Goal: Communication & Community: Answer question/provide support

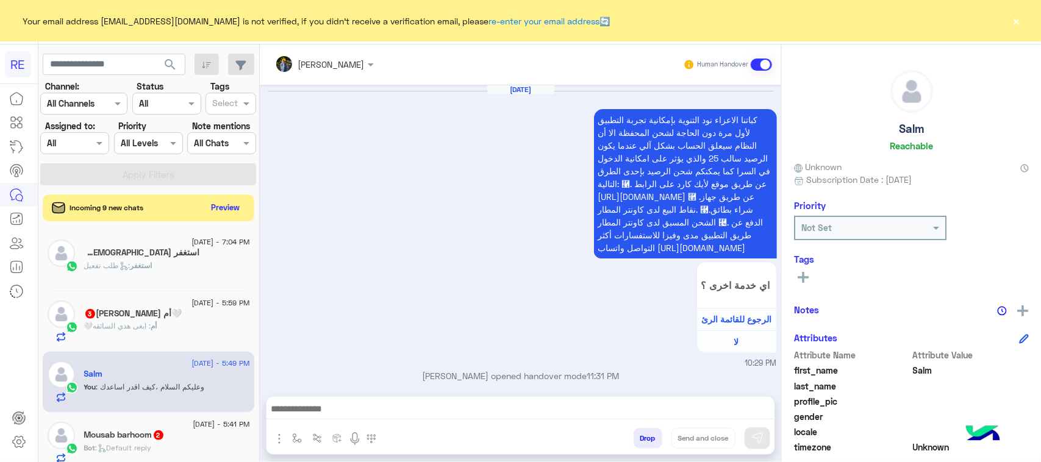
scroll to position [1315, 0]
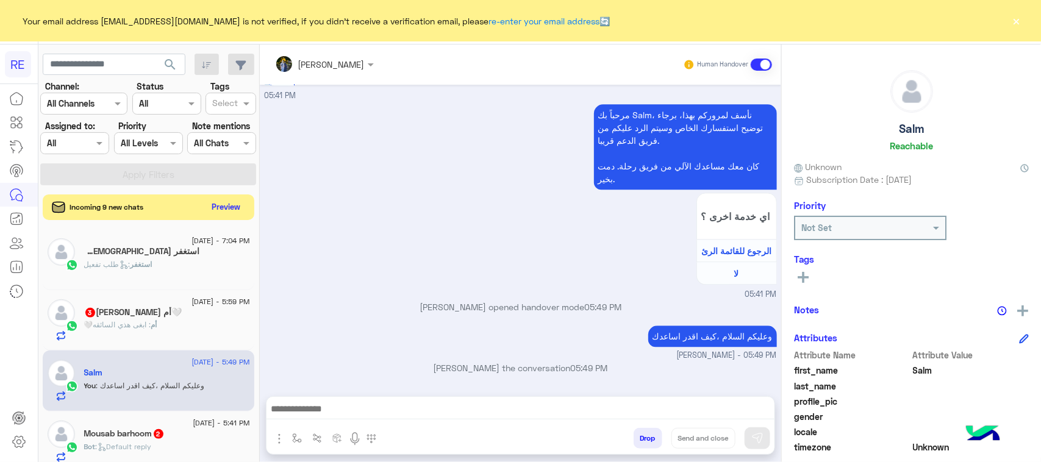
click at [235, 209] on button "Preview" at bounding box center [226, 207] width 38 height 16
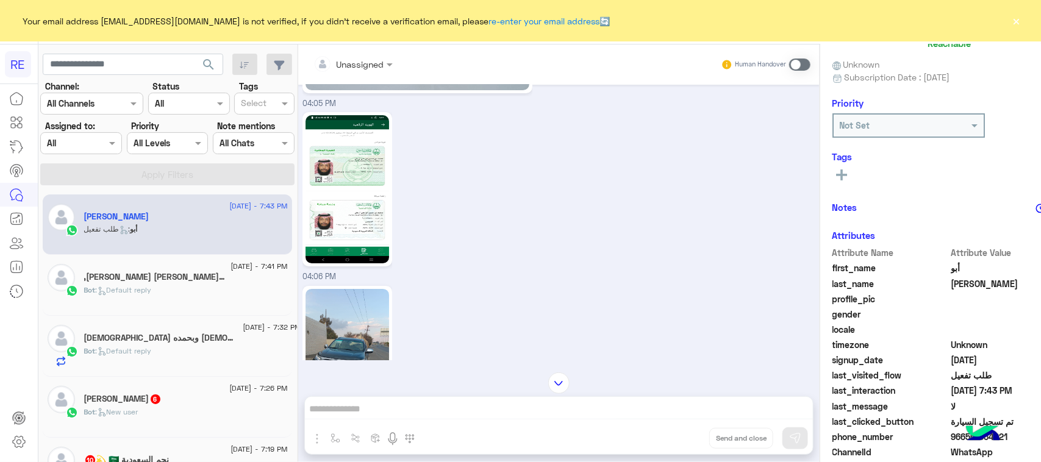
scroll to position [193, 0]
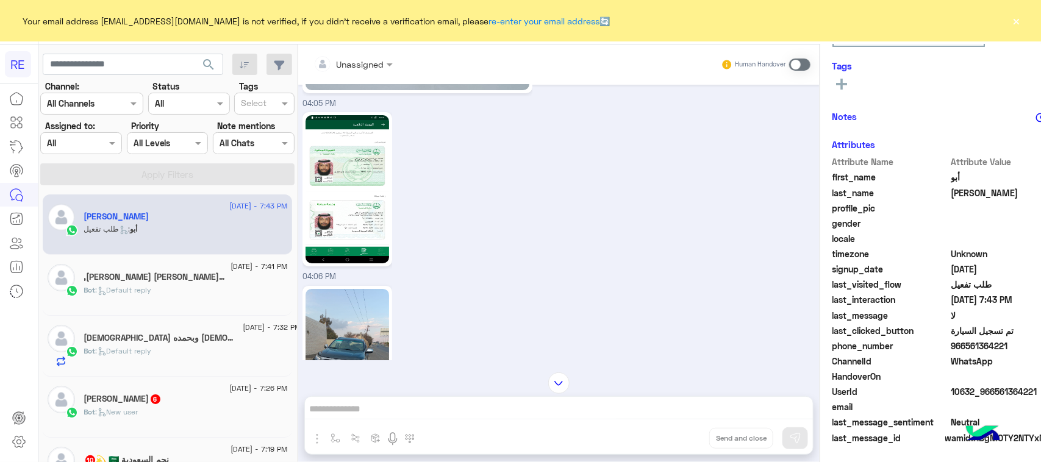
drag, startPoint x: 1013, startPoint y: 395, endPoint x: 956, endPoint y: 392, distance: 56.8
click at [956, 392] on span "10632_966561364221" at bounding box center [1009, 391] width 116 height 13
copy span "561364221"
click at [789, 59] on span at bounding box center [799, 65] width 21 height 12
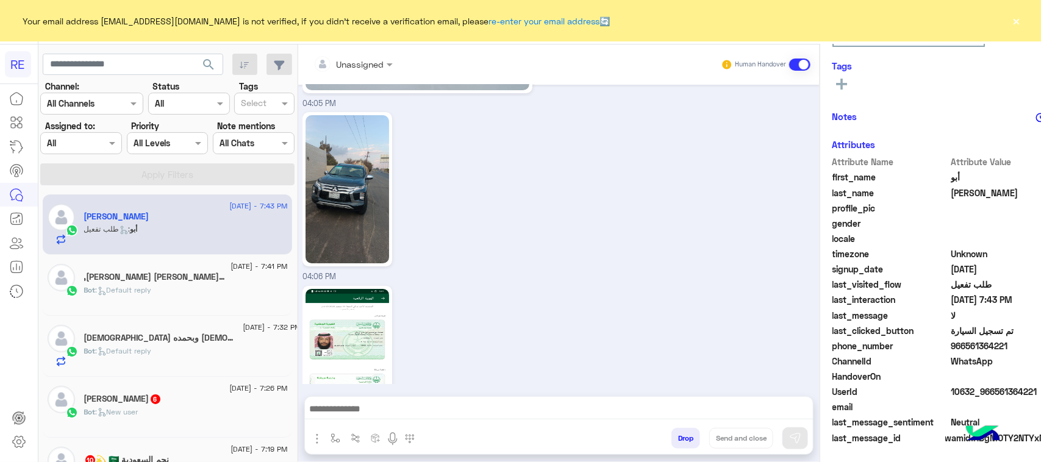
scroll to position [3923, 0]
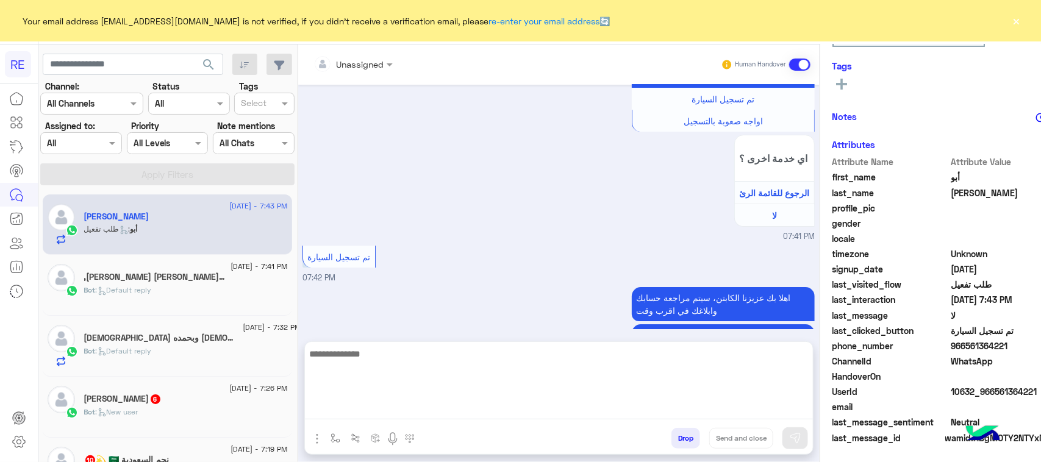
click at [360, 412] on textarea at bounding box center [559, 382] width 508 height 73
paste textarea "**********"
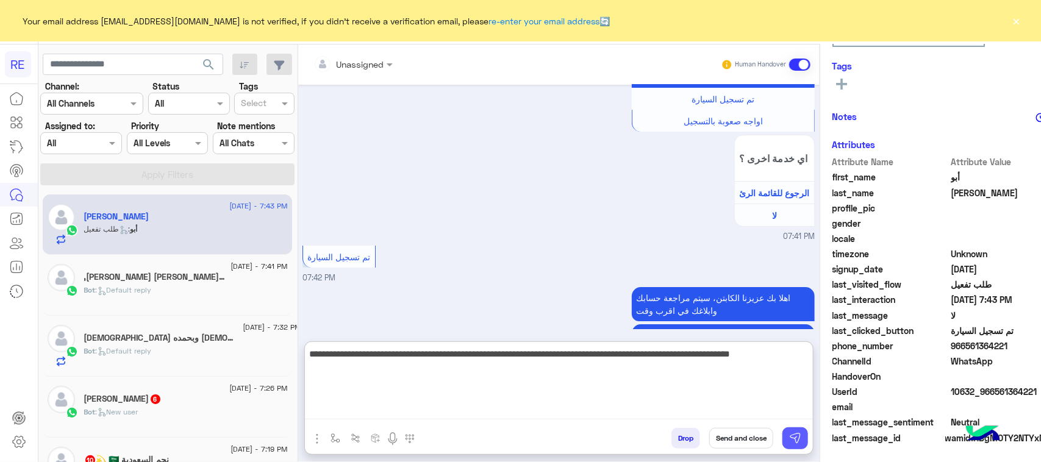
type textarea "**********"
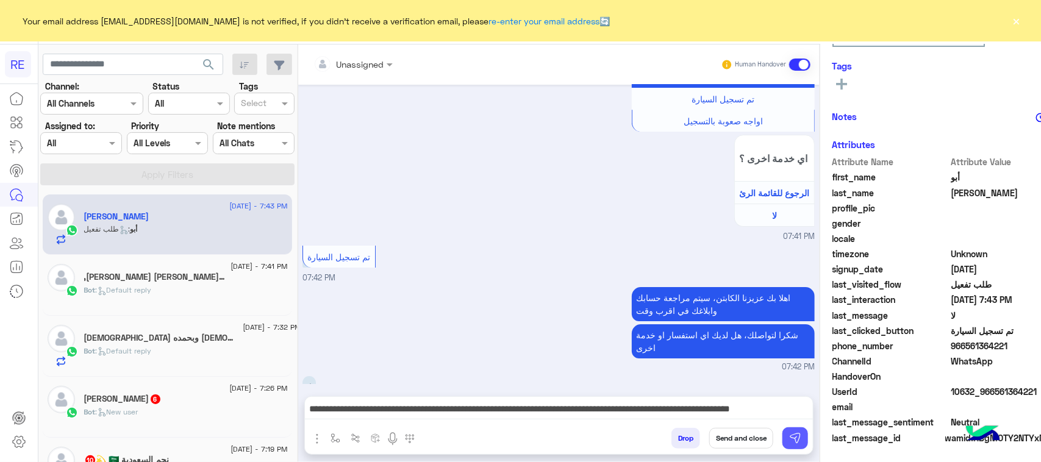
click at [789, 438] on img at bounding box center [795, 438] width 12 height 12
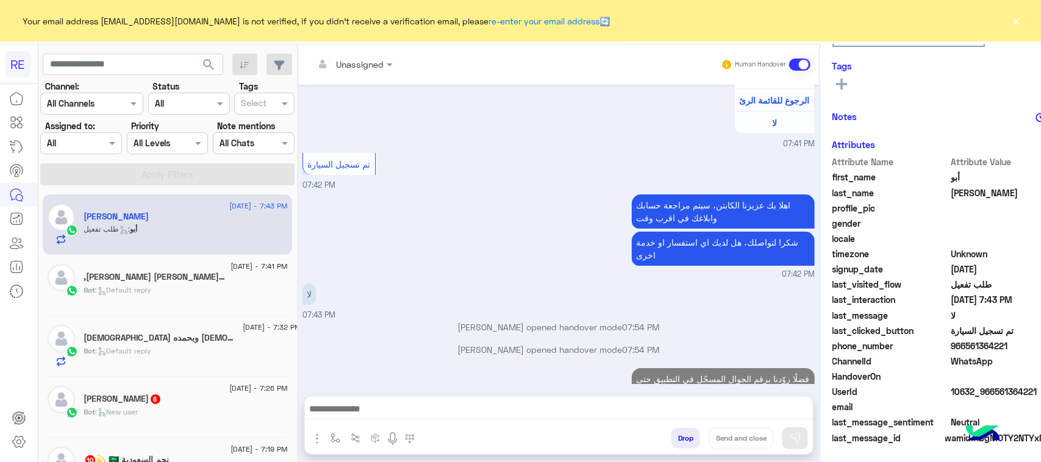
scroll to position [4010, 0]
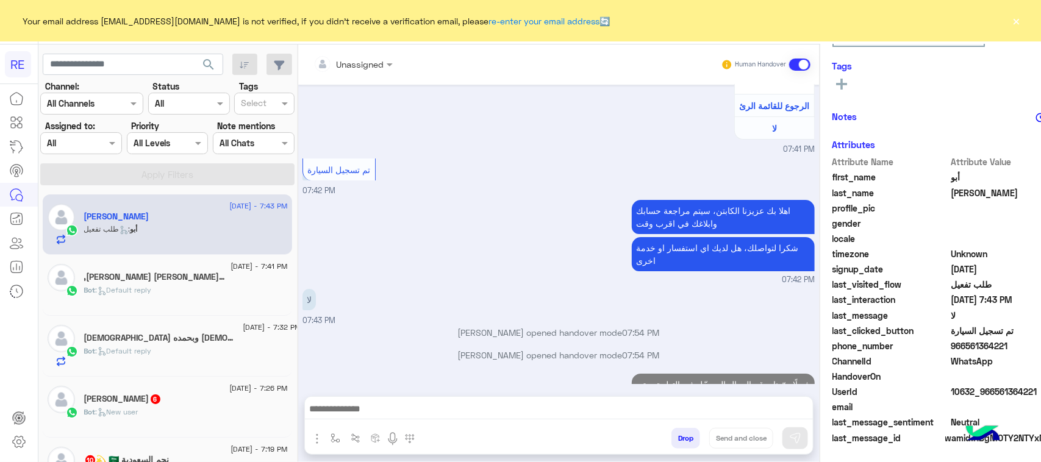
click at [139, 296] on p "Bot : Default reply" at bounding box center [118, 290] width 68 height 11
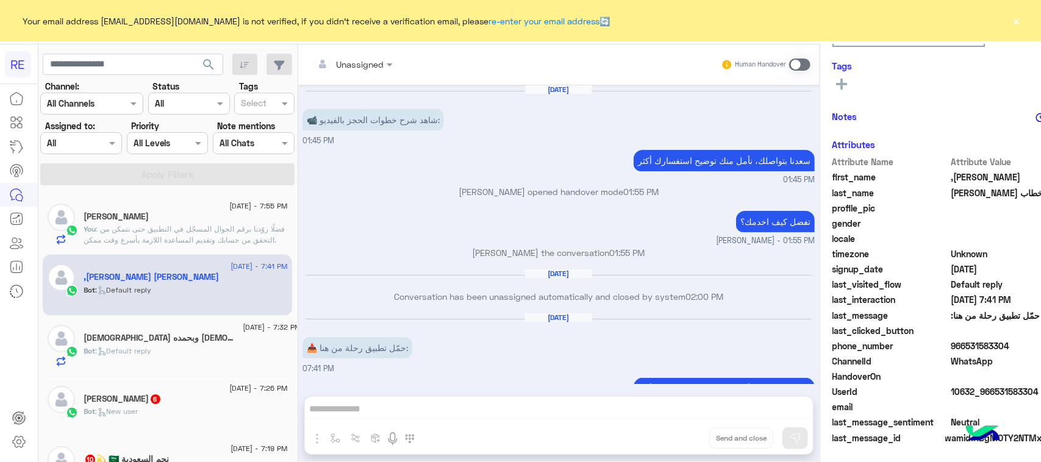
scroll to position [29, 0]
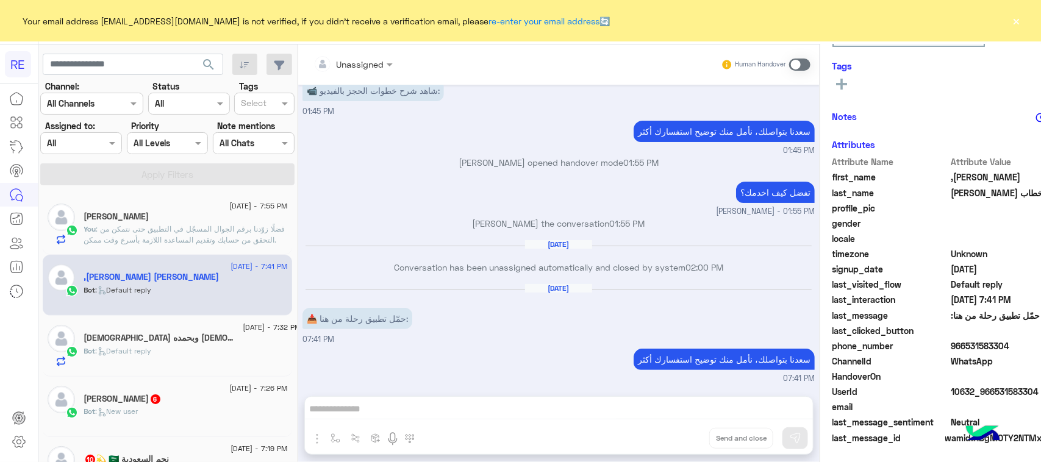
click at [789, 62] on span at bounding box center [799, 65] width 21 height 12
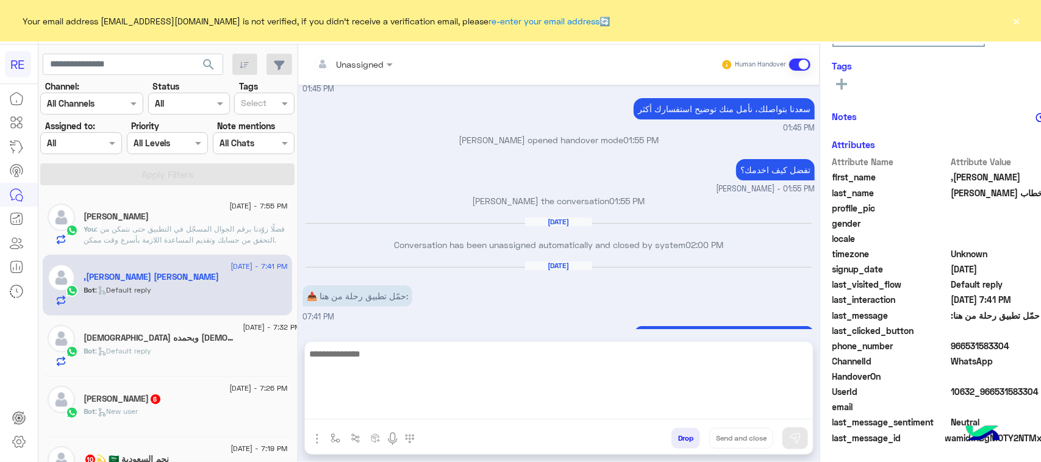
click at [595, 416] on textarea at bounding box center [559, 382] width 508 height 73
type textarea "**********"
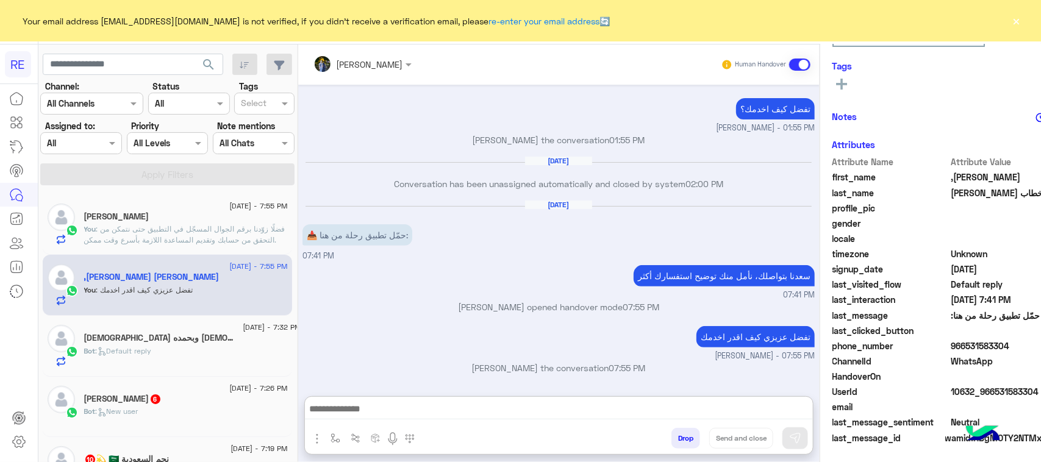
scroll to position [150, 0]
click at [110, 354] on span ": Default reply" at bounding box center [124, 350] width 56 height 9
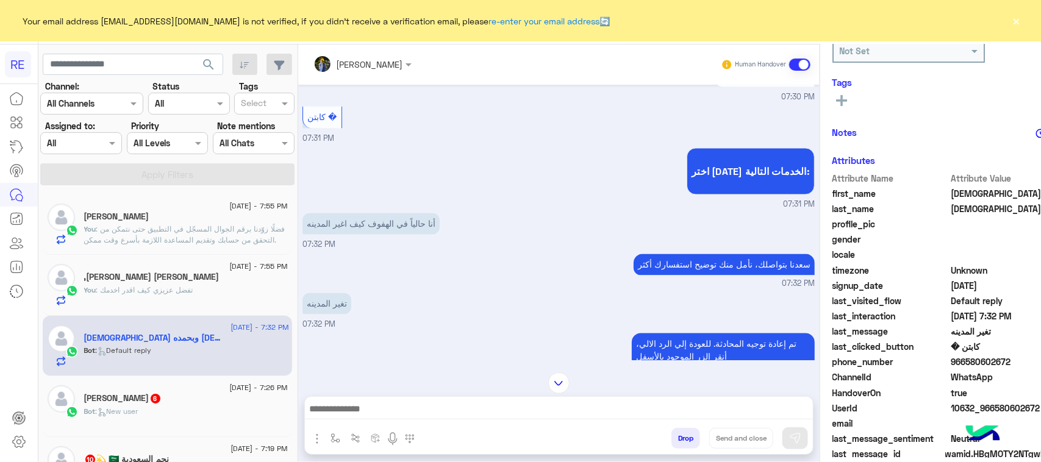
scroll to position [193, 0]
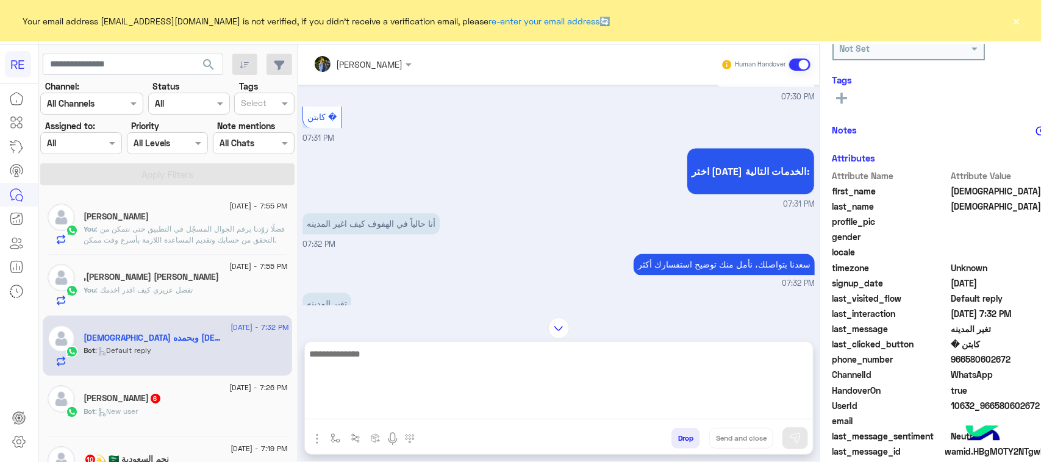
click at [392, 410] on textarea at bounding box center [559, 382] width 508 height 73
paste textarea "**********"
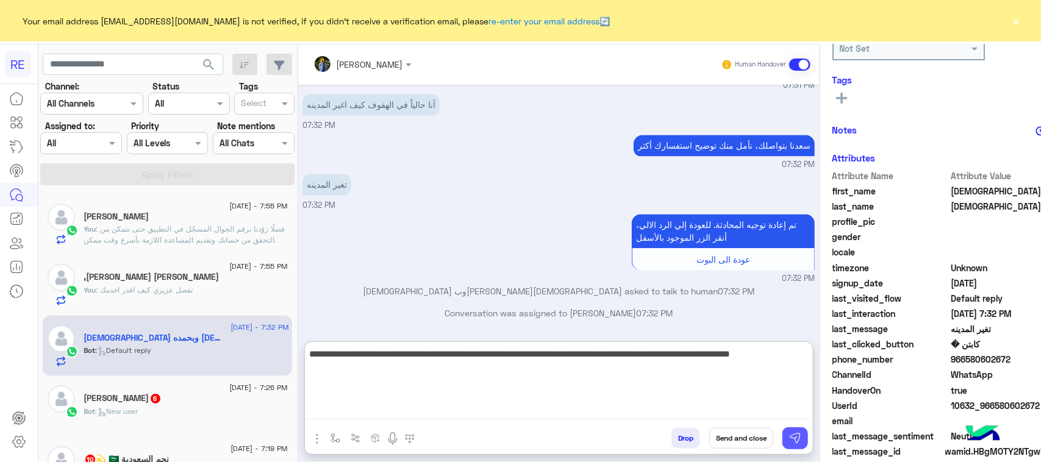
type textarea "**********"
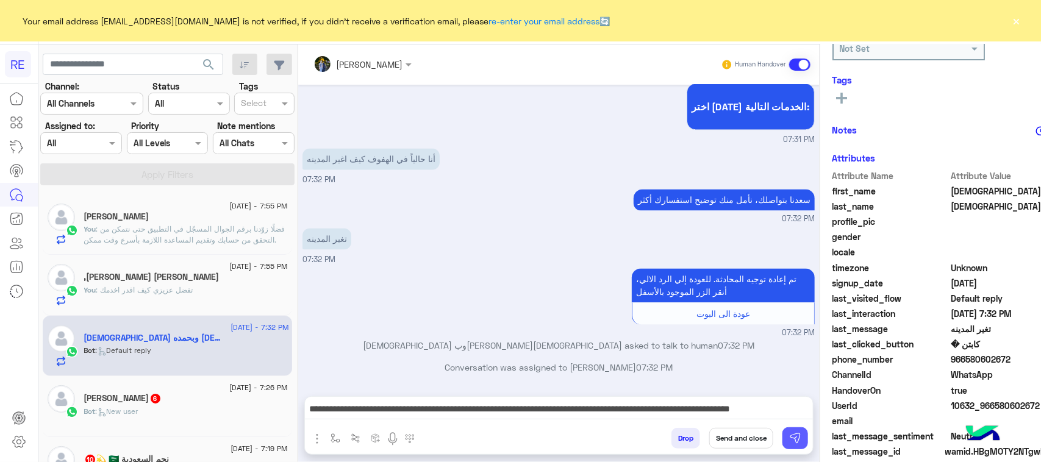
click at [782, 431] on button at bounding box center [795, 439] width 26 height 22
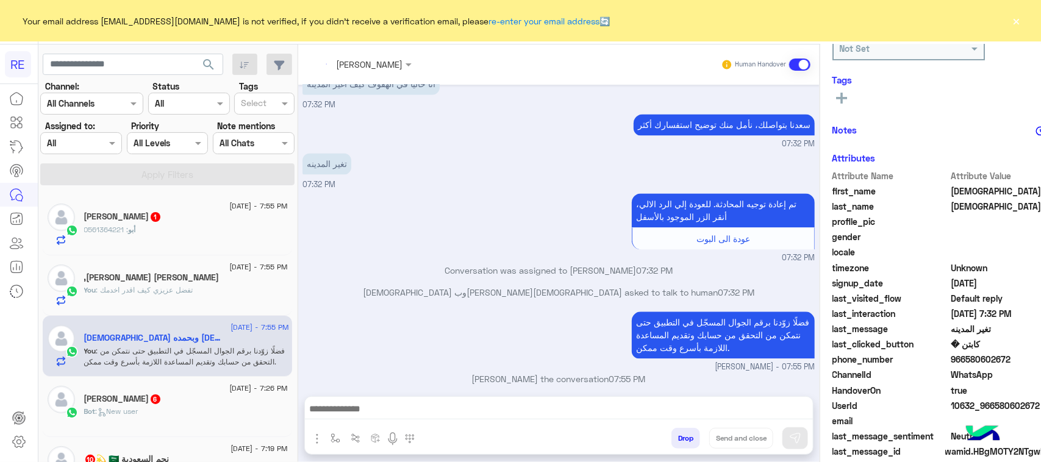
scroll to position [1198, 0]
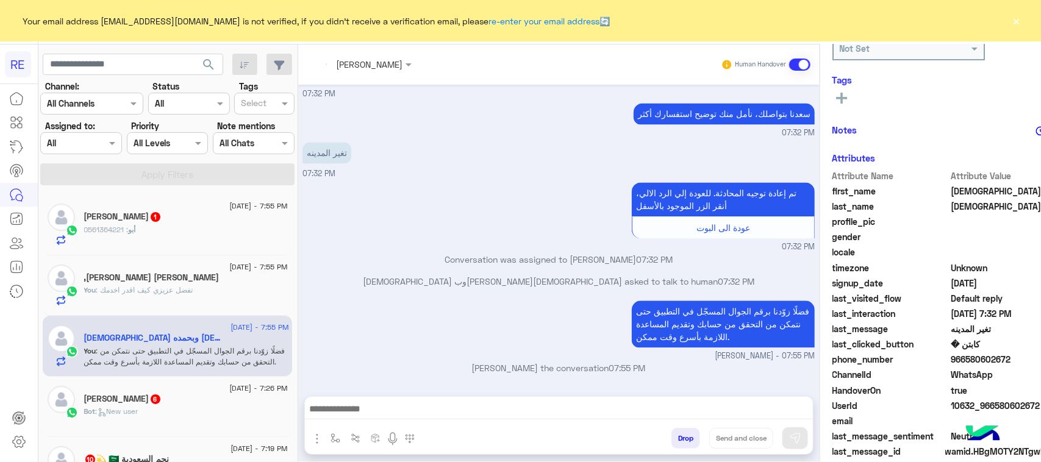
click at [122, 232] on span ": 0561364221" at bounding box center [106, 229] width 45 height 9
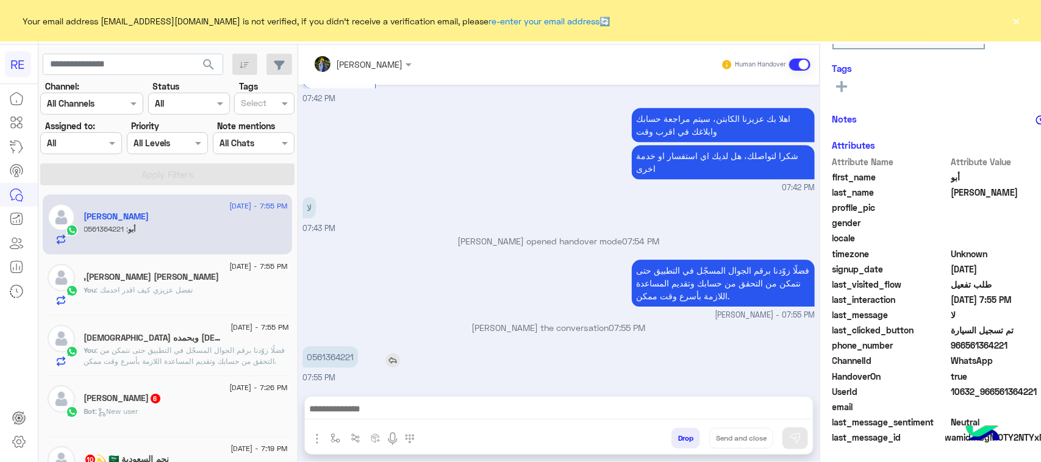
scroll to position [193, 0]
drag, startPoint x: 274, startPoint y: 356, endPoint x: 328, endPoint y: 369, distance: 55.3
copy p "561364221"
click at [325, 446] on button "button" at bounding box center [335, 438] width 20 height 20
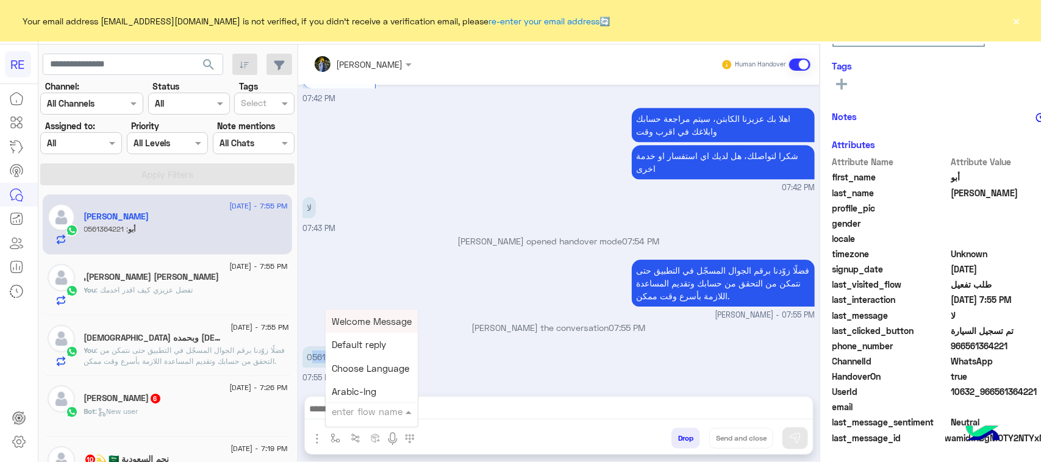
click at [332, 412] on input "text" at bounding box center [357, 412] width 50 height 14
type input "***"
click at [332, 388] on span "فيديو تسجيل سيارة" at bounding box center [369, 390] width 75 height 11
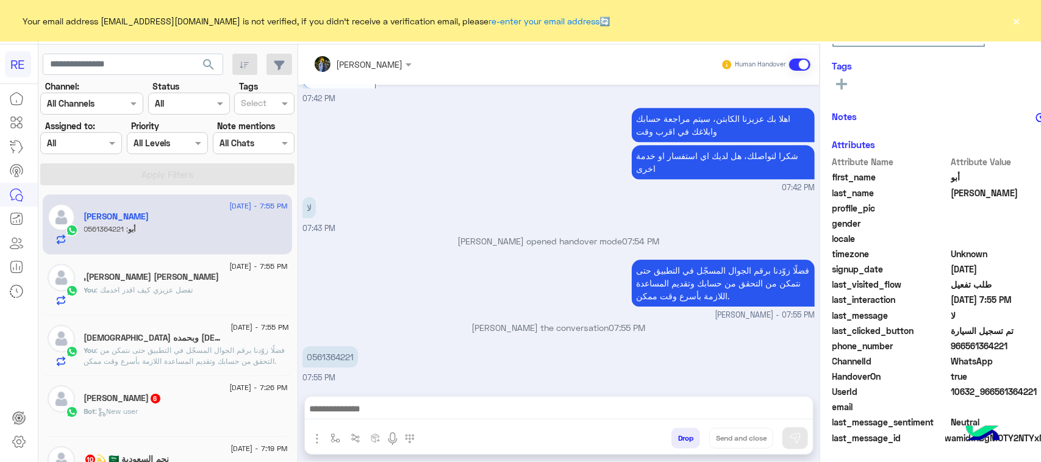
type textarea "**********"
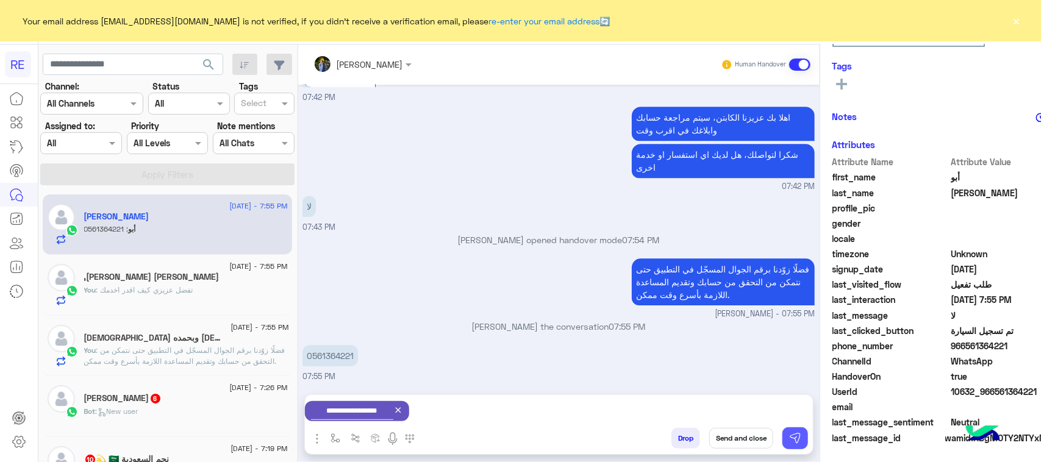
click at [789, 443] on img at bounding box center [795, 438] width 12 height 12
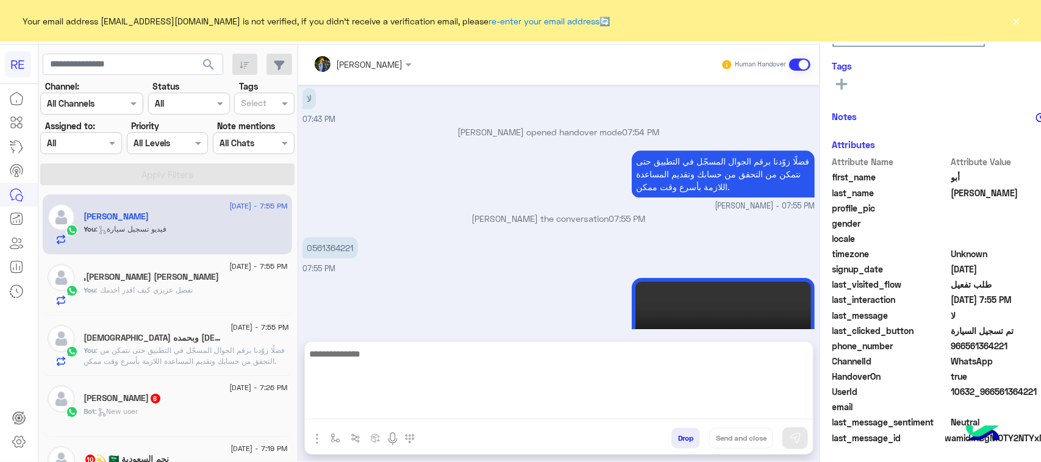
click at [480, 410] on textarea at bounding box center [559, 382] width 508 height 73
type textarea "**********"
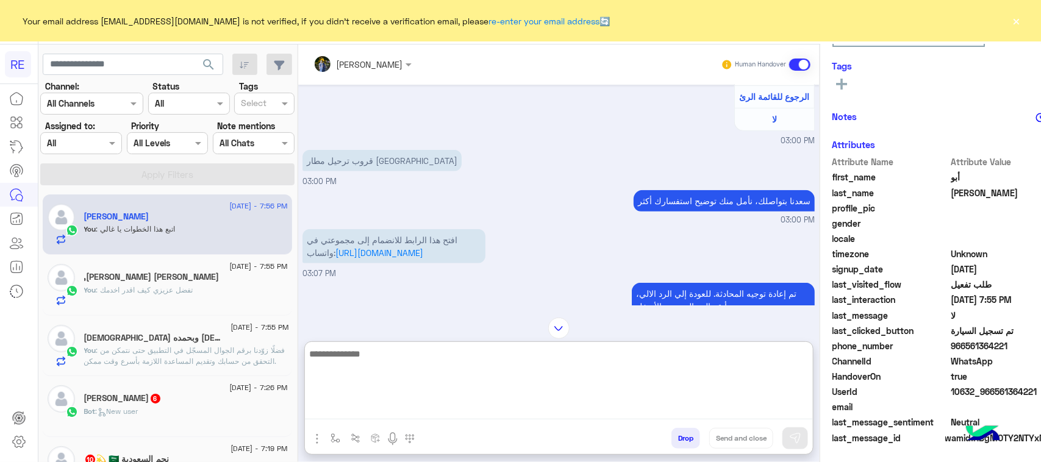
scroll to position [473, 0]
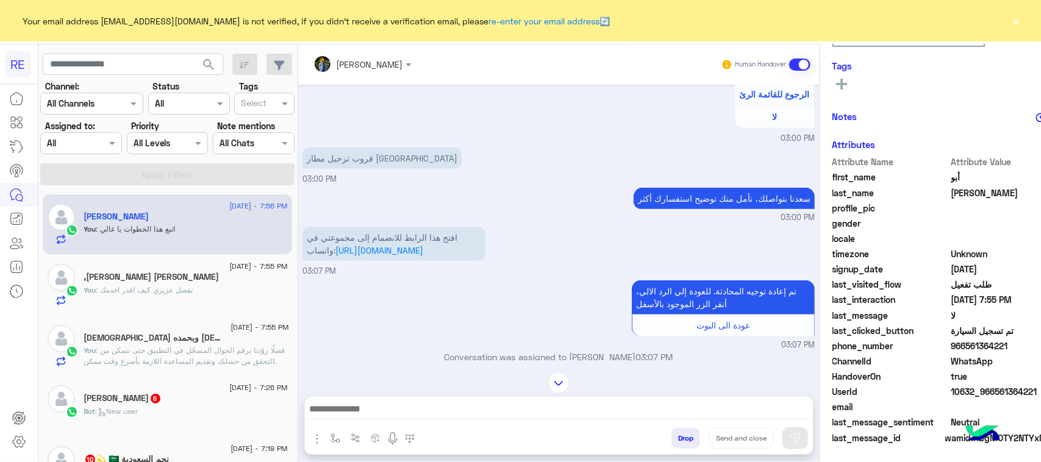
click at [516, 336] on div "[PERSON_NAME] Human Handover [DATE] تطبيق رحلة يعمل حاليا بسرا المطار بكل من [G…" at bounding box center [558, 256] width 521 height 423
click at [548, 386] on img at bounding box center [558, 383] width 21 height 21
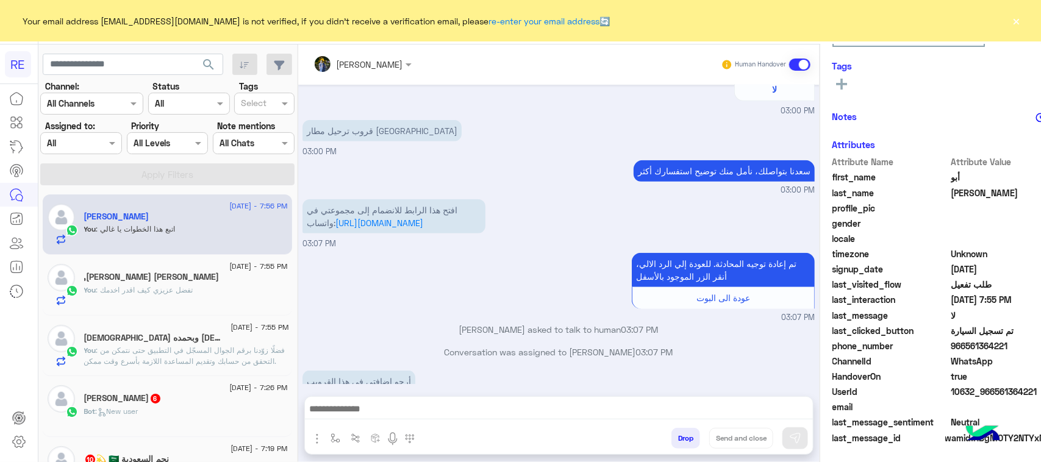
scroll to position [5516, 0]
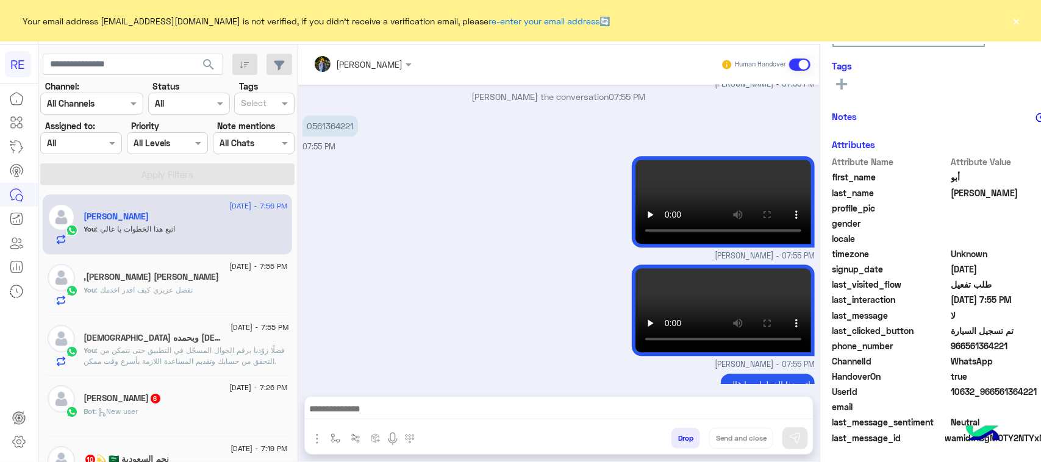
click at [168, 404] on div "[PERSON_NAME] 6" at bounding box center [186, 399] width 204 height 13
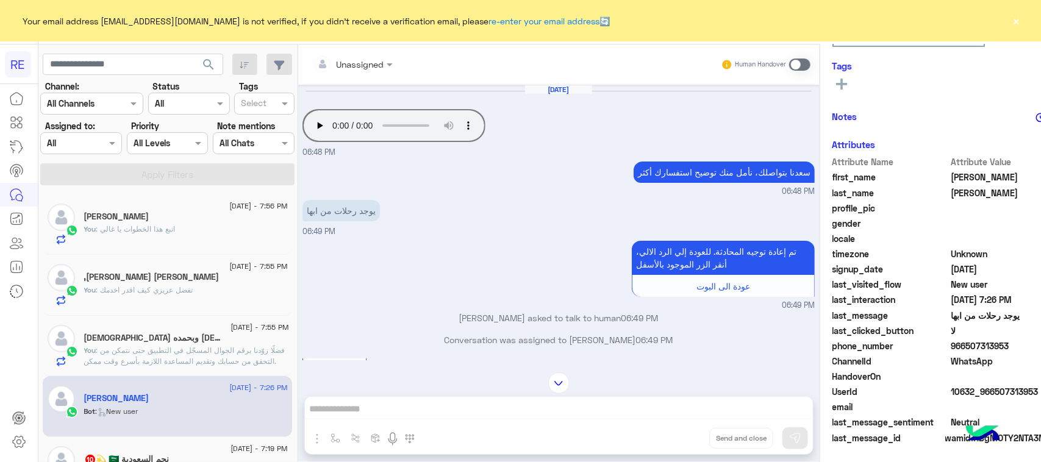
click at [789, 65] on span at bounding box center [799, 65] width 21 height 12
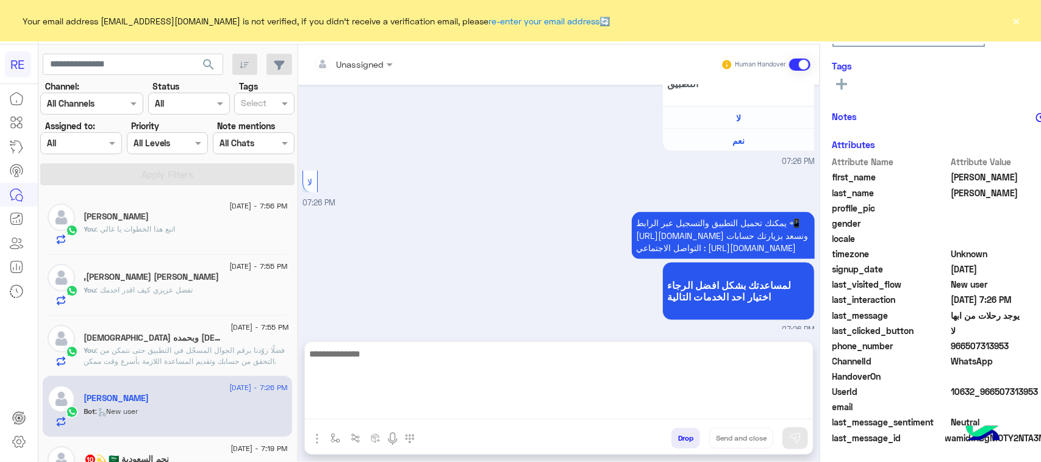
click at [392, 412] on textarea at bounding box center [559, 382] width 508 height 73
type textarea "**********"
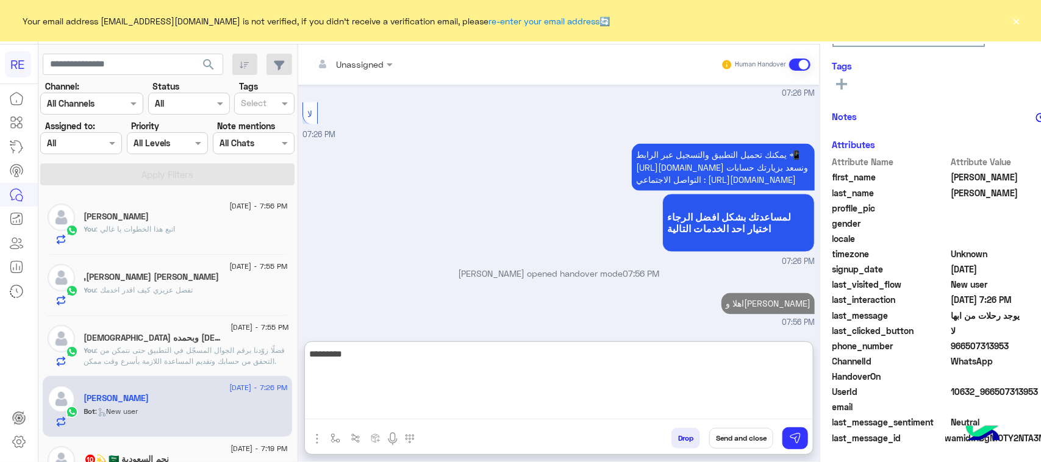
scroll to position [994, 0]
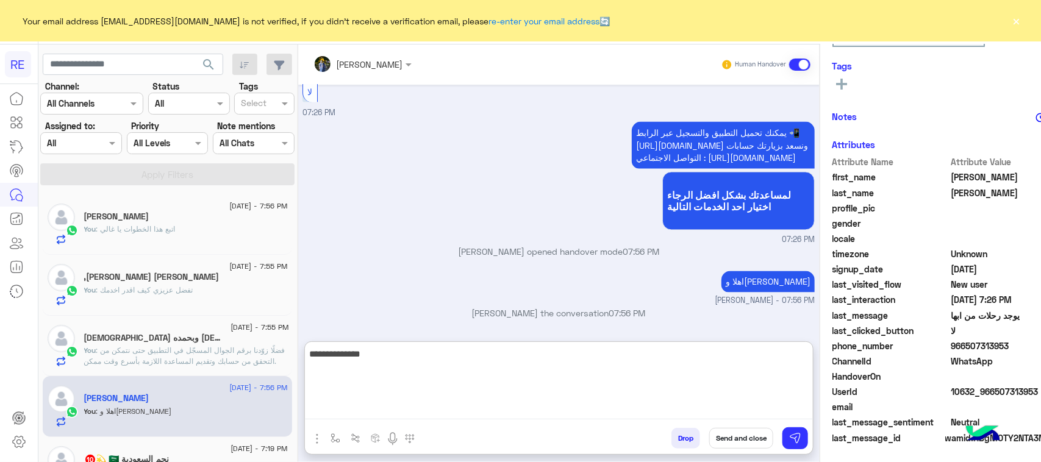
type textarea "**********"
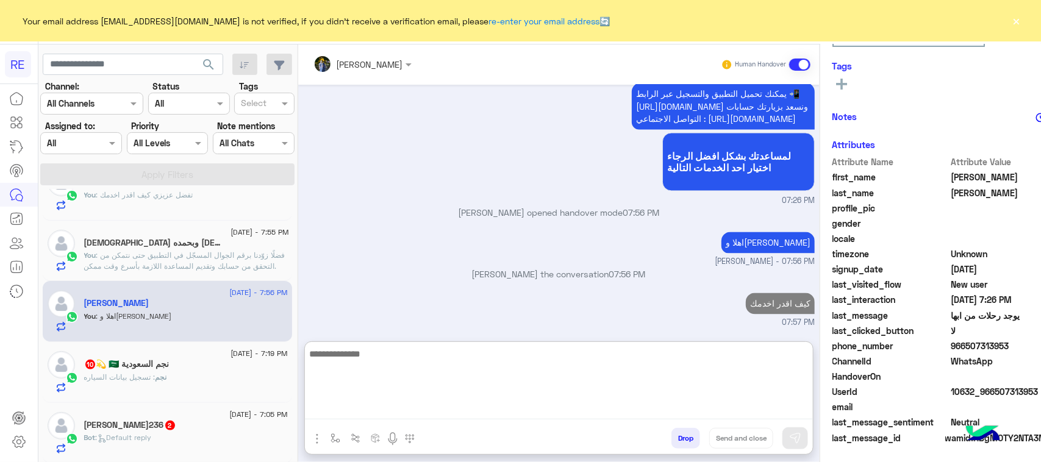
scroll to position [152, 0]
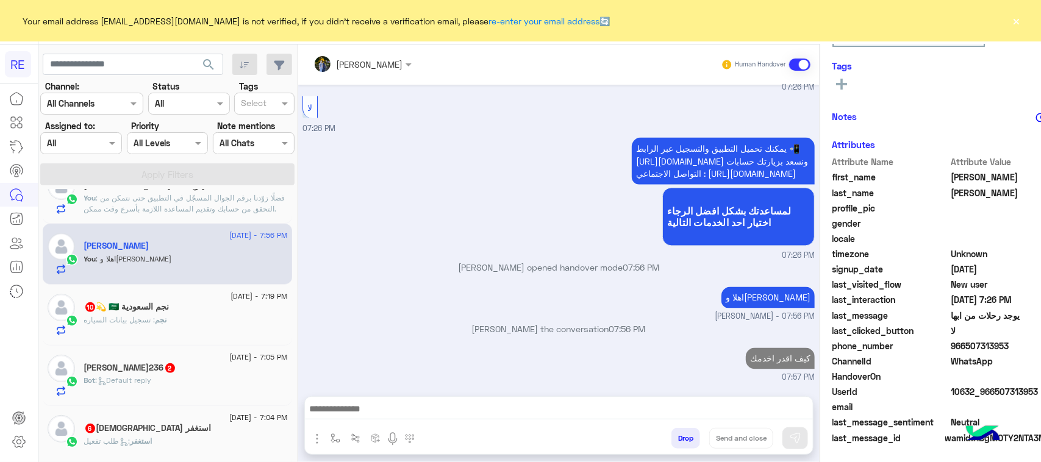
click at [190, 305] on div "نجم السعودية 🇸🇦 💫 10" at bounding box center [186, 308] width 204 height 13
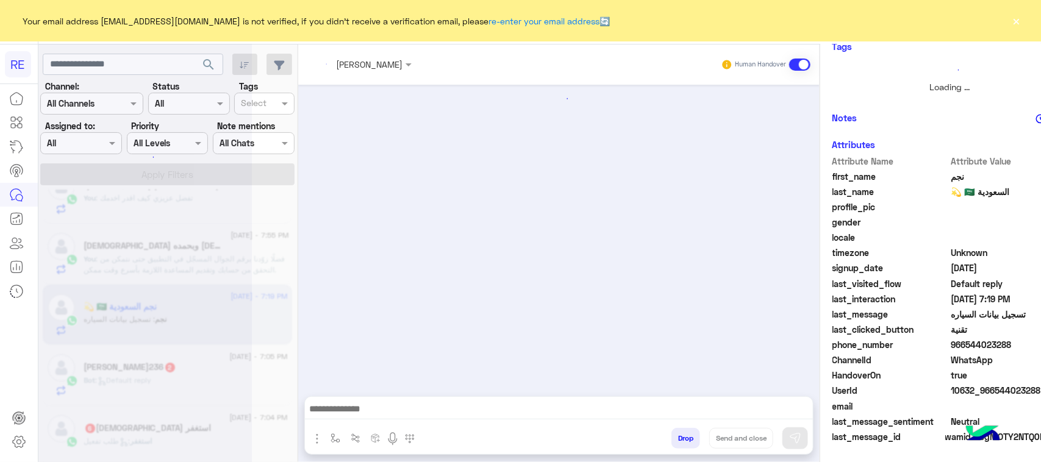
scroll to position [1133, 0]
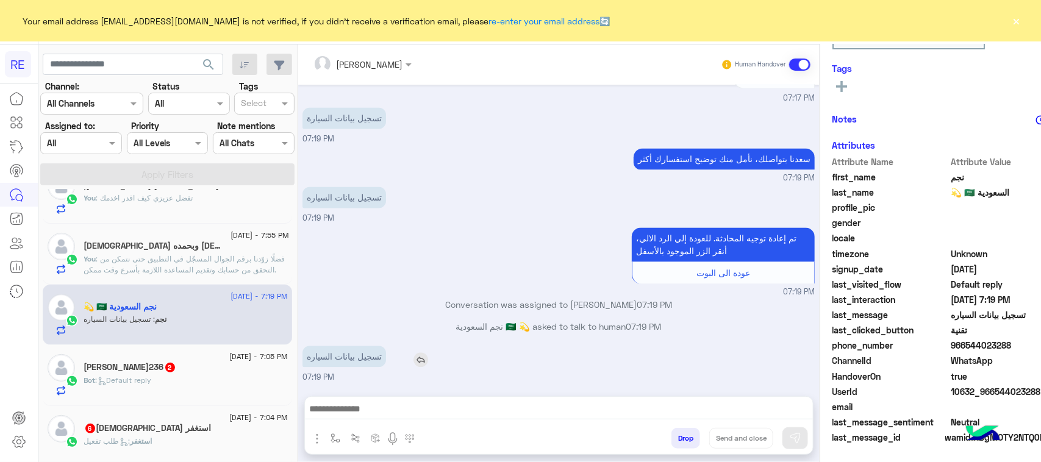
click at [332, 365] on p "تسجيل بيانات السياره" at bounding box center [344, 356] width 84 height 21
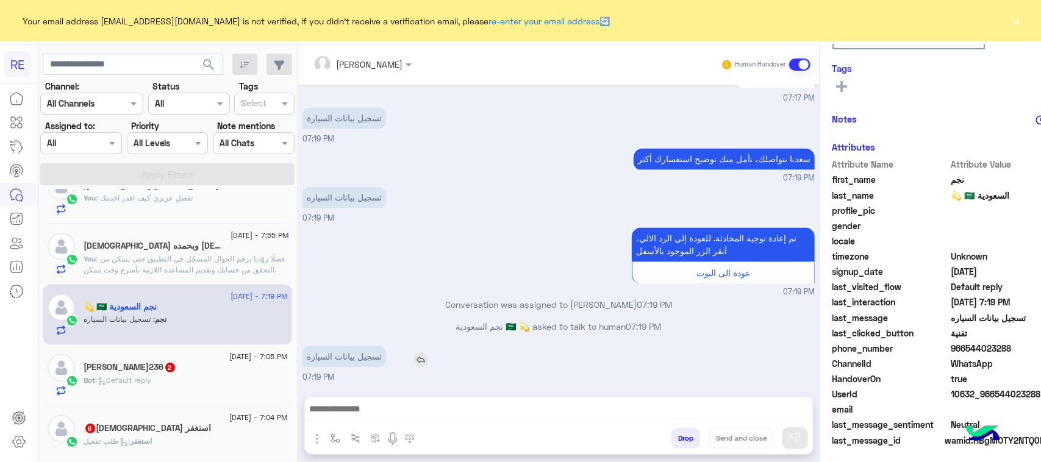
scroll to position [193, 0]
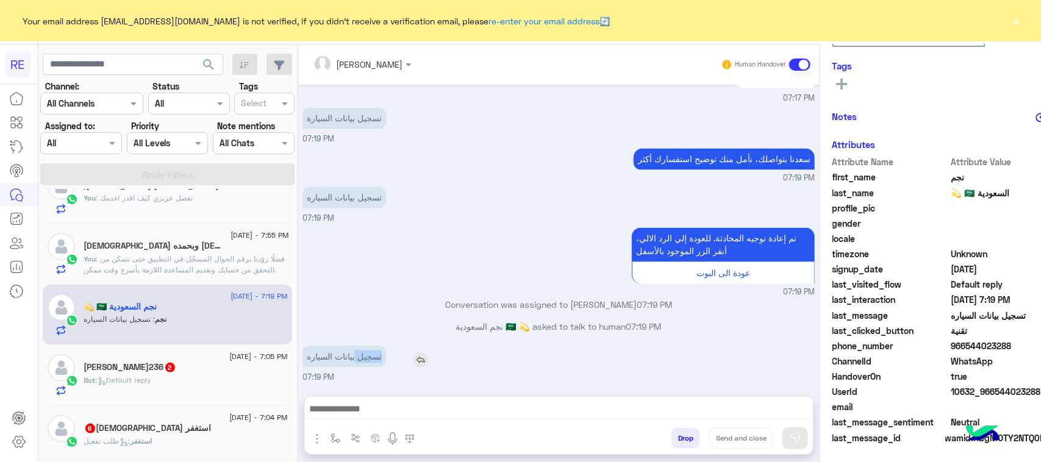
click at [332, 365] on p "تسجيل بيانات السياره" at bounding box center [344, 356] width 84 height 21
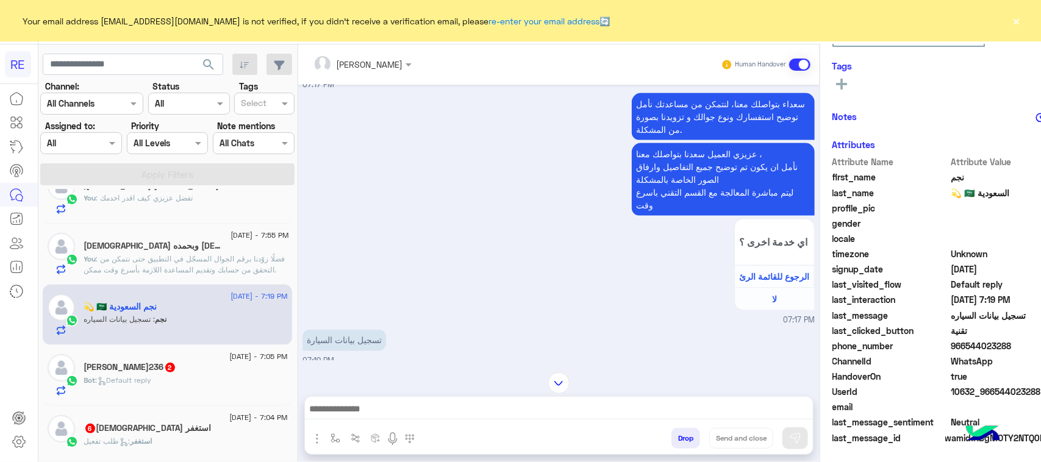
scroll to position [828, 0]
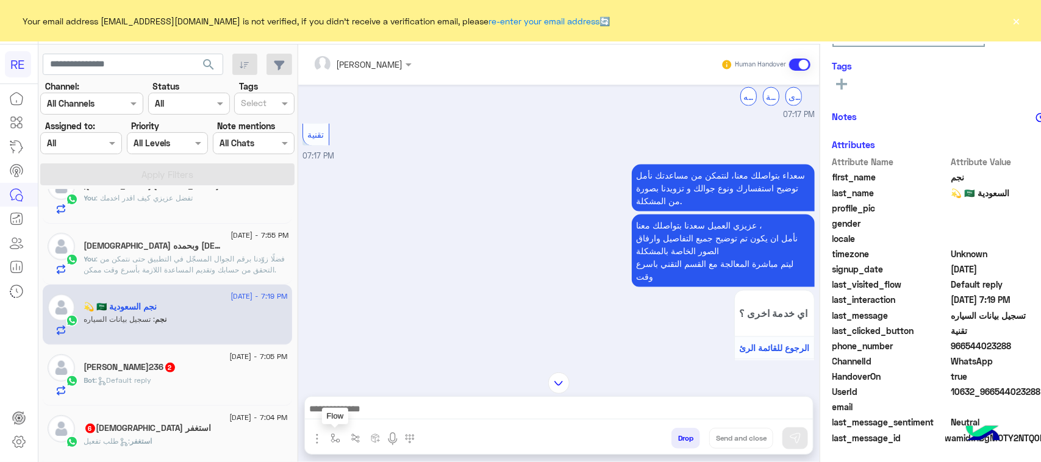
click at [331, 437] on img "button" at bounding box center [336, 439] width 10 height 10
click at [332, 410] on input "text" at bounding box center [357, 412] width 50 height 14
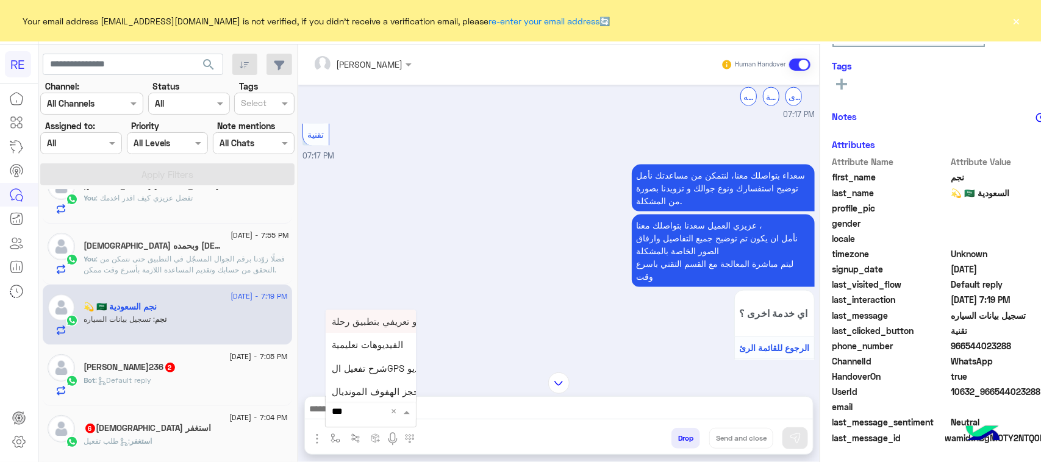
type input "****"
click at [351, 395] on span "فيديو تسجيل سيارة" at bounding box center [369, 390] width 75 height 11
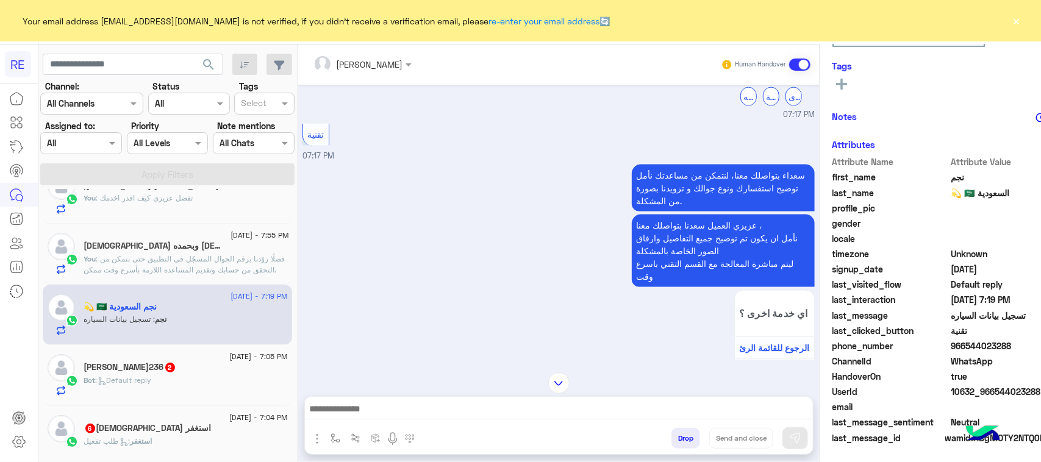
type textarea "**********"
click at [782, 440] on button at bounding box center [795, 439] width 26 height 22
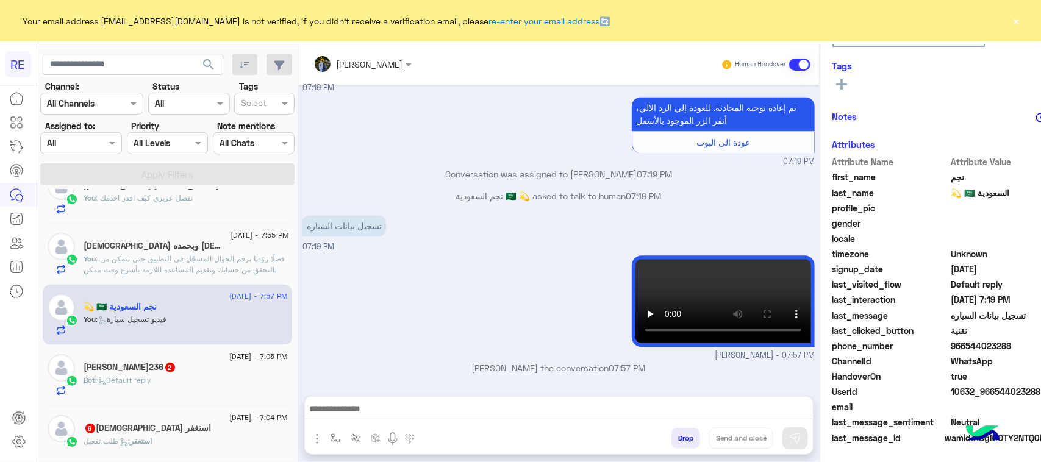
click at [183, 373] on div "[PERSON_NAME]236 2" at bounding box center [186, 368] width 204 height 13
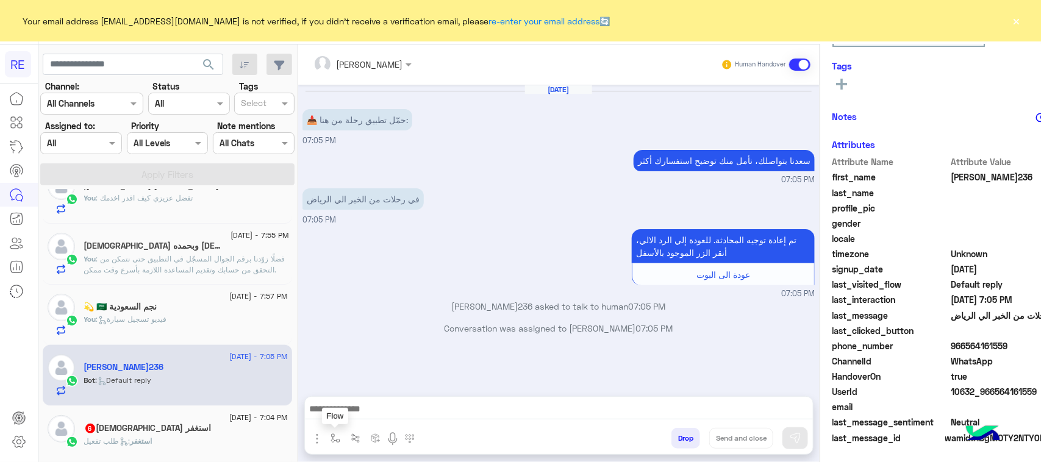
click at [325, 443] on button "button" at bounding box center [335, 438] width 20 height 20
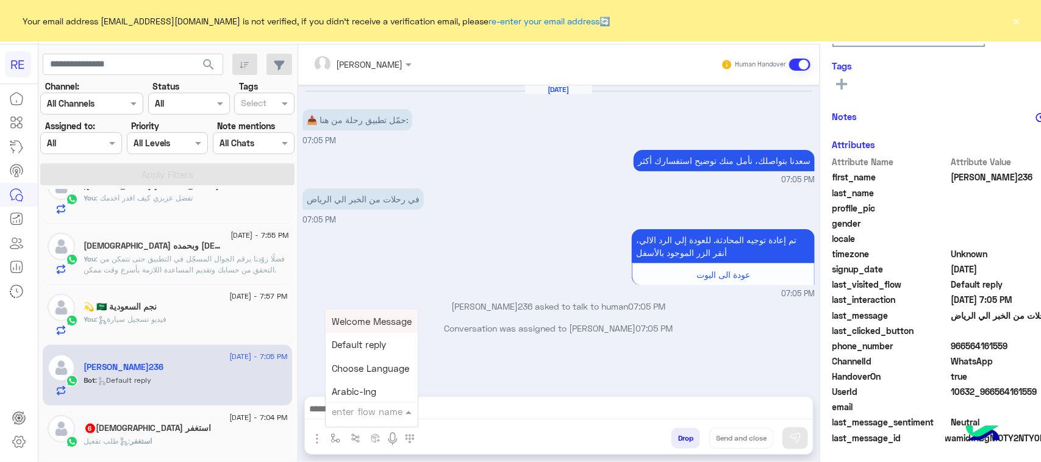
click at [332, 415] on input "text" at bounding box center [357, 412] width 50 height 14
type input "**"
click at [326, 328] on div "طريقة الحجز المسبق" at bounding box center [371, 321] width 90 height 23
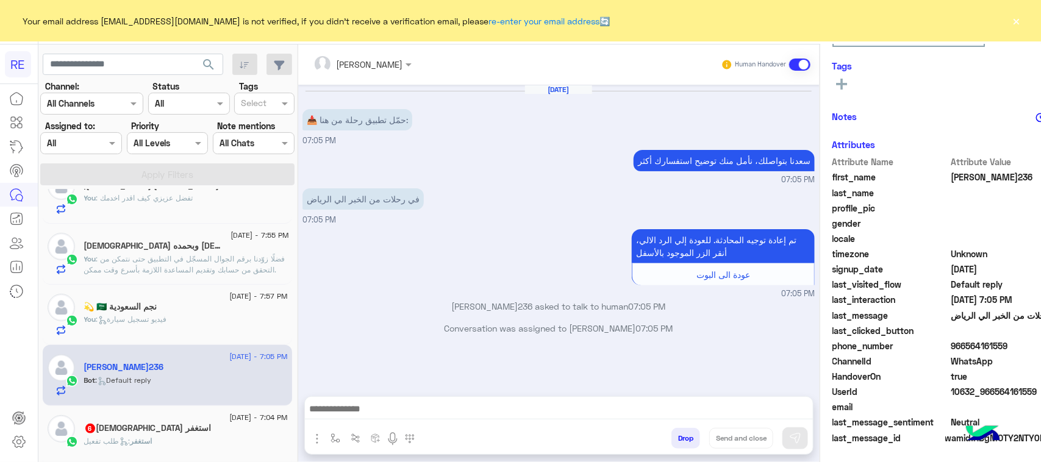
type textarea "**********"
click at [782, 436] on button at bounding box center [795, 439] width 26 height 22
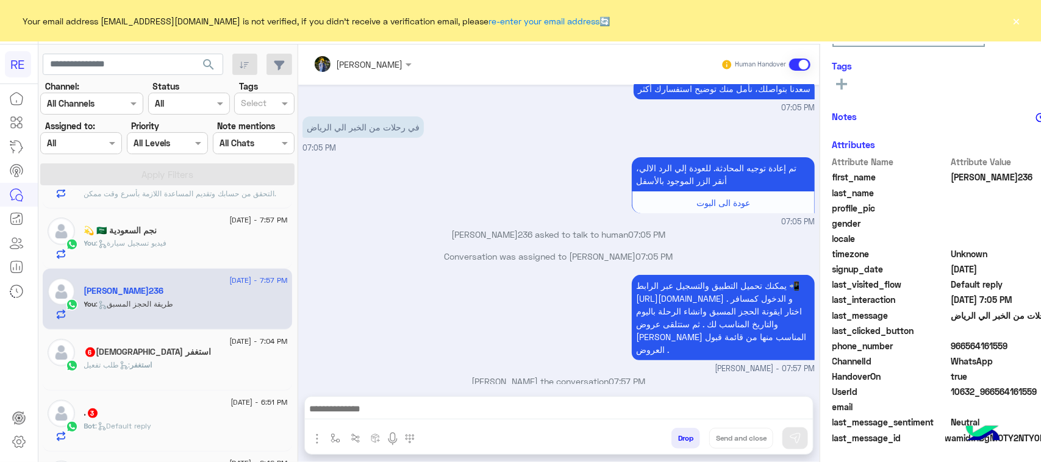
scroll to position [0, 0]
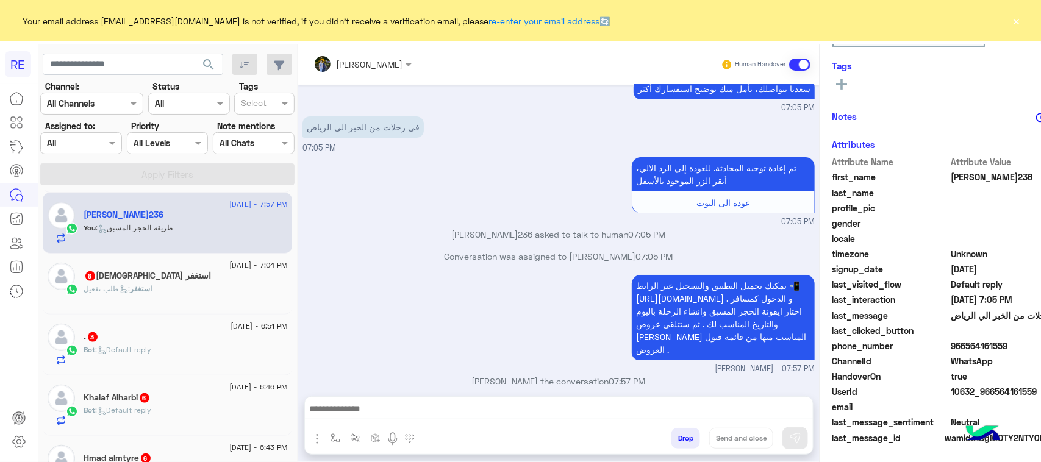
click at [156, 299] on div "استغفر : طلب تفعيل" at bounding box center [186, 294] width 204 height 21
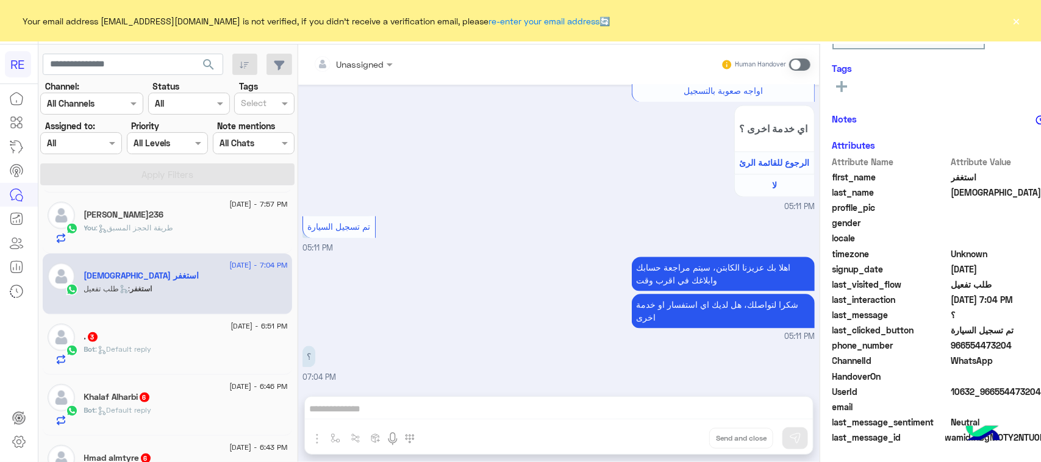
click at [758, 57] on div "Human Handover" at bounding box center [766, 65] width 90 height 22
click at [789, 68] on span at bounding box center [799, 65] width 21 height 12
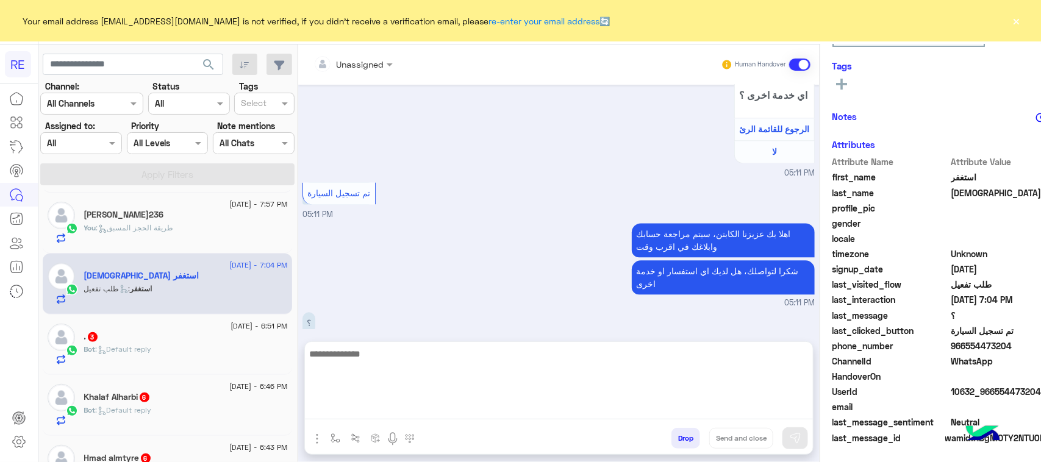
click at [355, 410] on textarea at bounding box center [559, 382] width 508 height 73
paste textarea "*********"
click at [305, 357] on textarea "*********" at bounding box center [559, 382] width 508 height 73
paste textarea "**********"
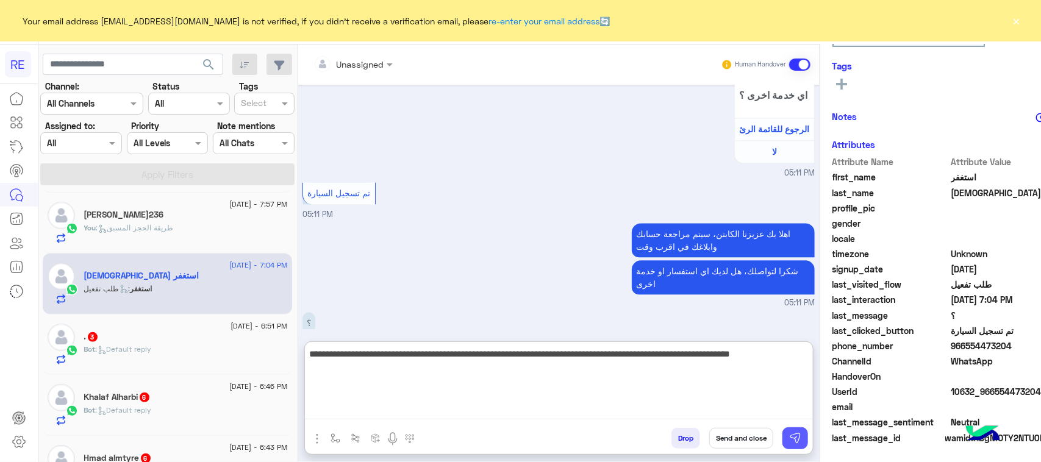
type textarea "**********"
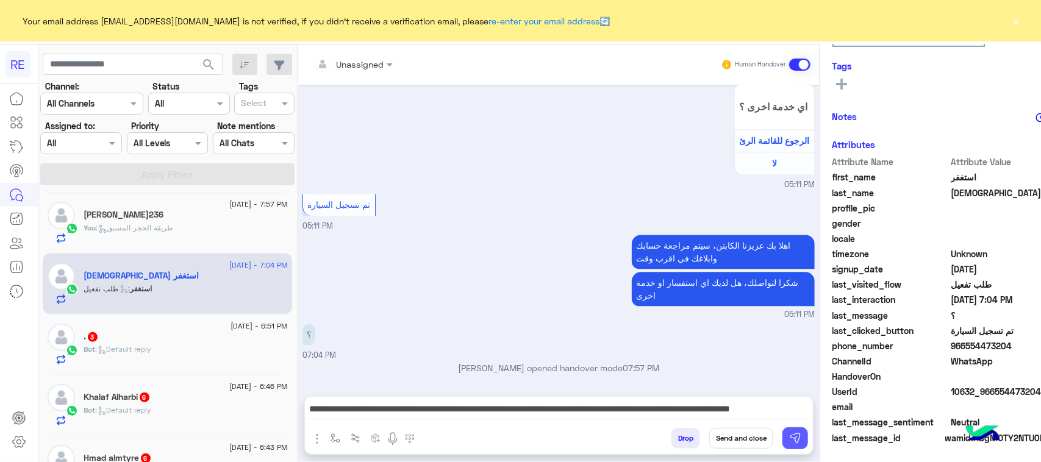
click at [789, 439] on img at bounding box center [795, 438] width 12 height 12
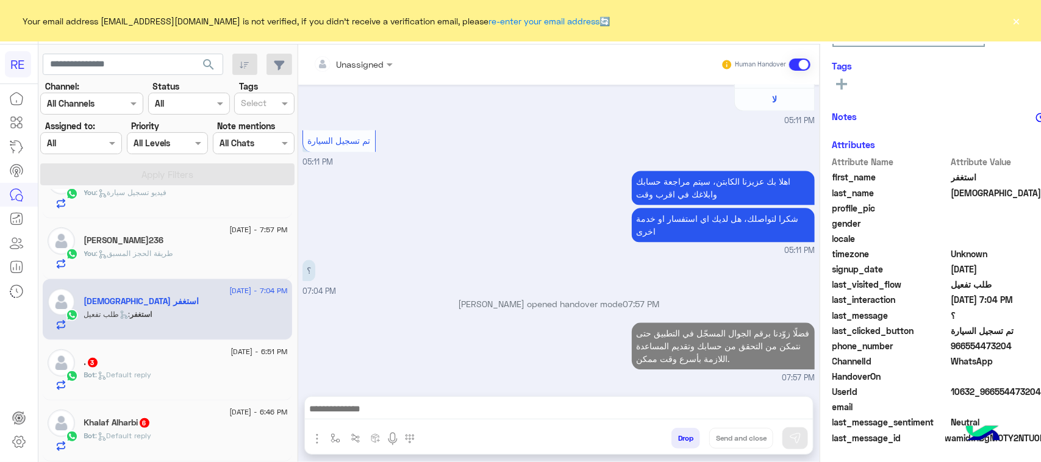
scroll to position [381, 0]
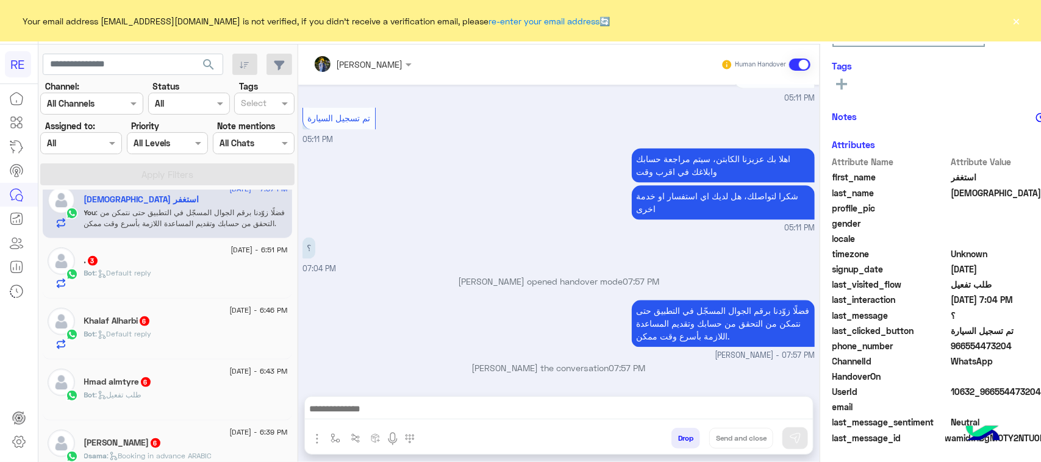
click at [113, 289] on div "Bot : Default reply" at bounding box center [186, 278] width 204 height 21
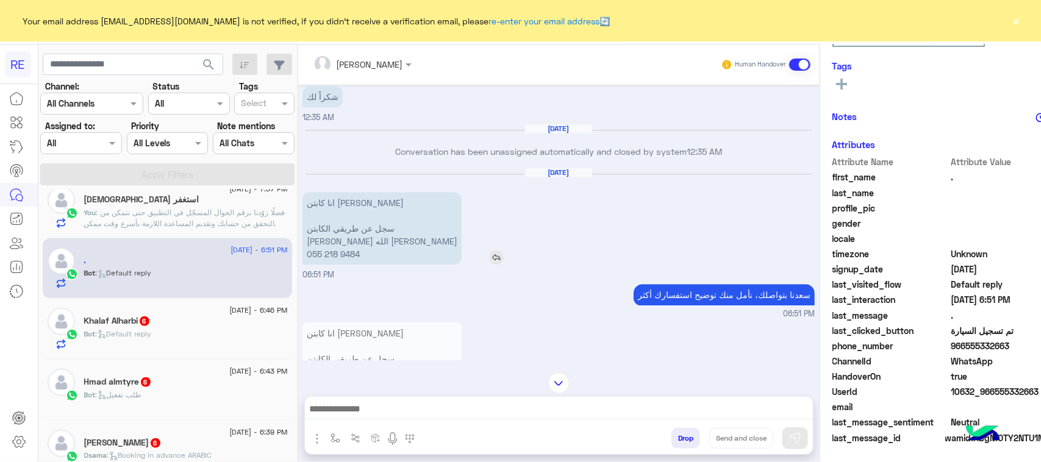
click at [352, 254] on p "انا كابتن [PERSON_NAME] سجل عن طريقي الكابتن [PERSON_NAME] الله [PERSON_NAME] ‭…" at bounding box center [381, 228] width 159 height 73
click at [346, 307] on div "[PERSON_NAME] بتواصلك، نأمل منك توضيح استفسارك أكثر 06:51 PM" at bounding box center [558, 300] width 512 height 39
click at [337, 243] on p "انا كابتن [PERSON_NAME] سجل عن طريقي الكابتن [PERSON_NAME] الله [PERSON_NAME] ‭…" at bounding box center [381, 228] width 159 height 73
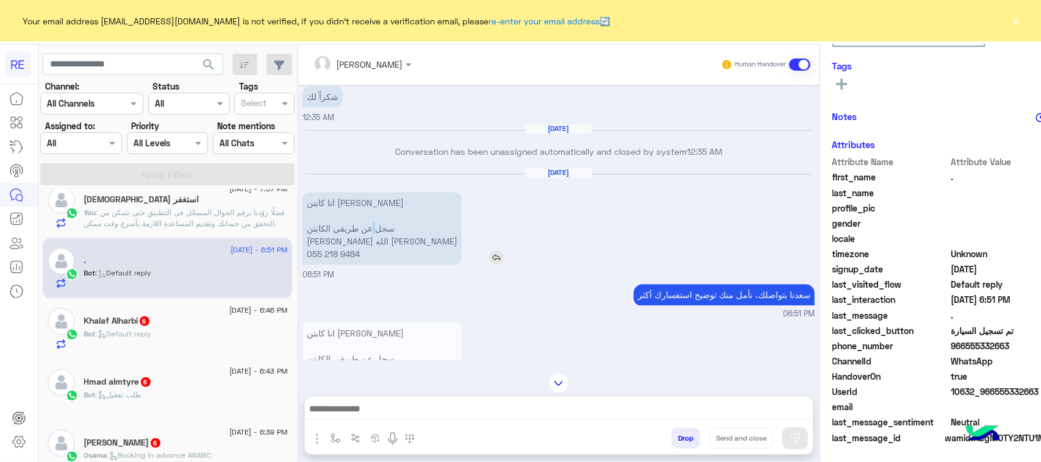
click at [337, 243] on p "انا كابتن [PERSON_NAME] سجل عن طريقي الكابتن [PERSON_NAME] الله [PERSON_NAME] ‭…" at bounding box center [381, 228] width 159 height 73
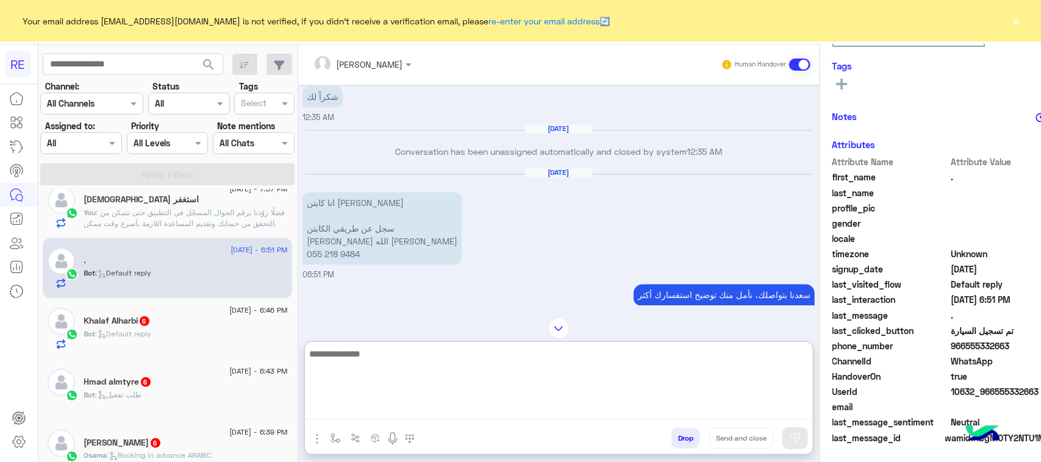
click at [352, 406] on textarea at bounding box center [559, 382] width 508 height 73
paste textarea "**********"
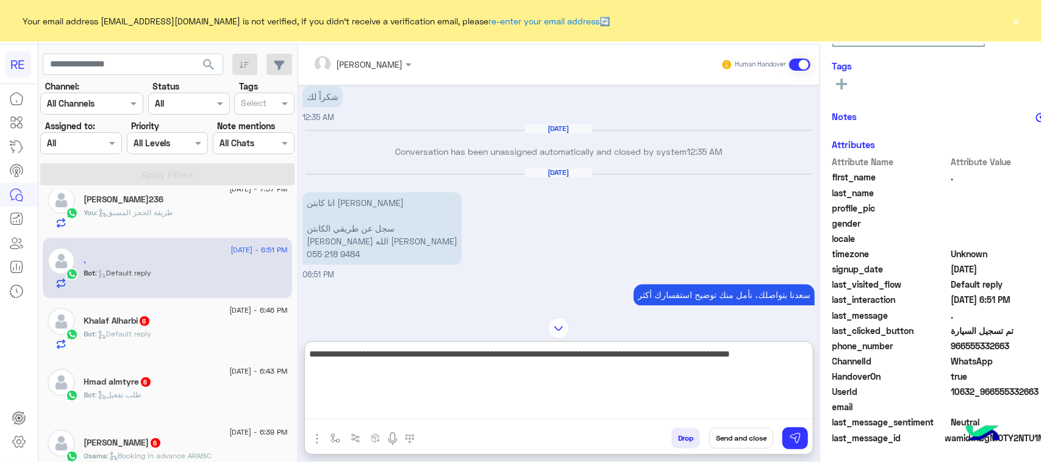
scroll to position [382, 0]
type textarea "**********"
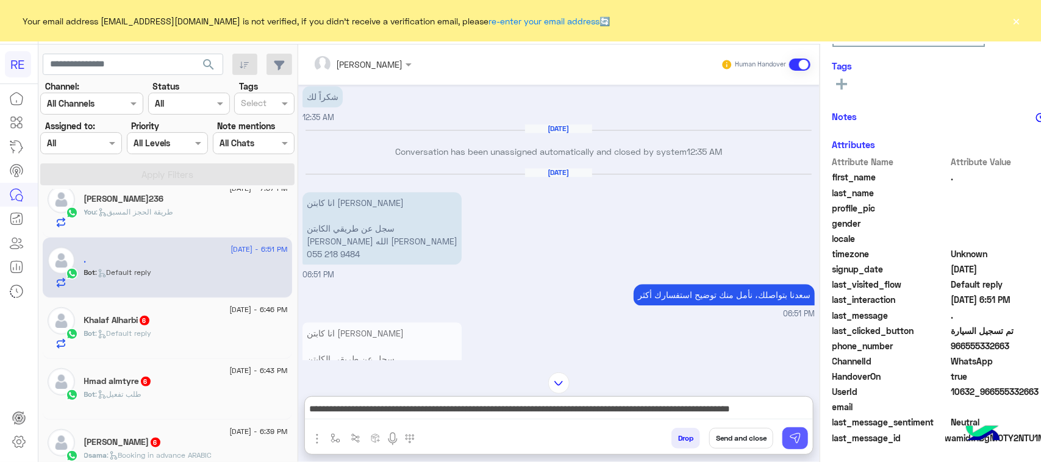
click at [789, 441] on img at bounding box center [795, 438] width 12 height 12
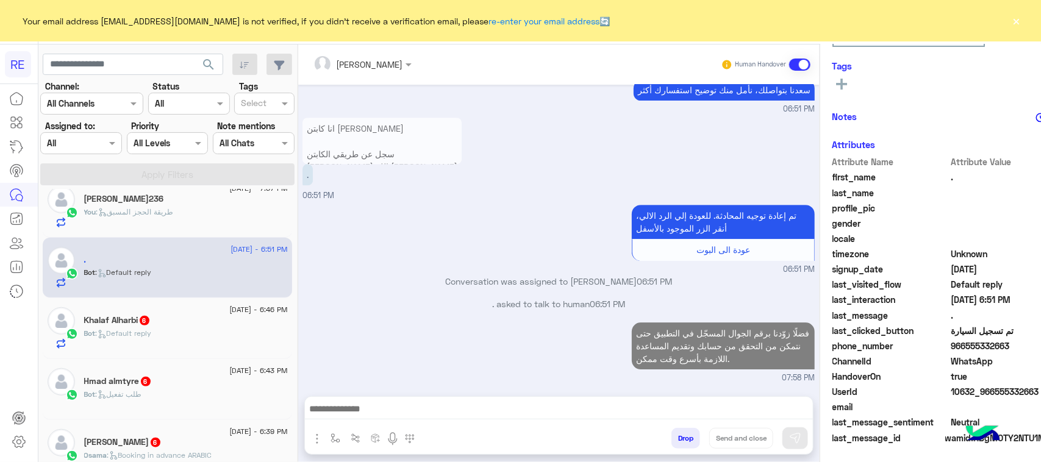
scroll to position [182, 0]
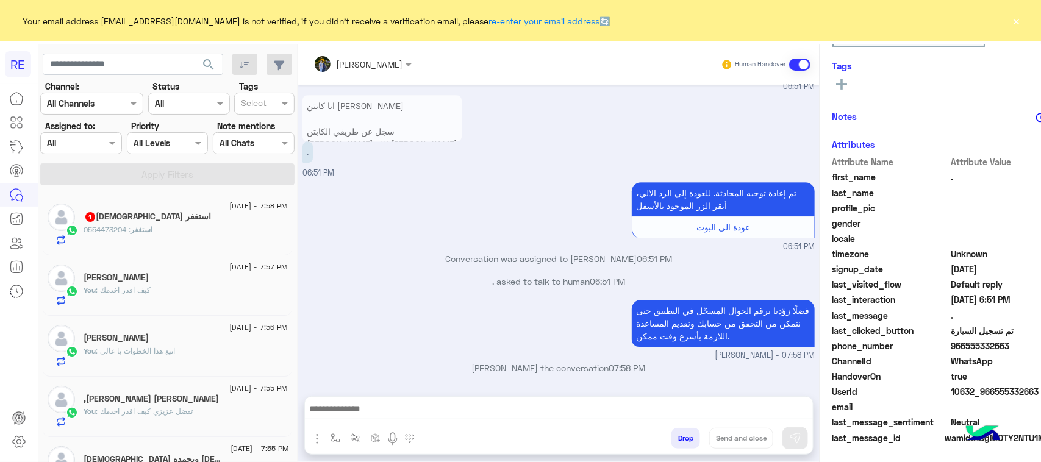
click at [148, 218] on div "استغفر [DEMOGRAPHIC_DATA] 1" at bounding box center [186, 218] width 204 height 13
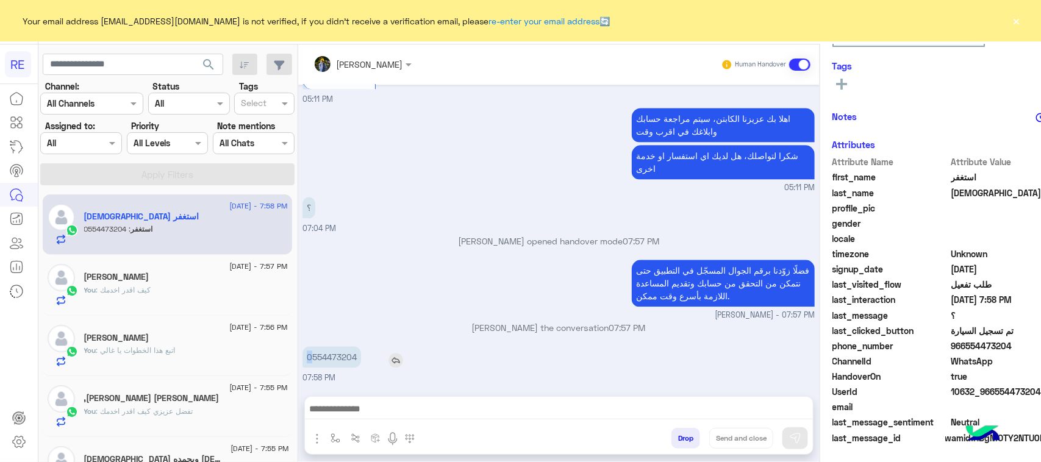
drag, startPoint x: 276, startPoint y: 361, endPoint x: 345, endPoint y: 363, distance: 68.9
click at [345, 363] on div "0554473204" at bounding box center [366, 356] width 128 height 21
copy app-msgs-text "0"
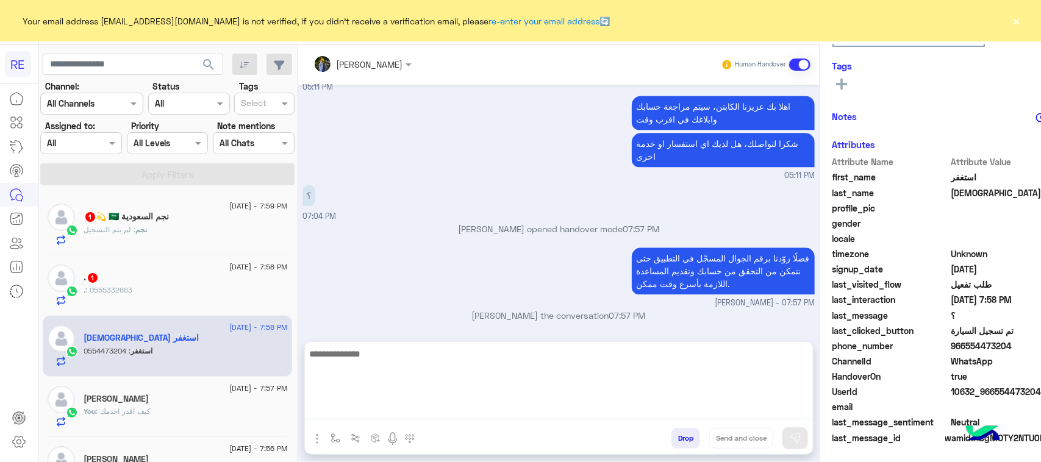
click at [354, 410] on textarea at bounding box center [559, 382] width 508 height 73
paste textarea "**********"
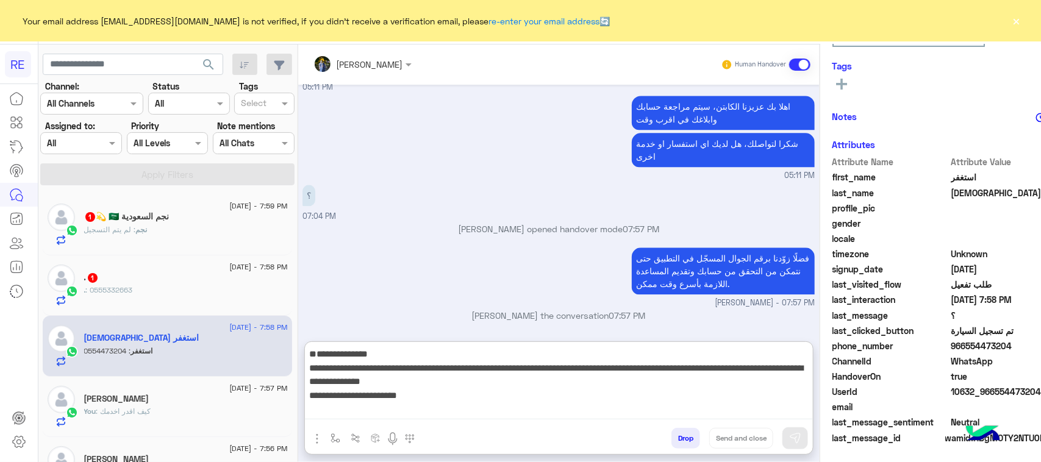
scroll to position [23, 0]
type textarea "**********"
click at [789, 436] on img at bounding box center [795, 438] width 12 height 12
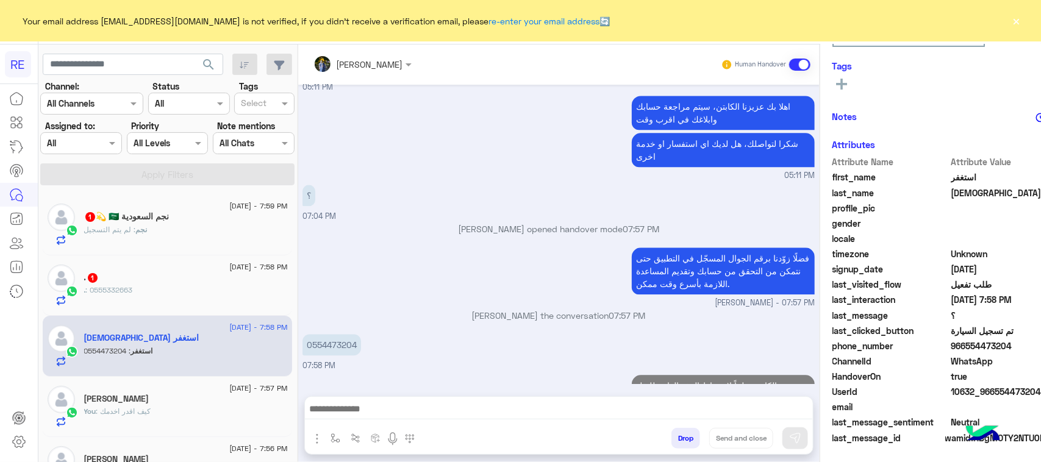
scroll to position [1358, 0]
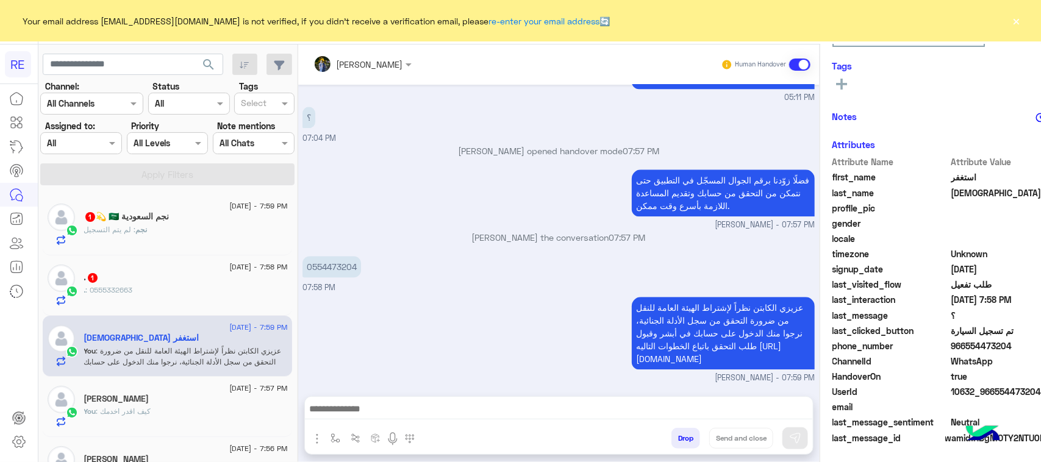
click at [177, 243] on div "نجم : لم يتم التسجيل" at bounding box center [186, 234] width 204 height 21
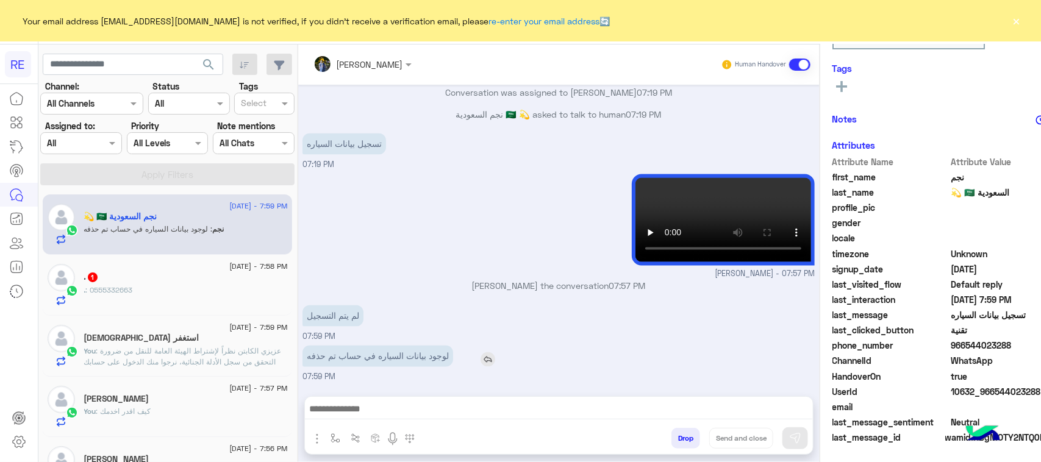
scroll to position [193, 0]
click at [376, 356] on p "لوجود بيانات السياره في حساب تم حذفه" at bounding box center [377, 356] width 151 height 21
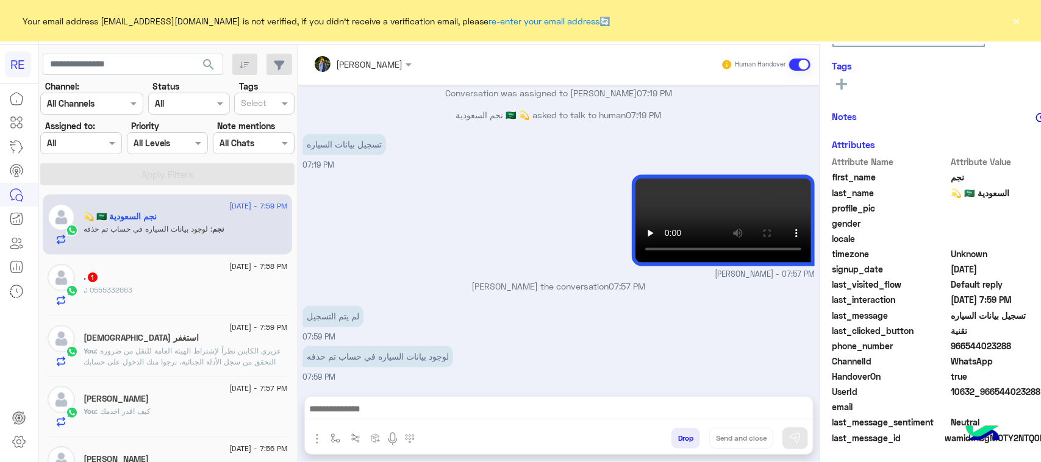
click at [139, 264] on div "[DATE] - 7:58 PM" at bounding box center [186, 268] width 204 height 8
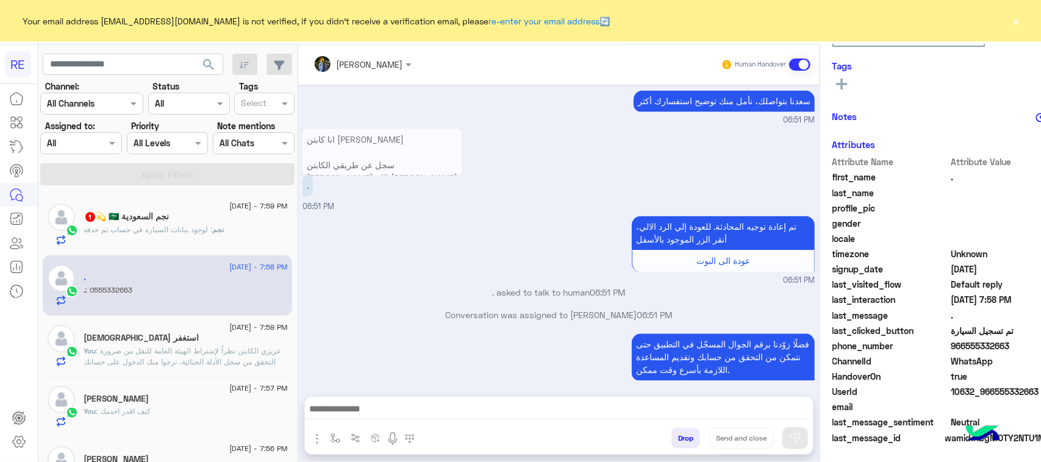
scroll to position [1211, 0]
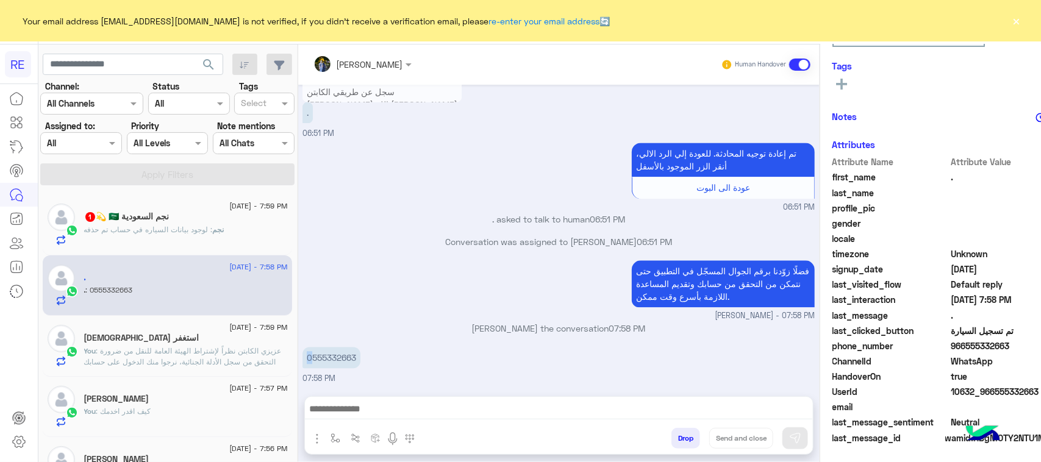
drag, startPoint x: 273, startPoint y: 357, endPoint x: 342, endPoint y: 369, distance: 69.4
copy app-msgs-text "0"
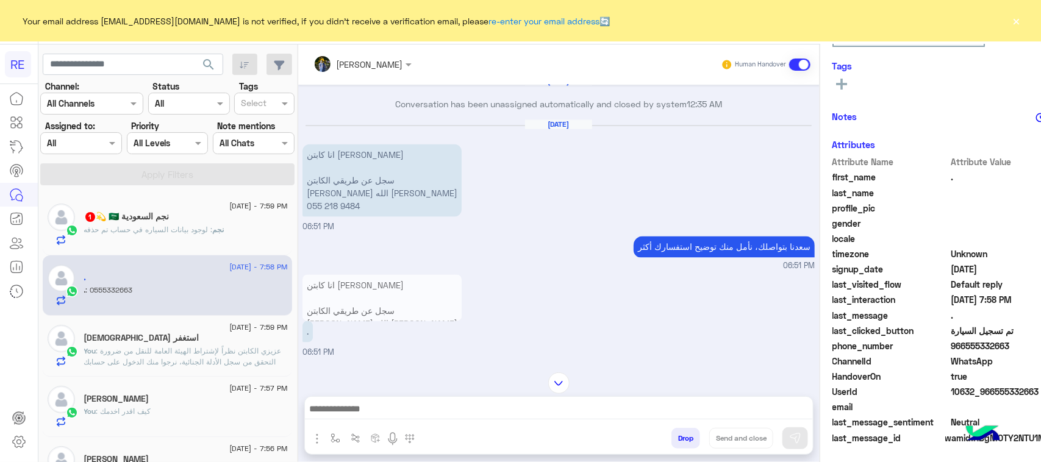
scroll to position [982, 0]
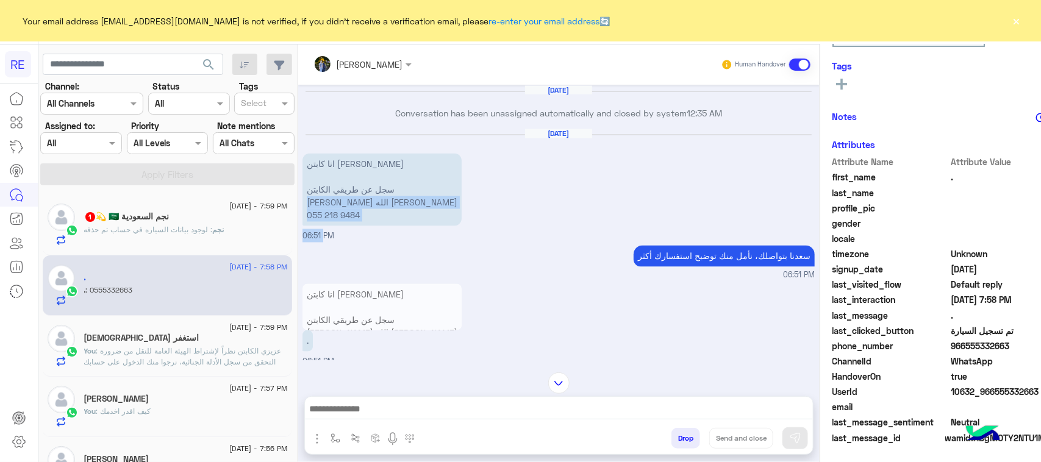
drag, startPoint x: 365, startPoint y: 206, endPoint x: 281, endPoint y: 229, distance: 87.3
click at [302, 233] on div "[DATE] انا كابتن [PERSON_NAME] سجل عن طريقي الكابتن [PERSON_NAME] الله [PERSON_…" at bounding box center [558, 185] width 512 height 113
click at [302, 190] on p "انا كابتن [PERSON_NAME] سجل عن طريقي الكابتن [PERSON_NAME] الله [PERSON_NAME] ‭…" at bounding box center [381, 190] width 159 height 73
drag, startPoint x: 343, startPoint y: 185, endPoint x: 331, endPoint y: 227, distance: 44.4
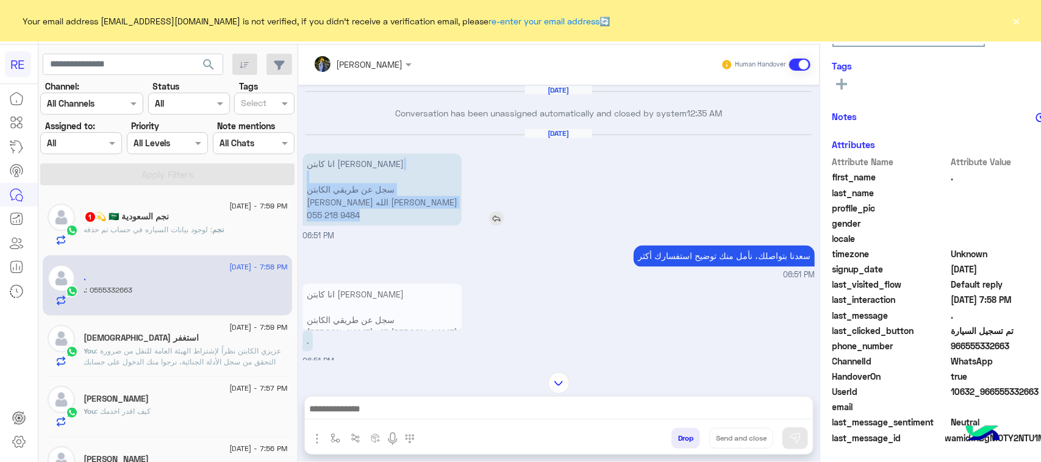
copy p "سجل عن طريقي الكابتن [PERSON_NAME] الله [PERSON_NAME] ‭055 218 9484"
click at [349, 400] on div at bounding box center [559, 412] width 508 height 30
click at [354, 413] on textarea at bounding box center [559, 410] width 508 height 18
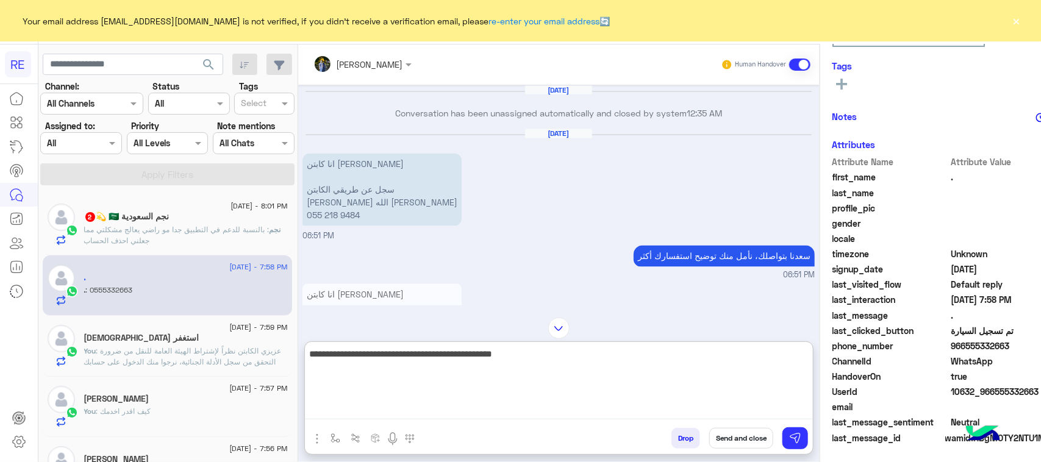
type textarea "**********"
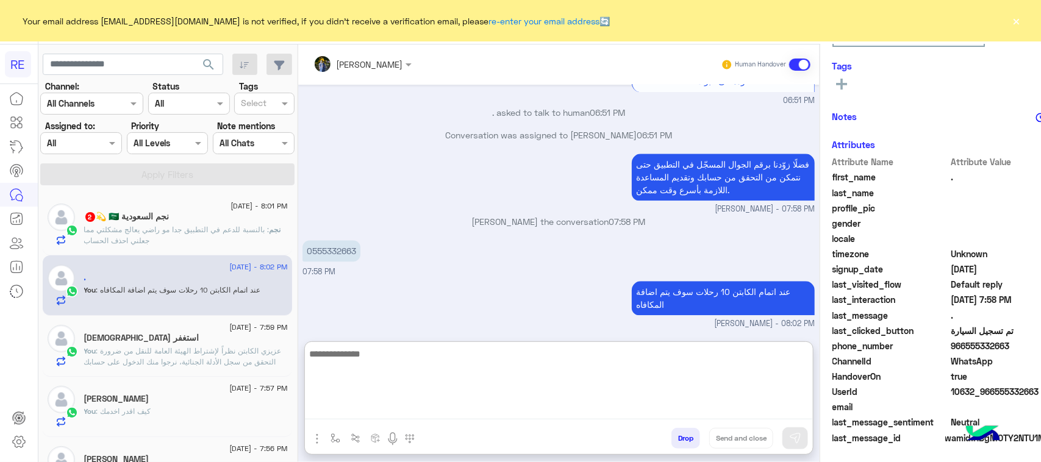
click at [152, 237] on span ": بالنسبة للدعم في التطبيق جدا مو راضي يعالج مشكلتي مما جعلني احذف الحساب" at bounding box center [176, 235] width 185 height 20
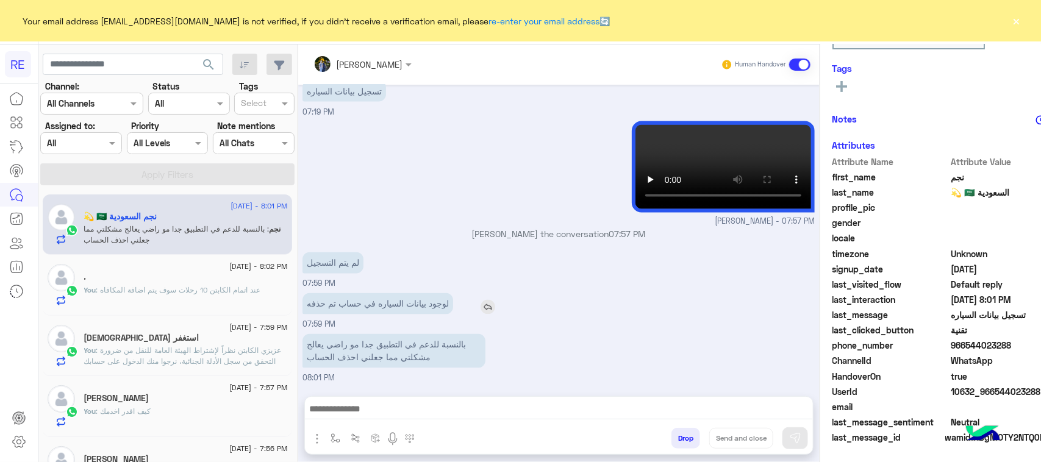
scroll to position [193, 0]
drag, startPoint x: 392, startPoint y: 313, endPoint x: 382, endPoint y: 313, distance: 9.1
click at [382, 313] on p "لوجود بيانات السياره في حساب تم حذفه" at bounding box center [377, 303] width 151 height 21
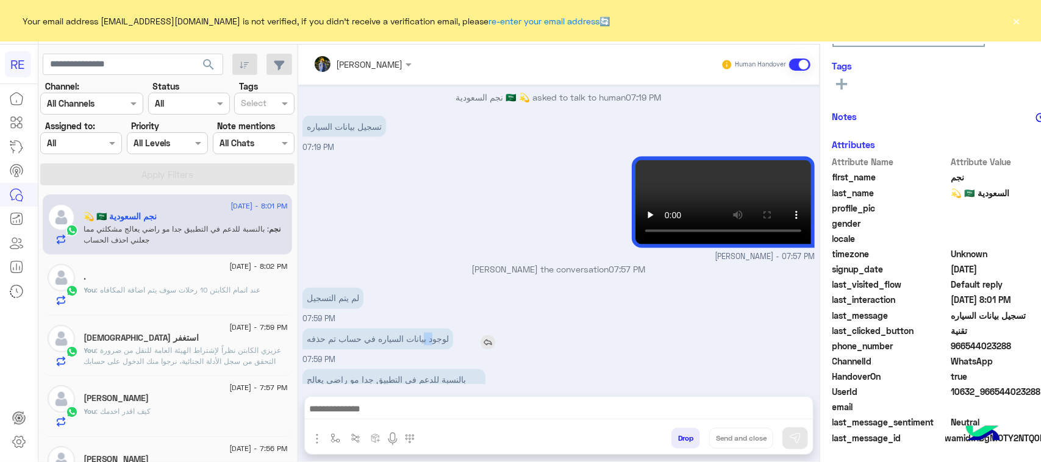
scroll to position [860, 0]
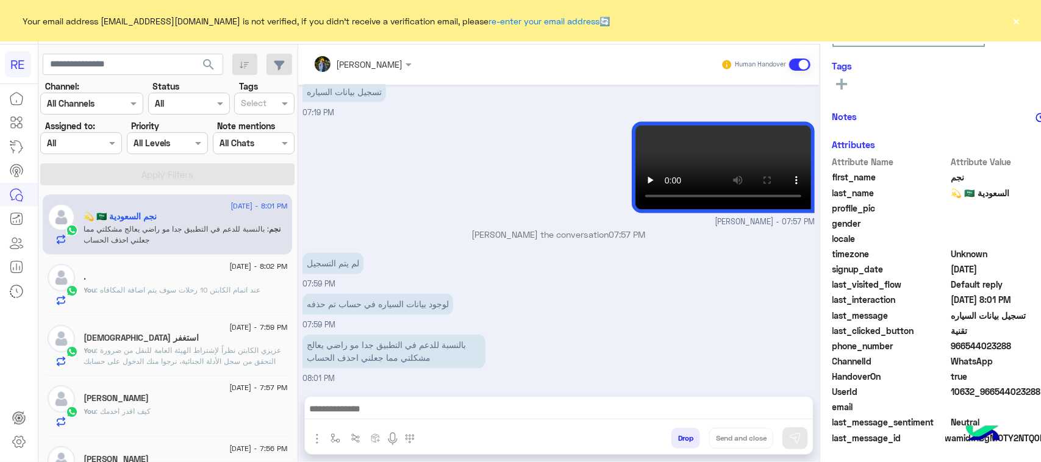
click at [547, 401] on div at bounding box center [559, 412] width 508 height 30
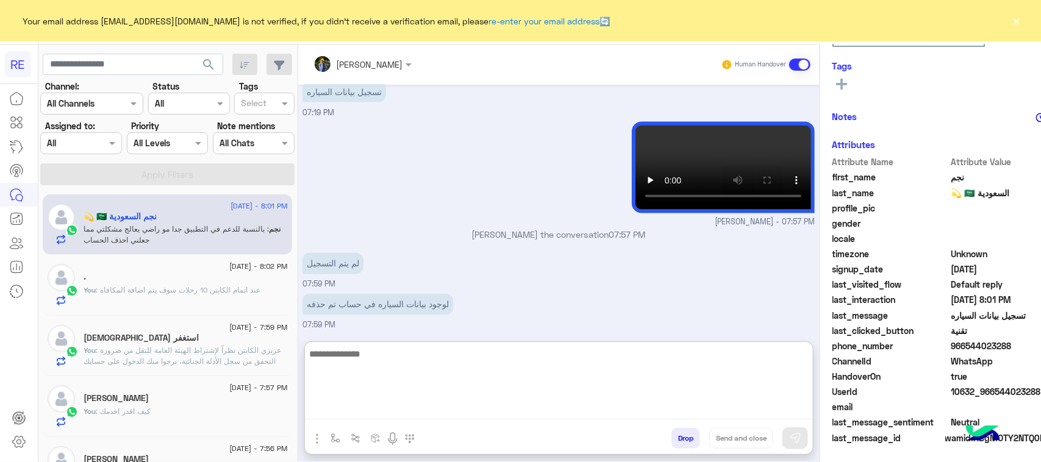
paste textarea "**********"
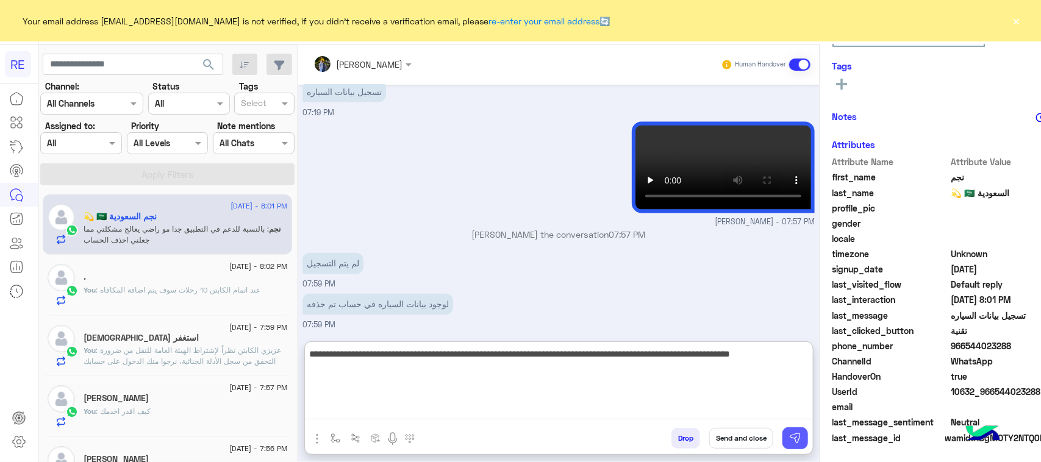
type textarea "**********"
click at [782, 446] on button at bounding box center [795, 439] width 26 height 22
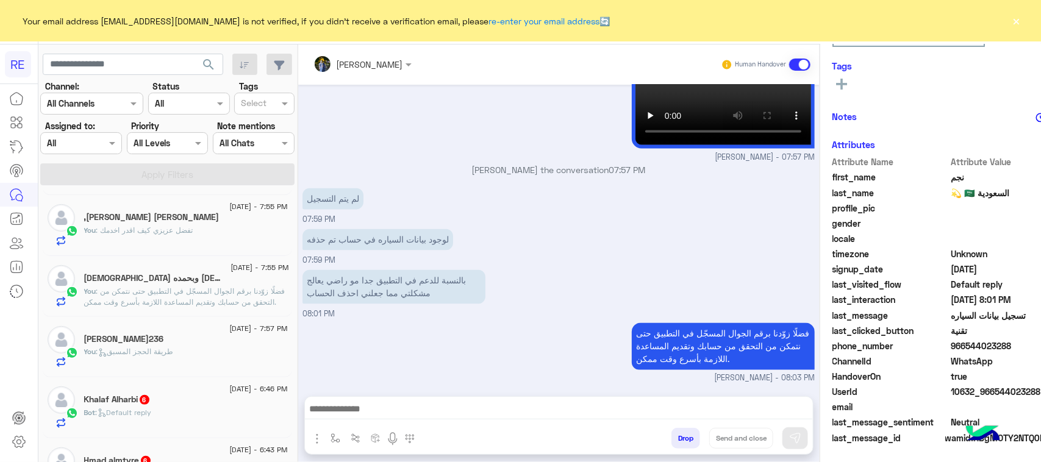
scroll to position [305, 0]
click at [177, 404] on div "Khalaf Alharbi 6" at bounding box center [186, 398] width 204 height 13
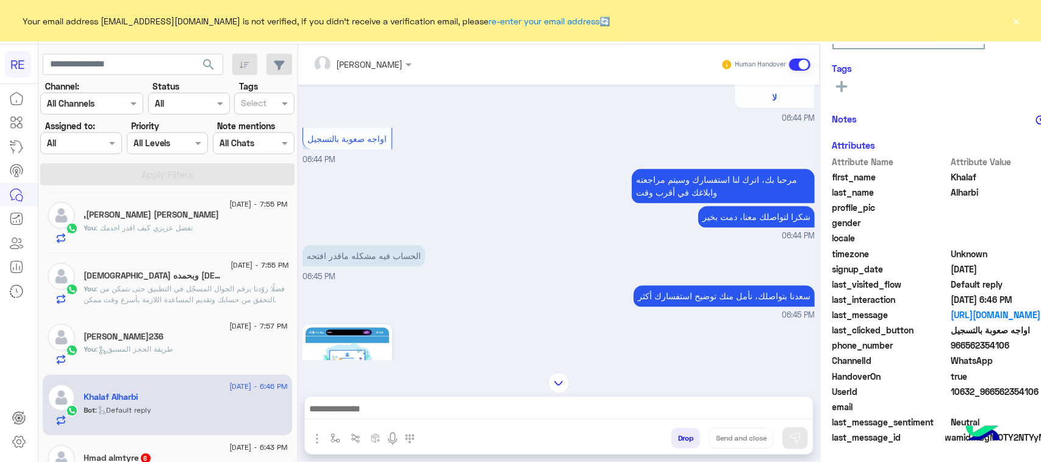
scroll to position [193, 0]
click at [460, 404] on textarea at bounding box center [559, 410] width 508 height 18
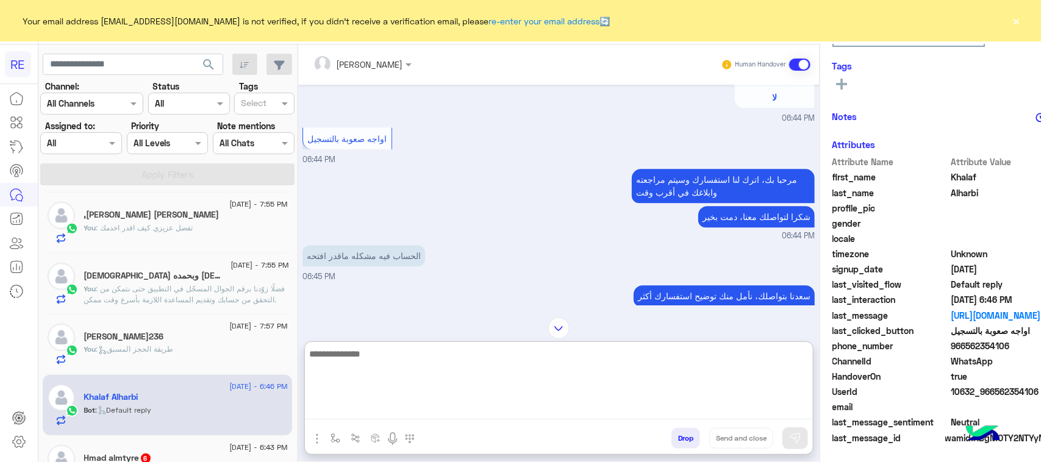
paste textarea "**********"
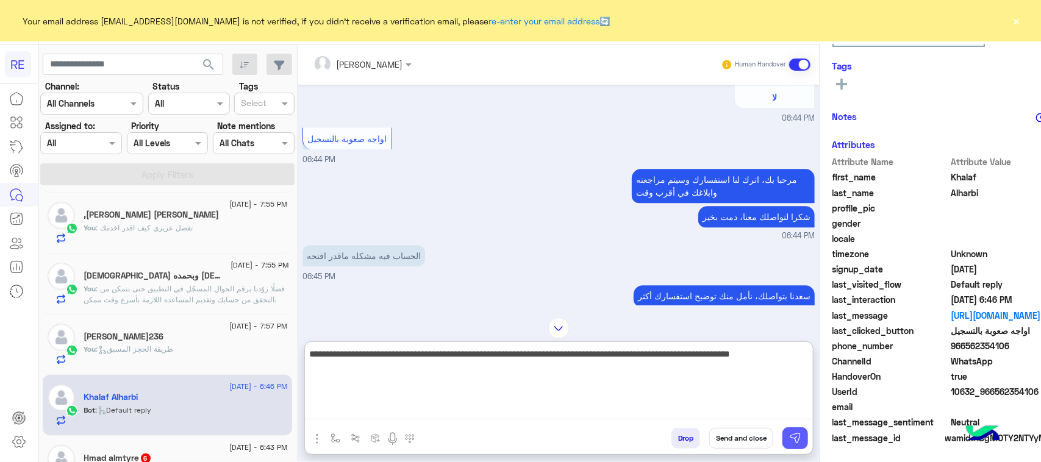
type textarea "**********"
click at [782, 446] on button at bounding box center [795, 439] width 26 height 22
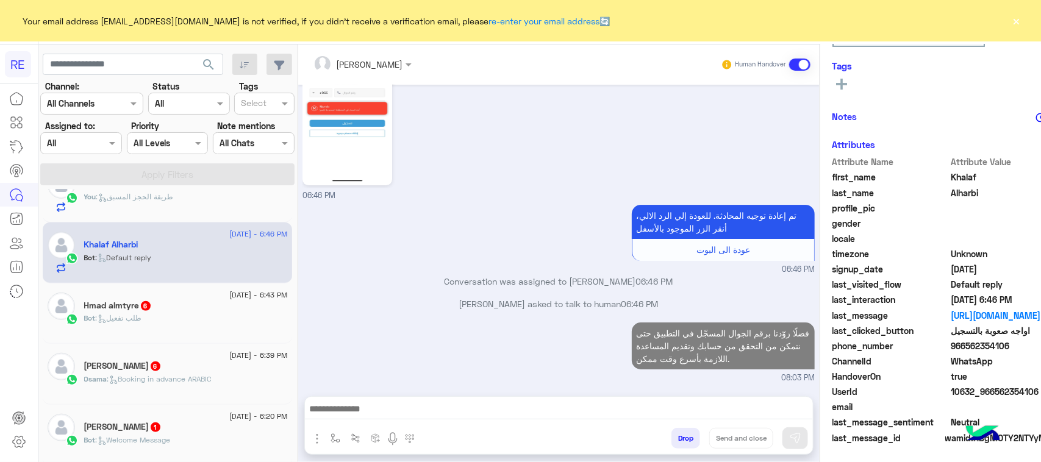
scroll to position [1792, 0]
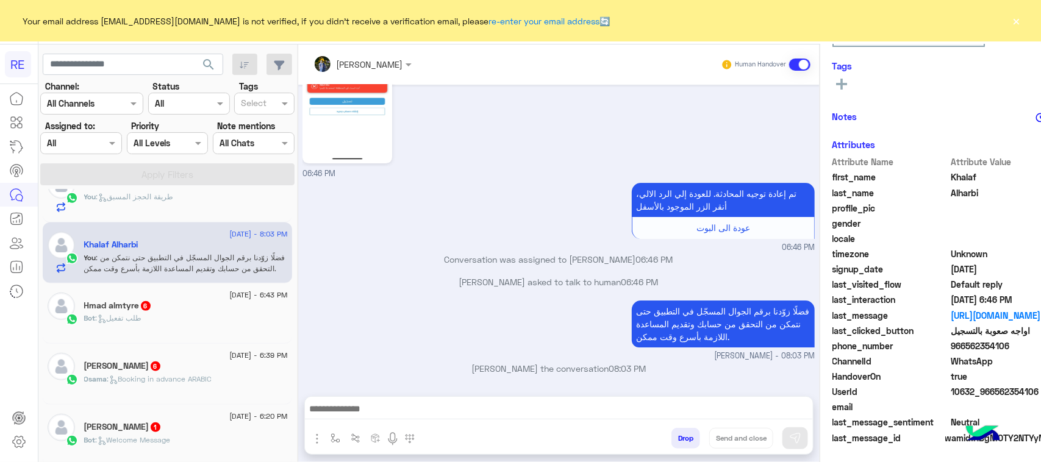
click at [123, 321] on span ": طلب تفعيل" at bounding box center [119, 317] width 46 height 9
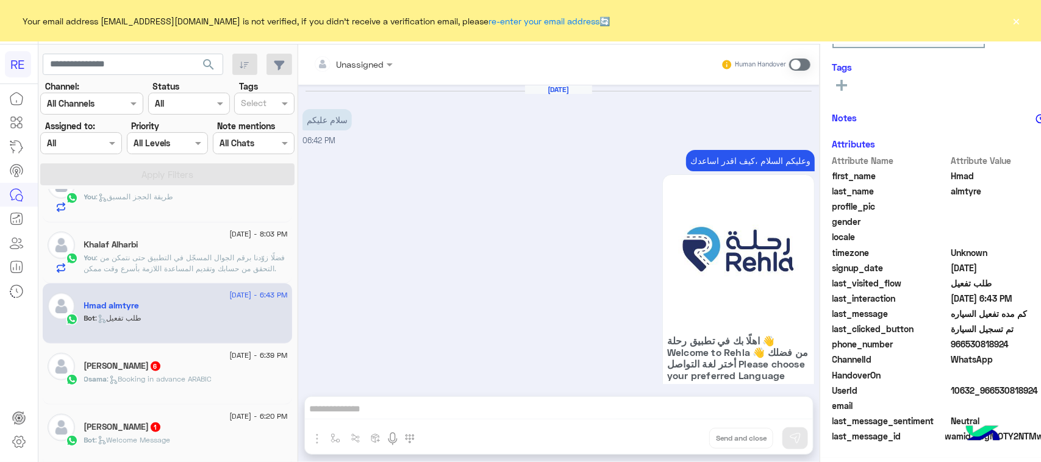
scroll to position [191, 0]
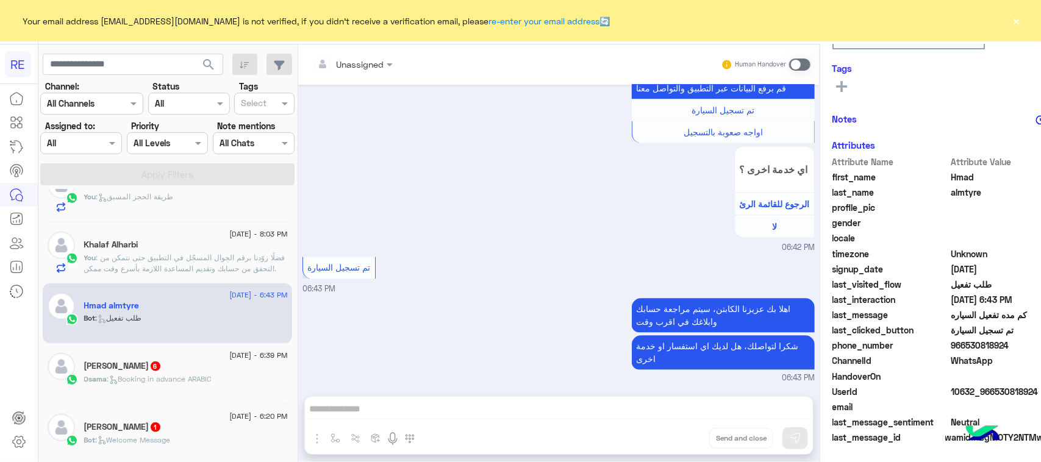
click at [310, 410] on div "Unassigned Human Handover [DATE] سلام عليكم 06:42 PM وعليكم السلام ،كيف اقدر اس…" at bounding box center [558, 256] width 521 height 423
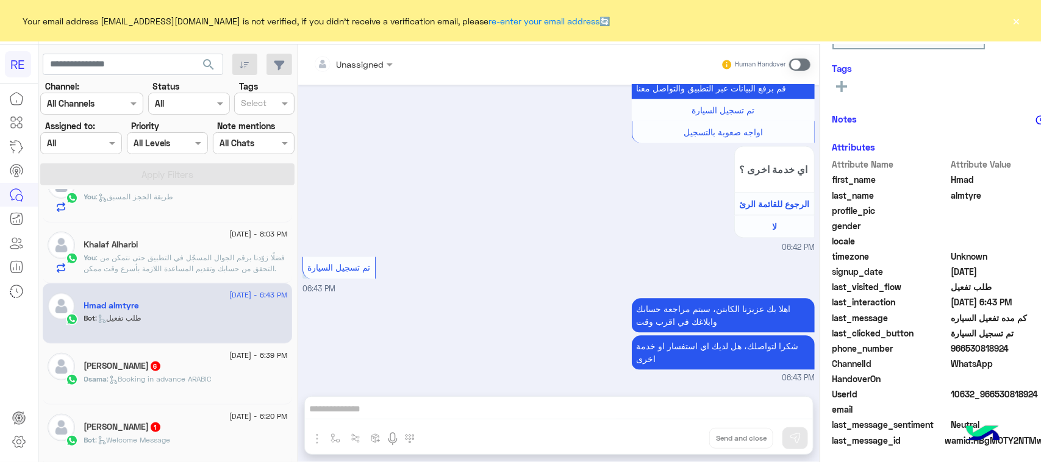
scroll to position [193, 0]
click at [789, 65] on span at bounding box center [799, 65] width 21 height 12
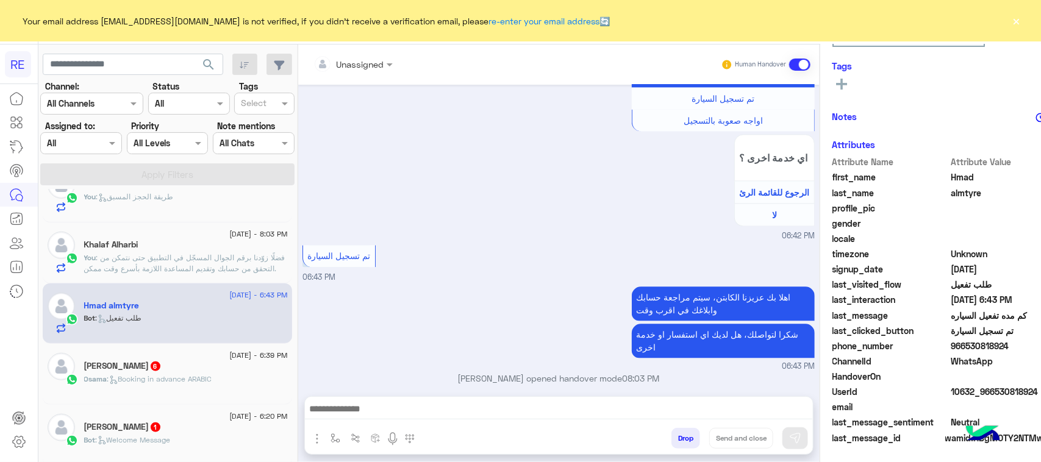
scroll to position [1180, 0]
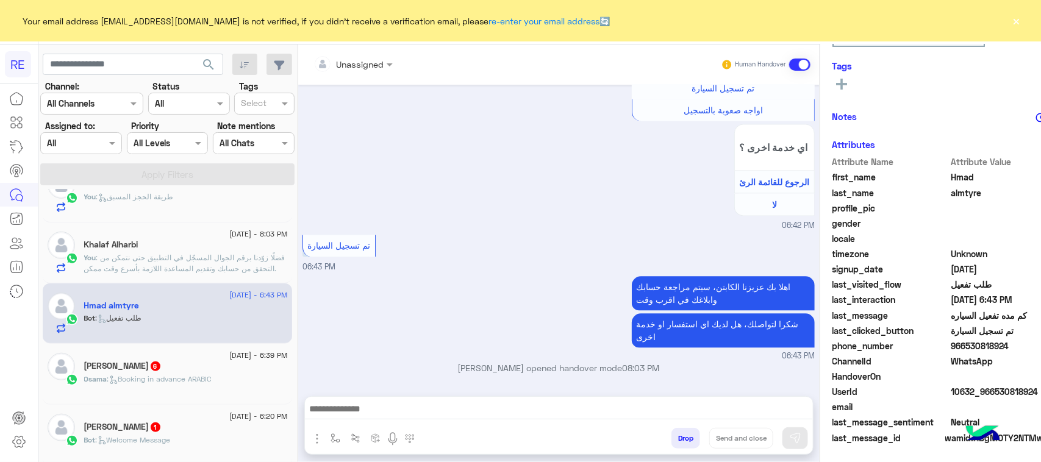
drag, startPoint x: 443, startPoint y: 403, endPoint x: 446, endPoint y: 409, distance: 6.8
click at [443, 404] on textarea at bounding box center [559, 410] width 508 height 18
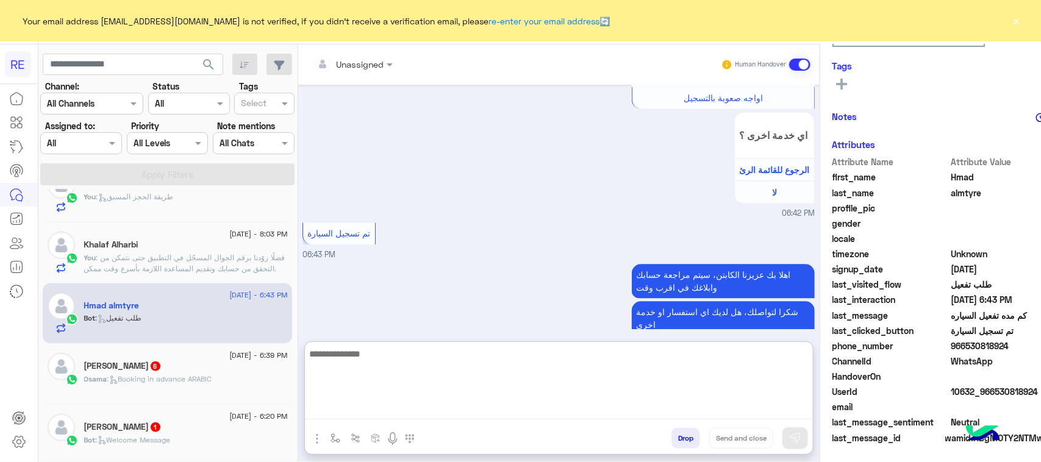
paste textarea "**********"
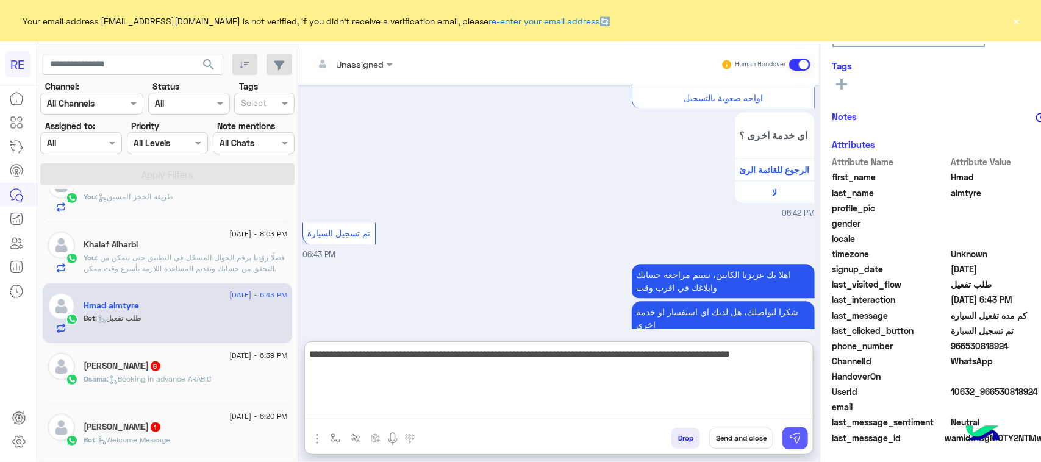
type textarea "**********"
click at [789, 432] on img at bounding box center [795, 438] width 12 height 12
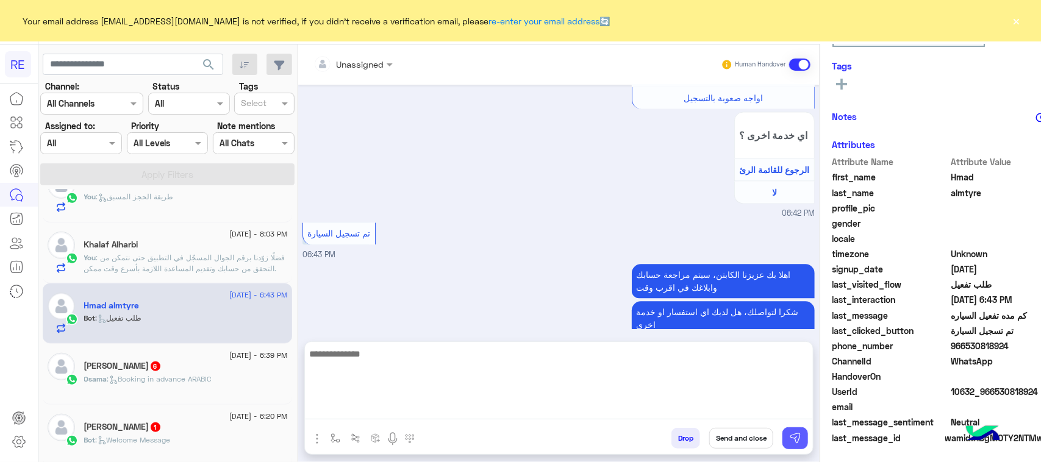
scroll to position [1245, 0]
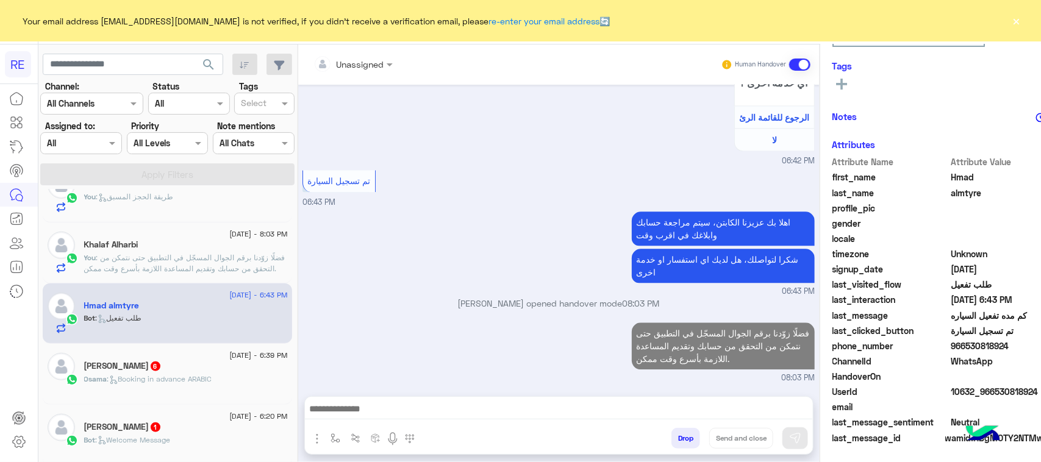
click at [139, 384] on span ": Booking in advance ARABIC" at bounding box center [159, 378] width 105 height 9
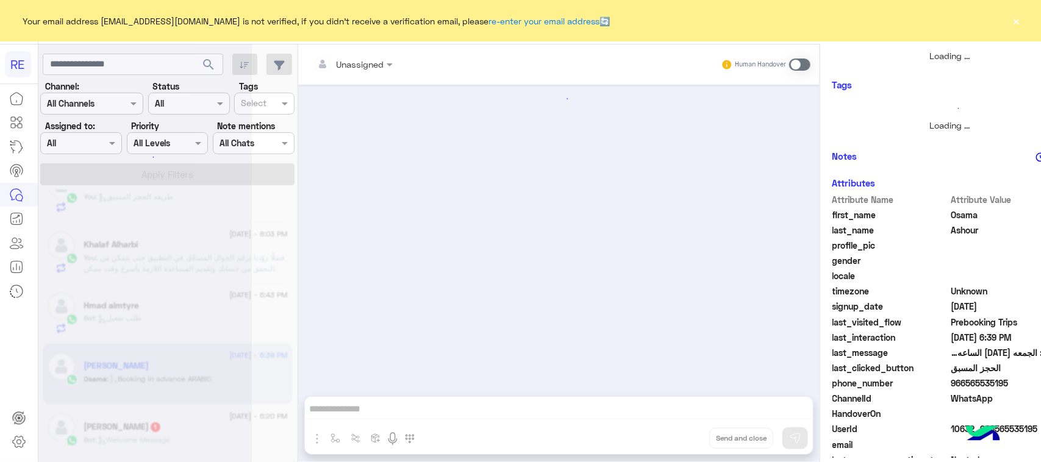
scroll to position [1825, 0]
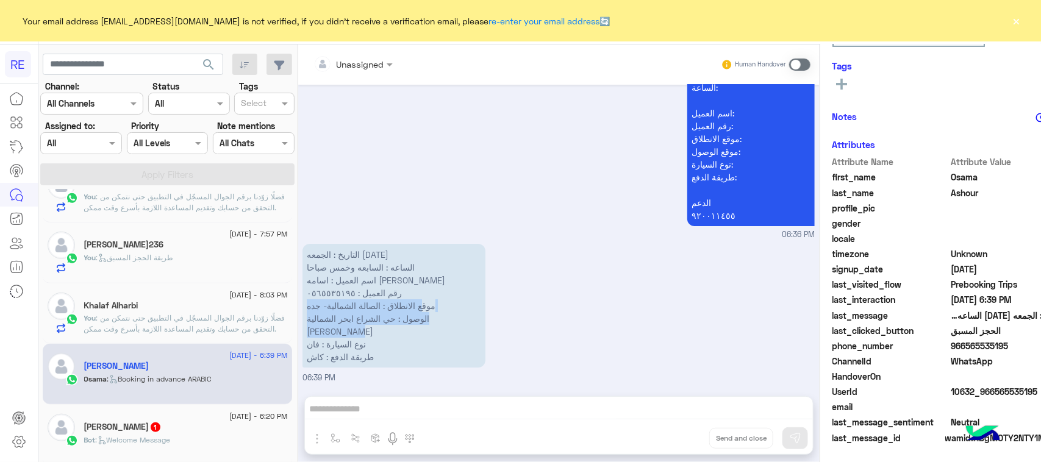
drag, startPoint x: 387, startPoint y: 309, endPoint x: 269, endPoint y: 336, distance: 121.5
click at [302, 336] on p "التاريخ : الجمعه [DATE] الساعه : السابعه وخمس صباحا اسم العميل : اسامه [PERSON_…" at bounding box center [393, 306] width 183 height 124
click at [305, 331] on p "التاريخ : الجمعه [DATE] الساعه : السابعه وخمس صباحا اسم العميل : اسامه [PERSON_…" at bounding box center [393, 306] width 183 height 124
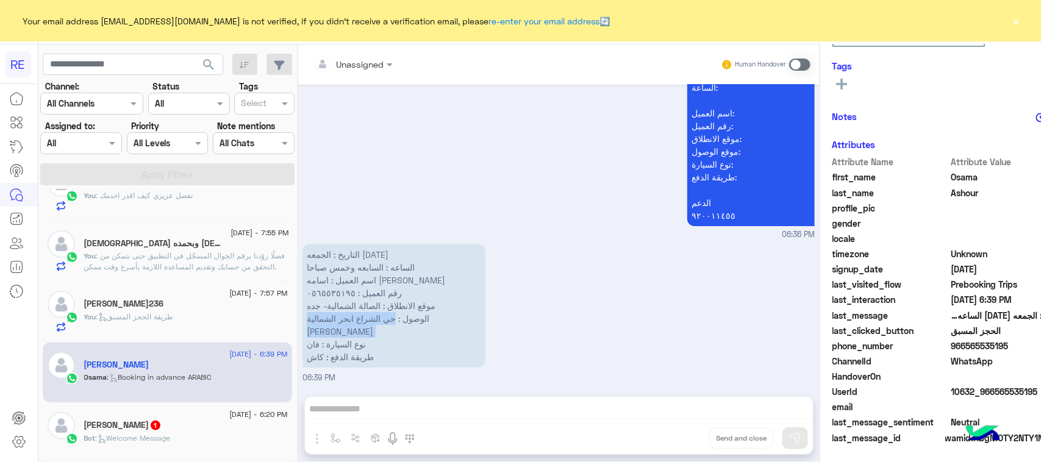
drag, startPoint x: 397, startPoint y: 319, endPoint x: 270, endPoint y: 346, distance: 129.7
click at [302, 346] on p "التاريخ : الجمعه [DATE] الساعه : السابعه وخمس صباحا اسم العميل : اسامه [PERSON_…" at bounding box center [393, 306] width 183 height 124
copy p "حي الشراع ابحر الشمالية [PERSON_NAME]"
click at [409, 418] on div "Unassigned Human Handover [DATE] نوع السياره بيجو [PERSON_NAME] - 08:02 PM فان …" at bounding box center [558, 256] width 521 height 423
click at [404, 410] on div "Unassigned Human Handover [DATE] نوع السياره بيجو [PERSON_NAME] - 08:02 PM فان …" at bounding box center [558, 256] width 521 height 423
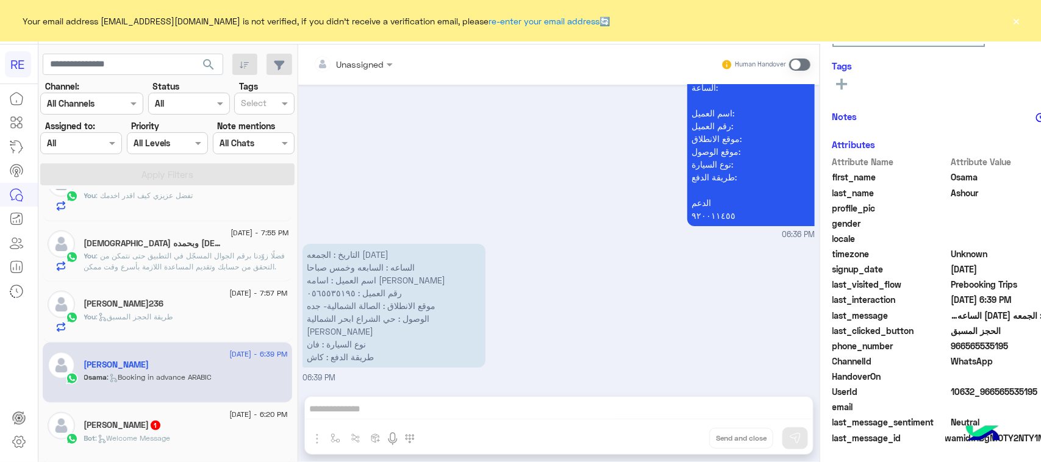
click at [789, 64] on span at bounding box center [799, 65] width 21 height 12
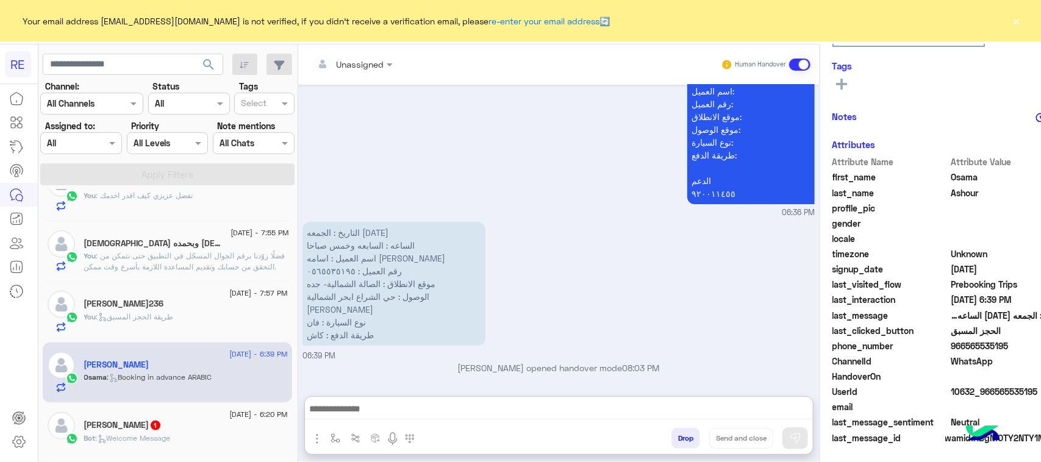
click at [337, 413] on textarea at bounding box center [559, 410] width 508 height 18
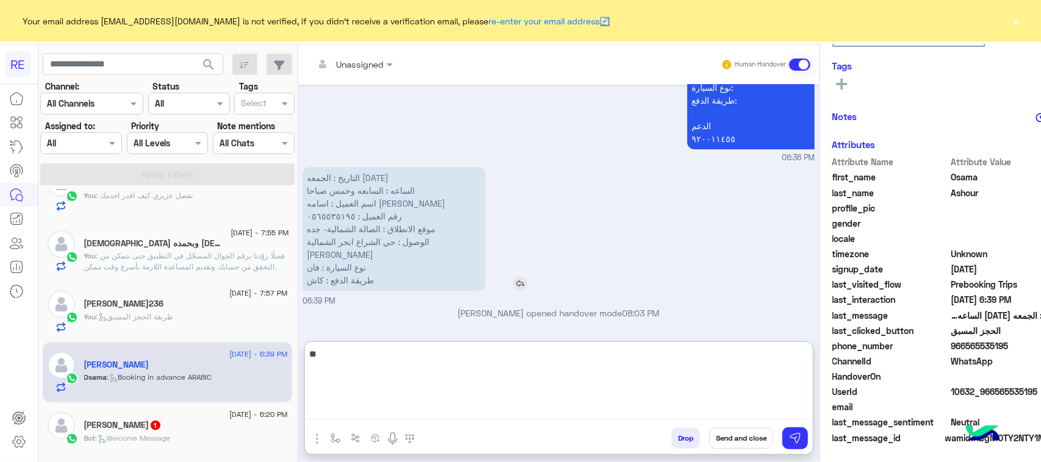
scroll to position [1902, 0]
type textarea "**********"
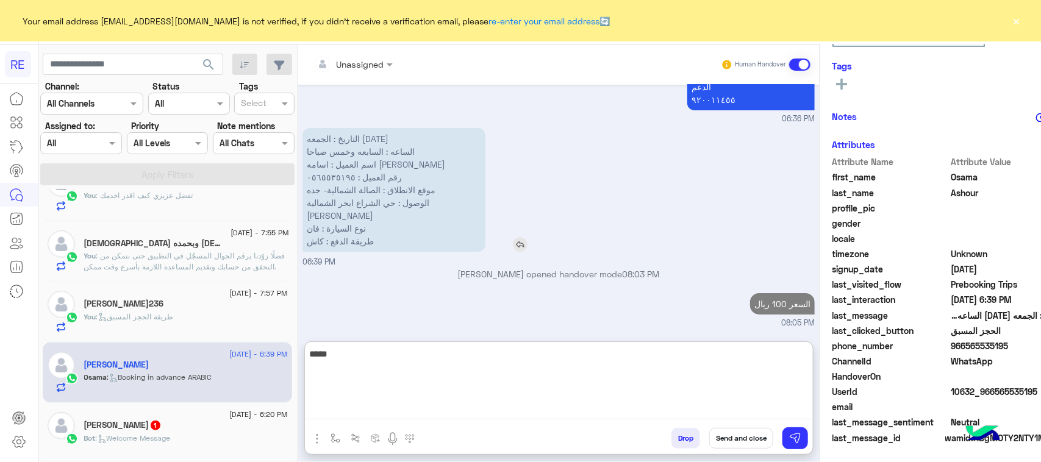
scroll to position [1964, 0]
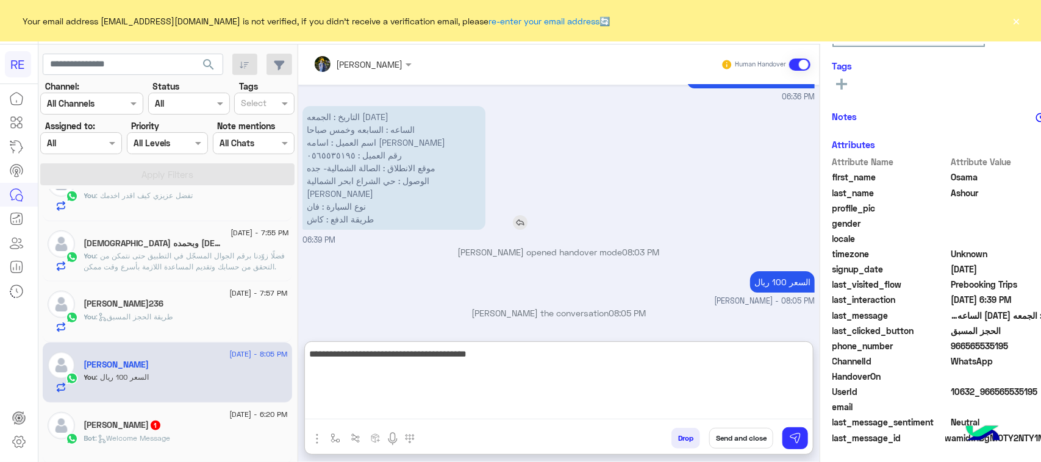
type textarea "**********"
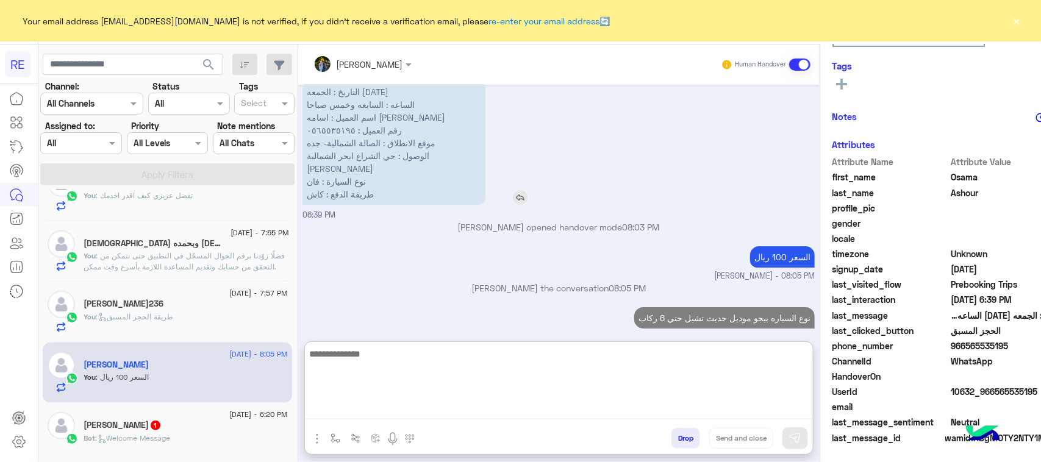
scroll to position [2002, 0]
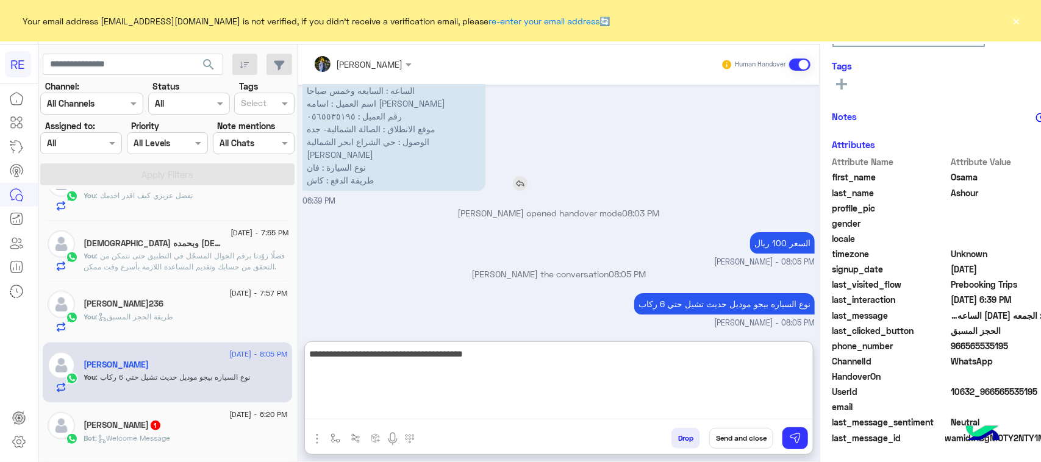
type textarea "**********"
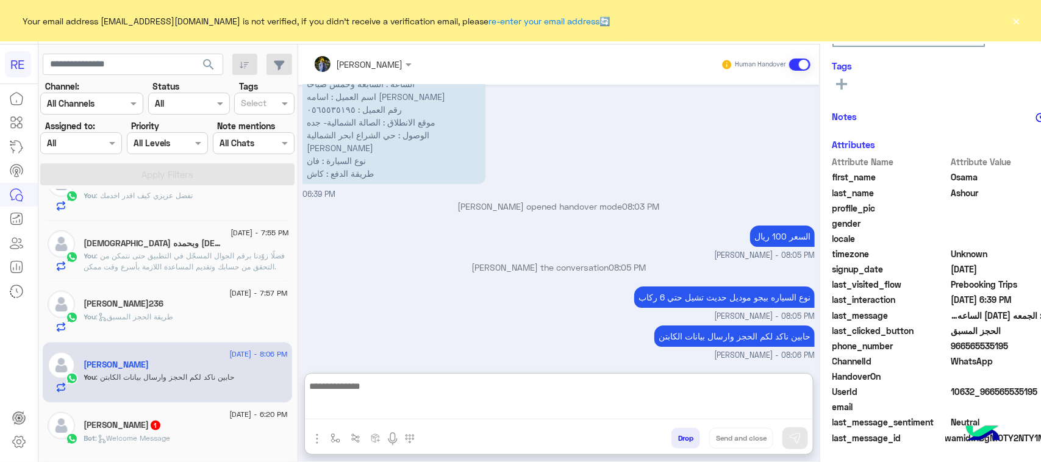
scroll to position [2041, 0]
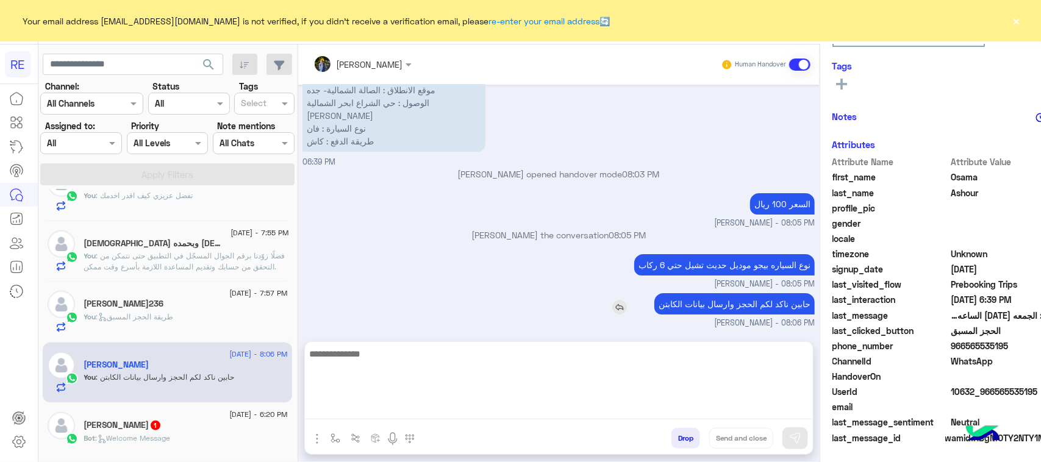
click at [695, 308] on p "حابين ناكد لكم الحجز وارسال بيانات الكابتن" at bounding box center [734, 303] width 160 height 21
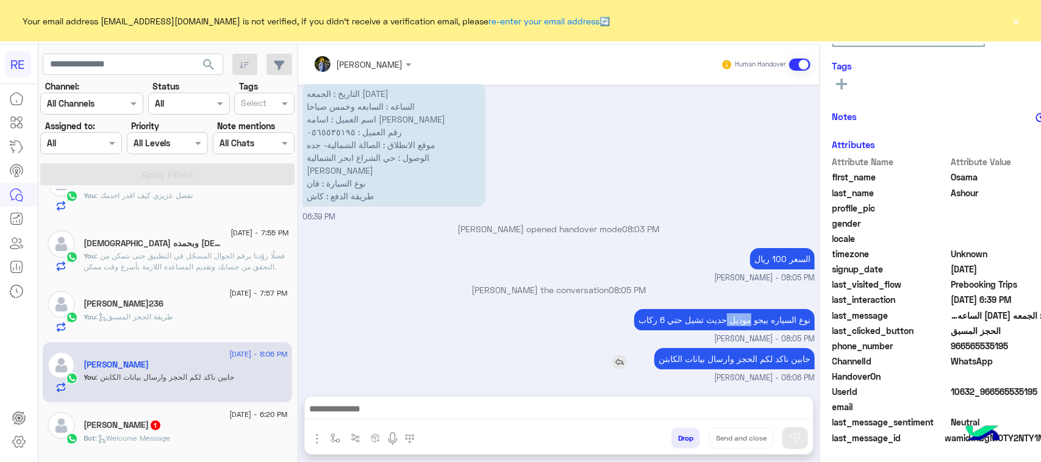
click at [706, 370] on p "حابين ناكد لكم الحجز وارسال بيانات الكابتن" at bounding box center [734, 358] width 160 height 21
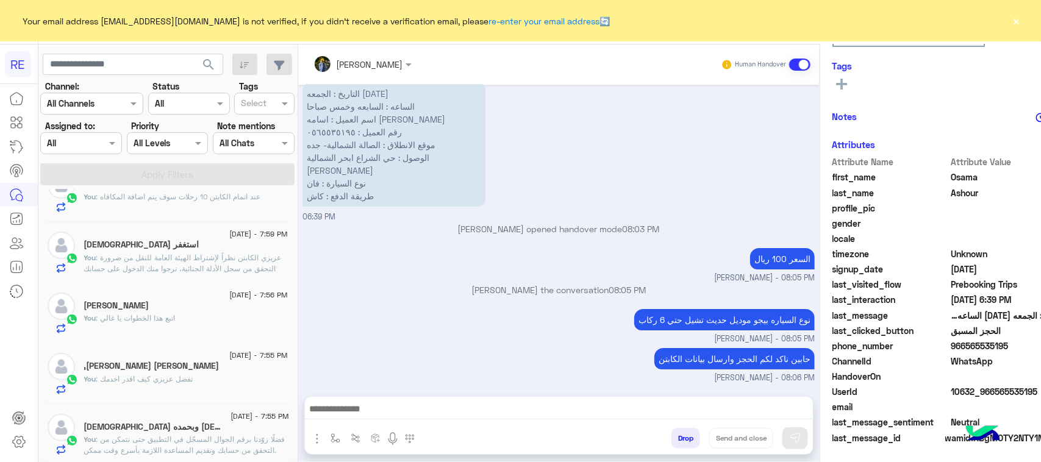
scroll to position [0, 0]
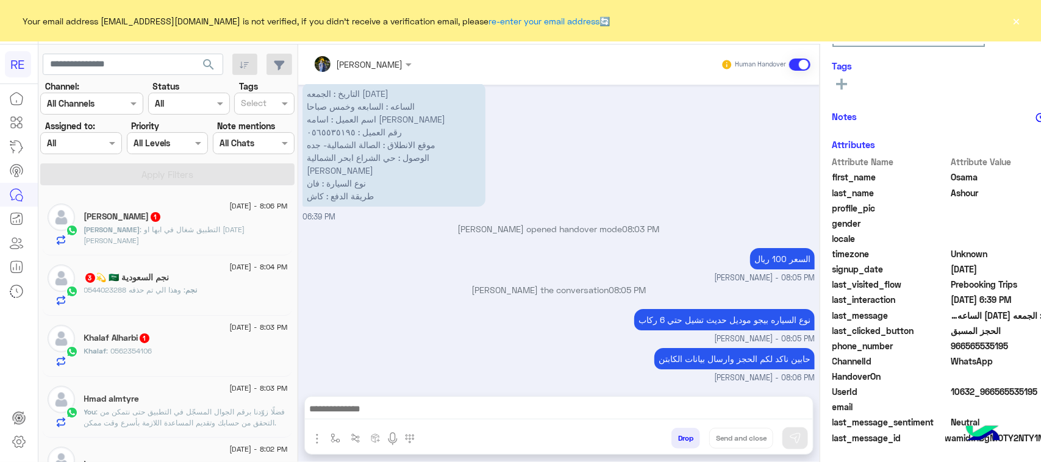
click at [193, 238] on div "مراد : التطبيق شغال في ابها او [DATE][PERSON_NAME]" at bounding box center [186, 234] width 204 height 21
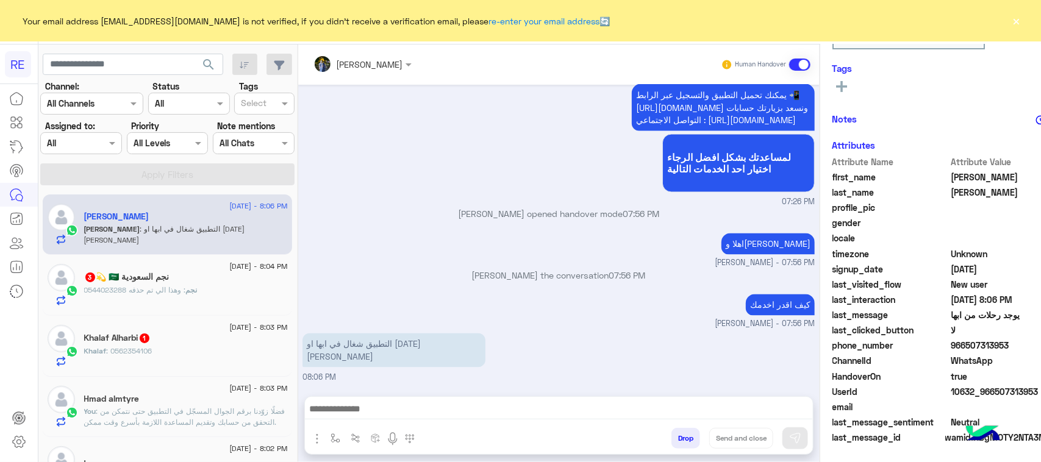
scroll to position [193, 0]
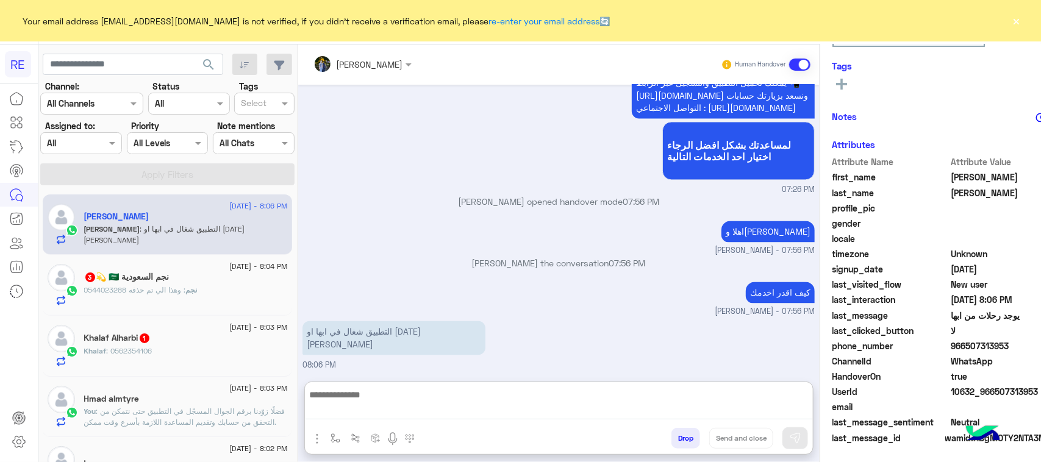
click at [384, 409] on textarea at bounding box center [559, 403] width 508 height 32
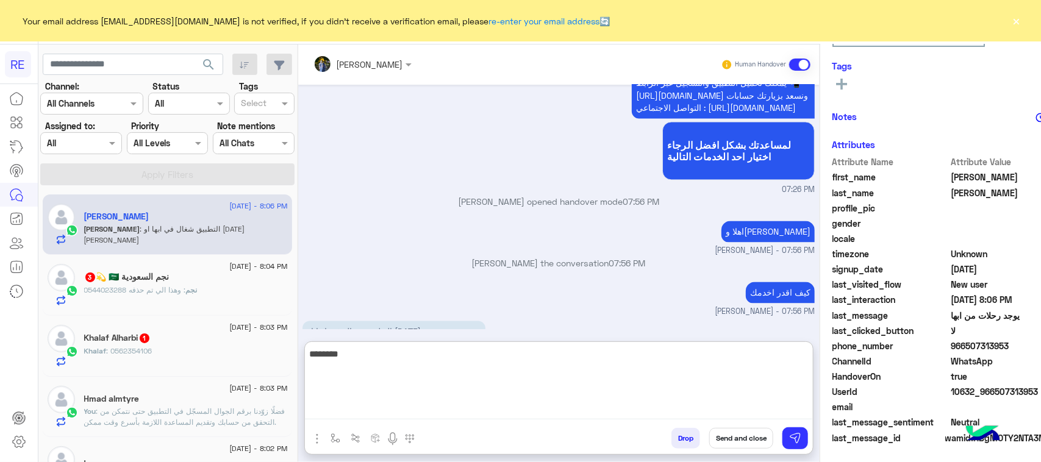
type textarea "********"
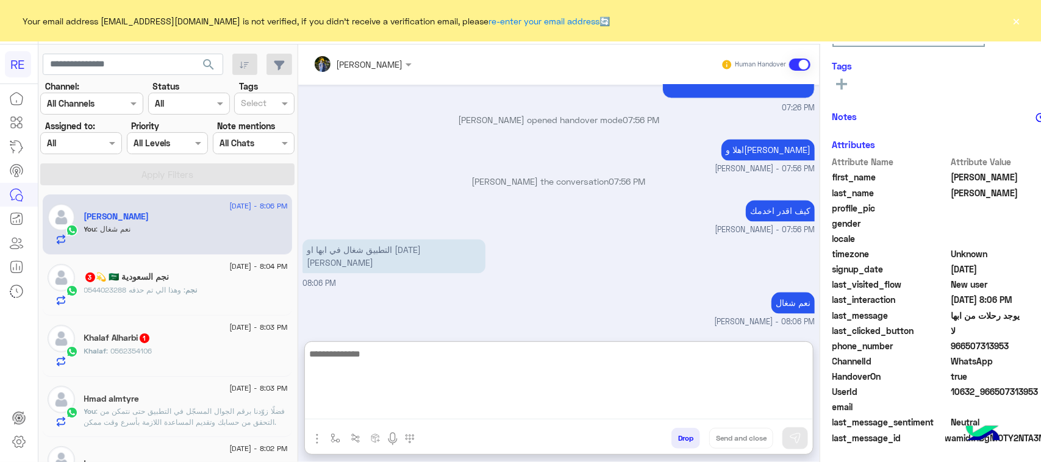
scroll to position [1112, 0]
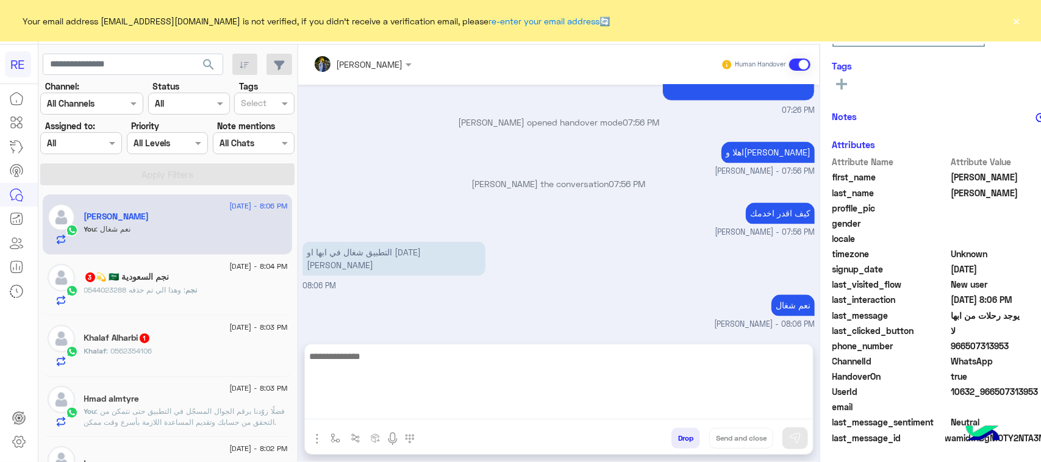
click at [186, 292] on span ": وهذا الي تم حذفه 0544023288" at bounding box center [135, 289] width 102 height 9
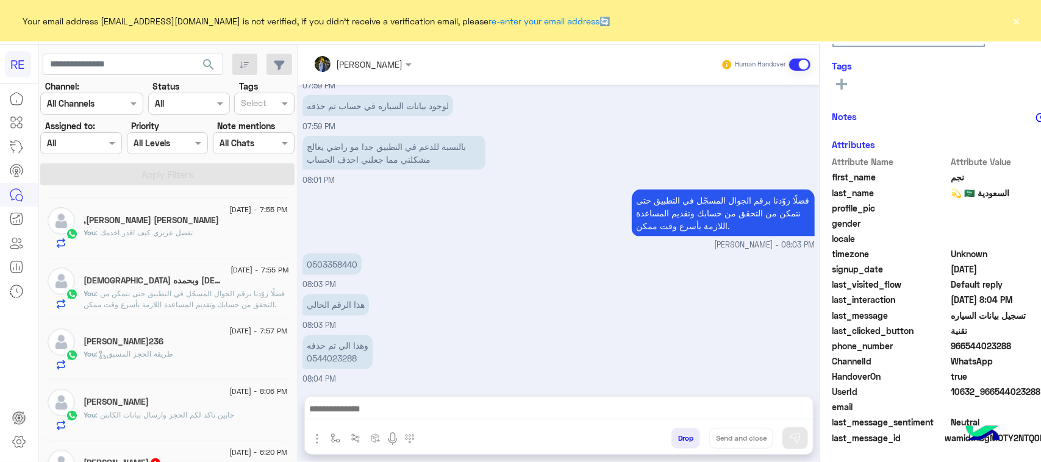
scroll to position [534, 0]
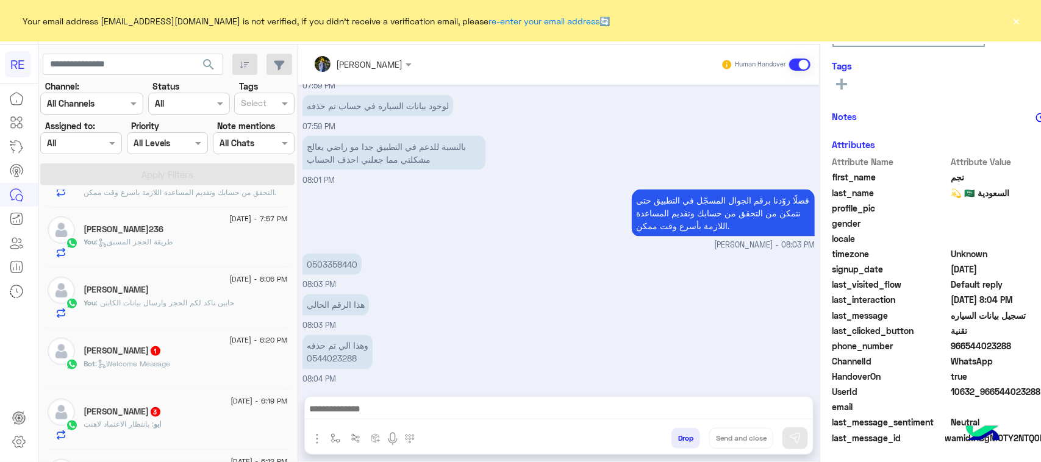
click at [202, 365] on div "Bot : Welcome Message" at bounding box center [186, 369] width 204 height 21
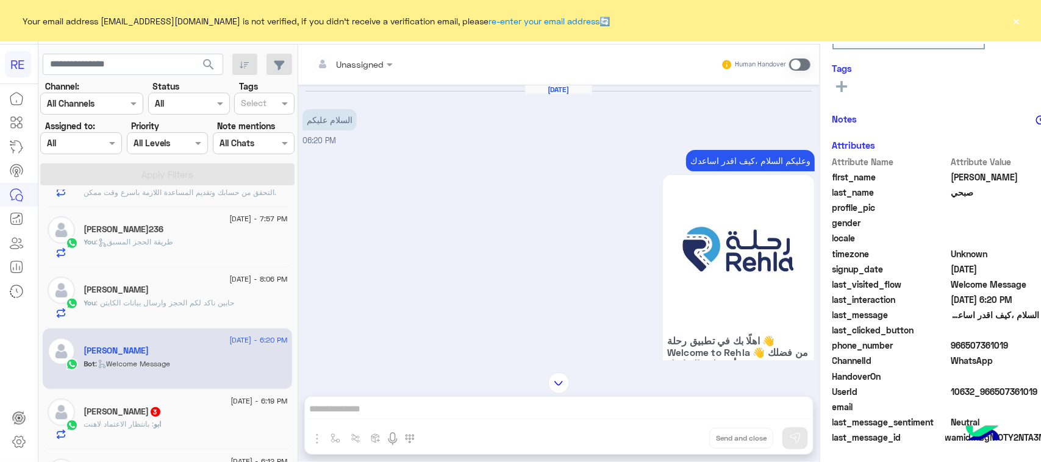
scroll to position [193, 0]
click at [686, 169] on p "وعليكم السلام ،كيف اقدر اساعدك" at bounding box center [750, 160] width 129 height 21
click at [686, 170] on p "وعليكم السلام ،كيف اقدر اساعدك" at bounding box center [750, 160] width 129 height 21
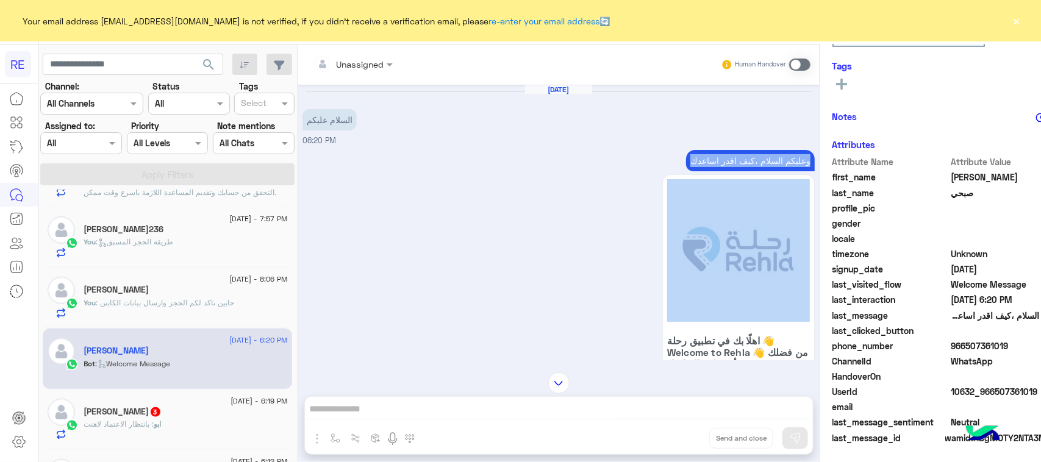
click at [686, 170] on p "وعليكم السلام ،كيف اقدر اساعدك" at bounding box center [750, 160] width 129 height 21
copy div "وعليكم السلام ،كيف اقدر اساعدك"
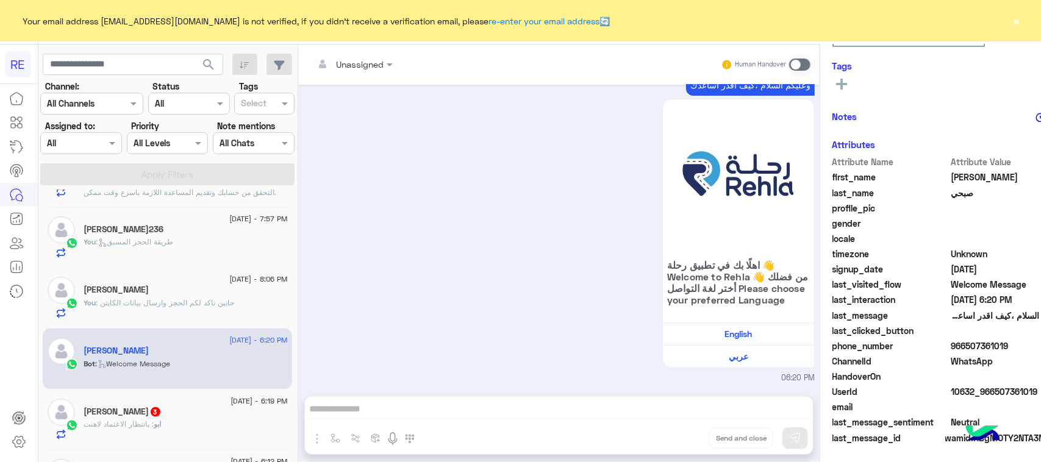
click at [789, 68] on span at bounding box center [799, 65] width 21 height 12
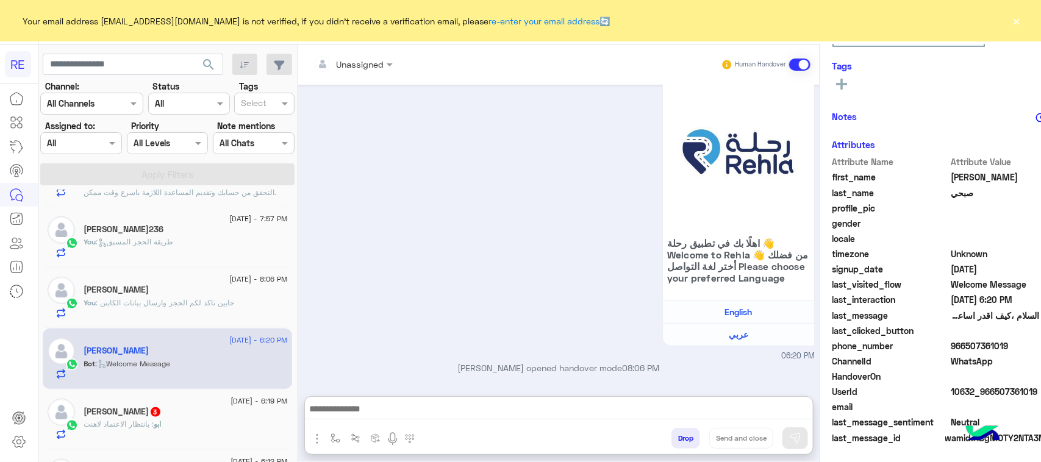
click at [465, 412] on textarea at bounding box center [559, 410] width 508 height 18
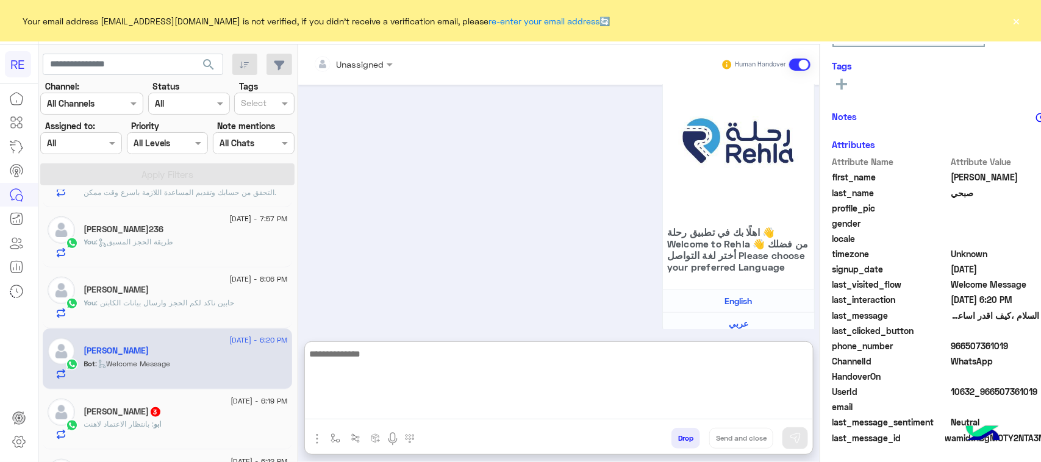
paste textarea "**********"
type textarea "**********"
click at [770, 437] on div "Drop Send and close" at bounding box center [618, 441] width 389 height 27
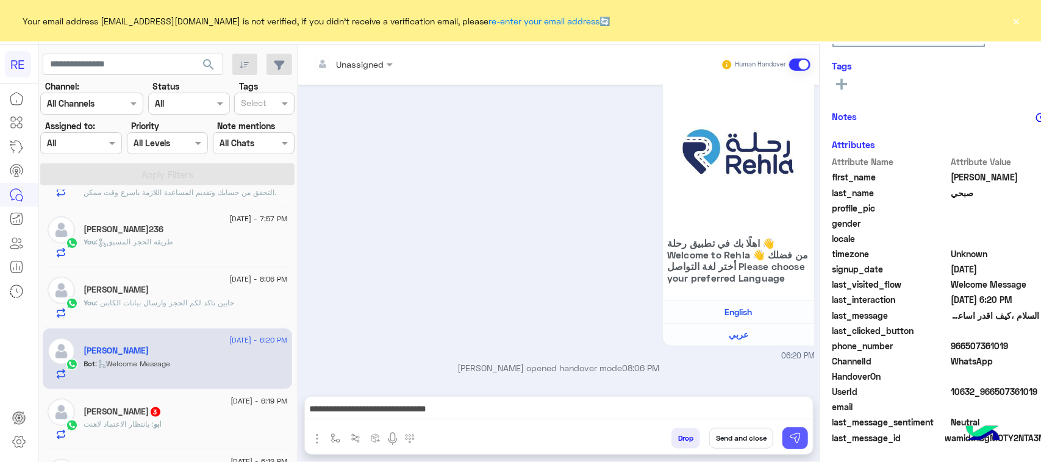
click at [789, 442] on img at bounding box center [795, 438] width 12 height 12
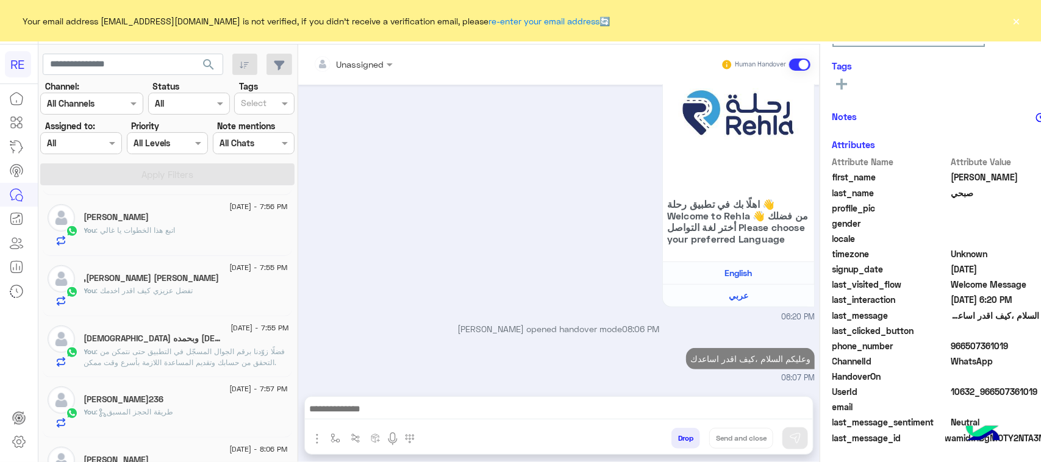
scroll to position [229, 0]
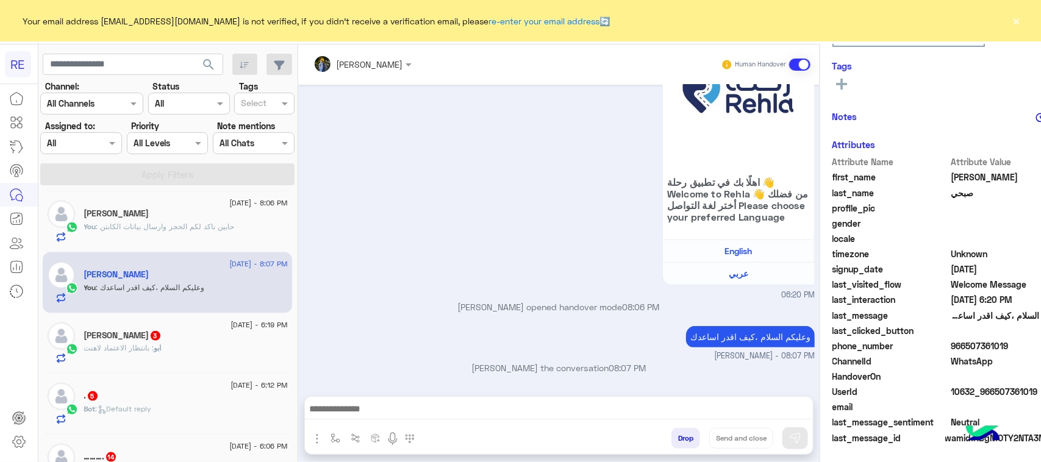
click at [177, 342] on div "[PERSON_NAME] 3" at bounding box center [186, 337] width 204 height 13
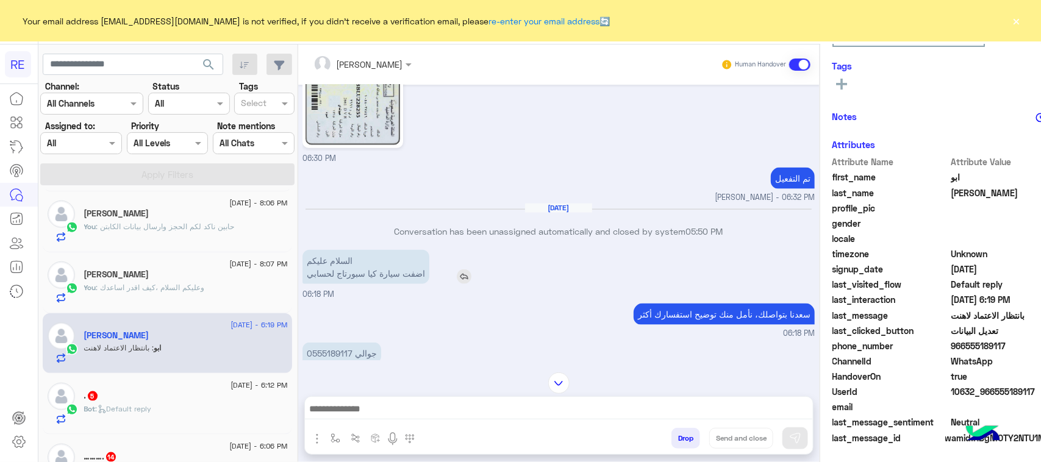
click at [376, 273] on p "السلام عليكم اضفت سيارة كيا سبورتاج لحسابي" at bounding box center [365, 267] width 127 height 34
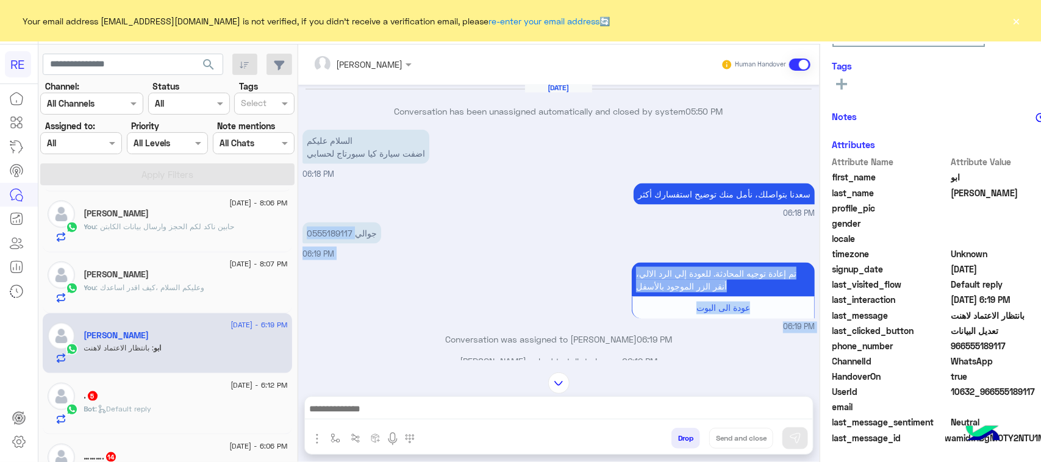
drag, startPoint x: 315, startPoint y: 349, endPoint x: 301, endPoint y: 354, distance: 15.4
click at [301, 354] on div "[DATE] 0555189117 05:56 PM حط كلمة المرور 123456 [PERSON_NAME] - 06:02 PM 06:03…" at bounding box center [558, 223] width 521 height 276
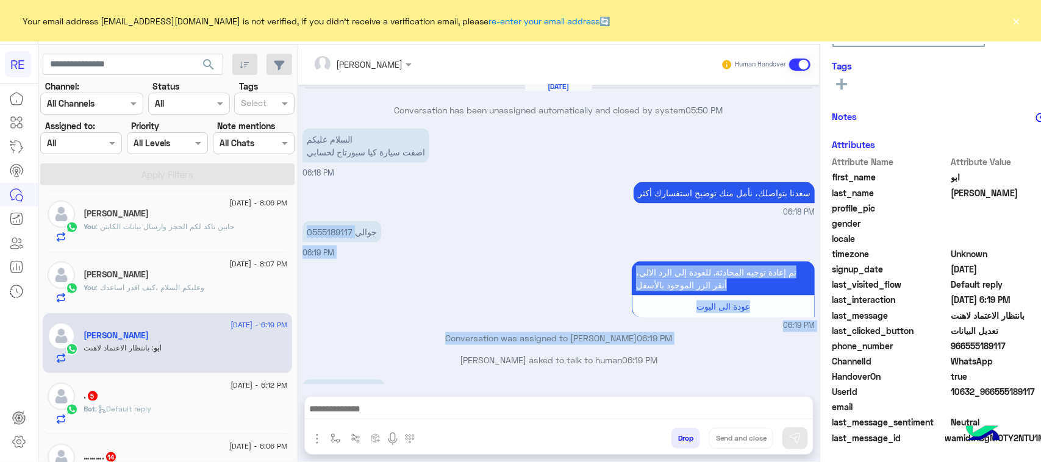
click at [302, 348] on div "Conversation was assigned to [PERSON_NAME] 06:19 PM" at bounding box center [558, 343] width 512 height 22
click at [302, 236] on p "جوالي 0555189117" at bounding box center [341, 231] width 79 height 21
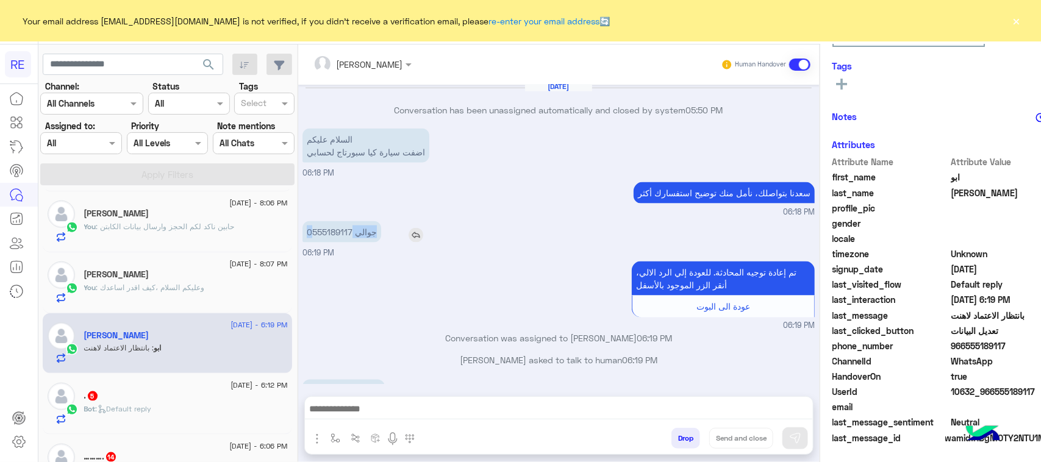
drag, startPoint x: 273, startPoint y: 227, endPoint x: 312, endPoint y: 232, distance: 39.3
click at [312, 232] on p "جوالي 0555189117" at bounding box center [341, 231] width 79 height 21
click at [309, 233] on p "جوالي 0555189117" at bounding box center [341, 231] width 79 height 21
click at [302, 229] on p "جوالي 0555189117" at bounding box center [341, 231] width 79 height 21
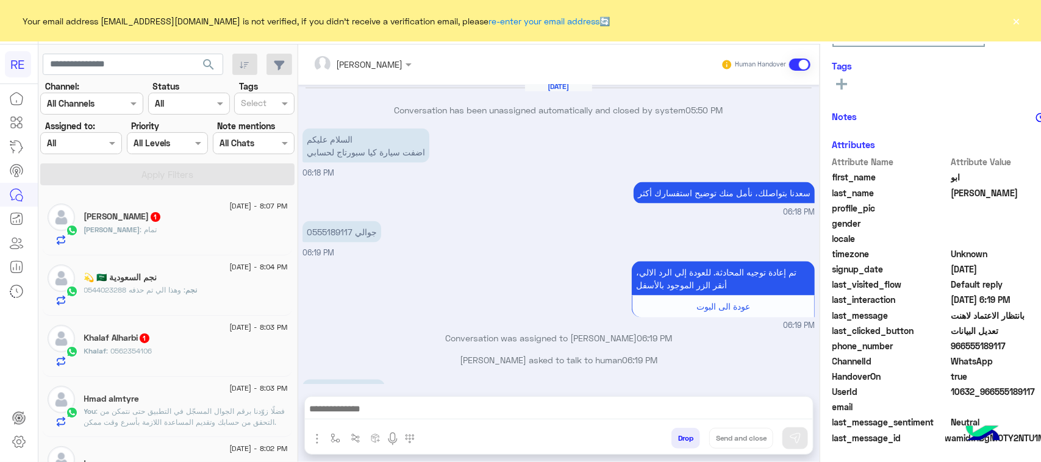
click at [413, 418] on textarea at bounding box center [559, 410] width 508 height 18
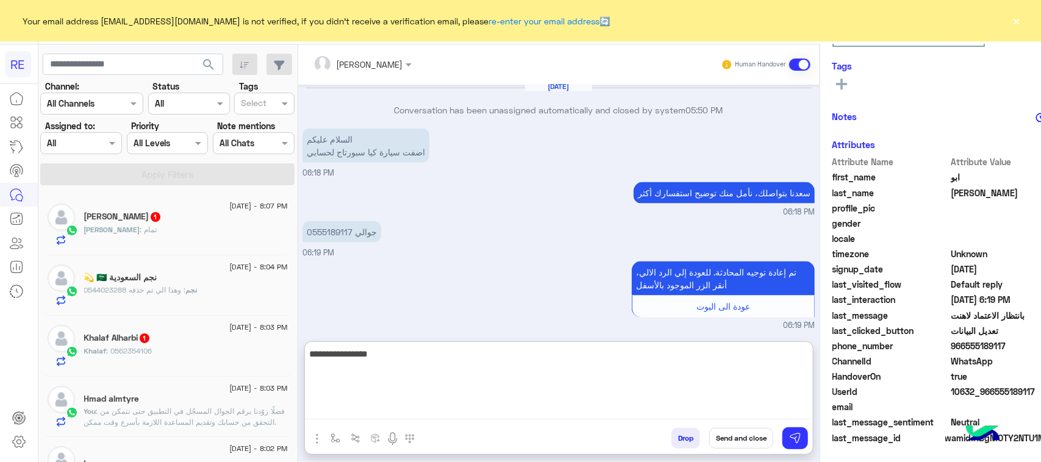
type textarea "**********"
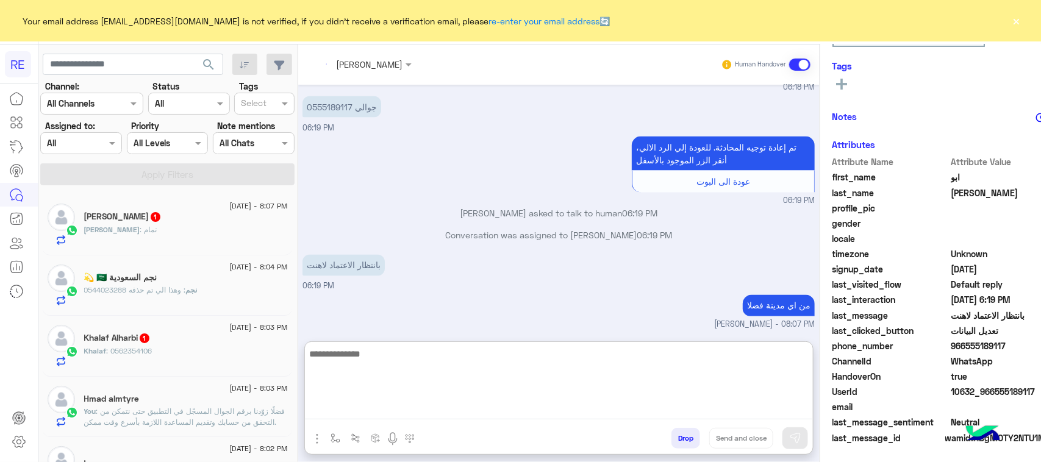
scroll to position [980, 0]
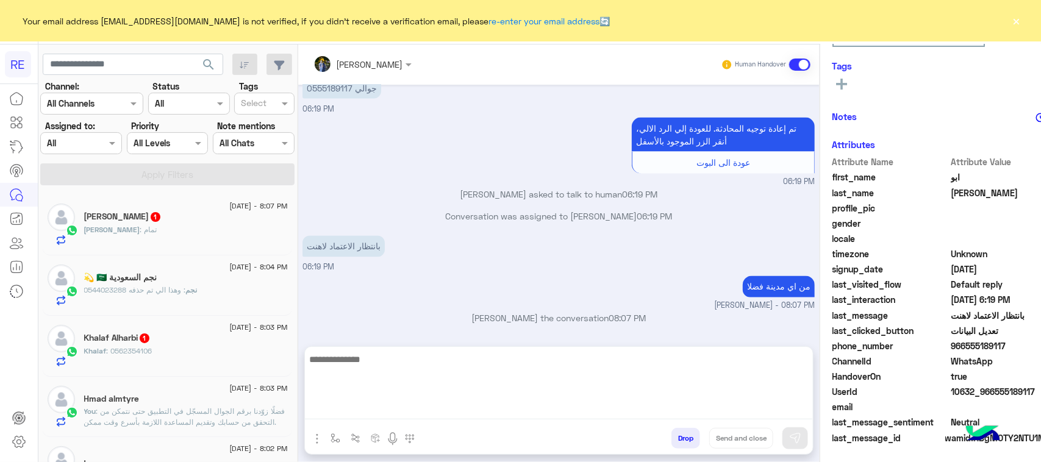
click at [126, 239] on div "[PERSON_NAME] : تمام" at bounding box center [186, 234] width 204 height 21
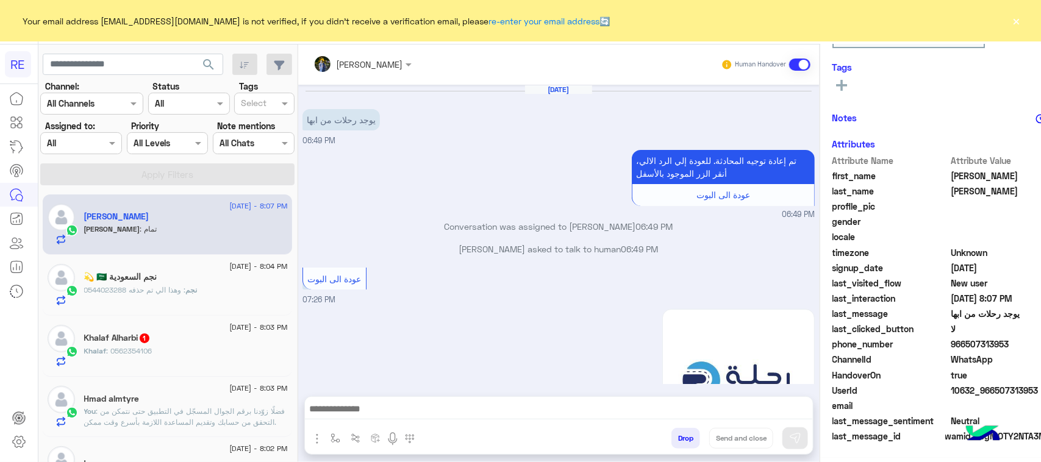
scroll to position [191, 0]
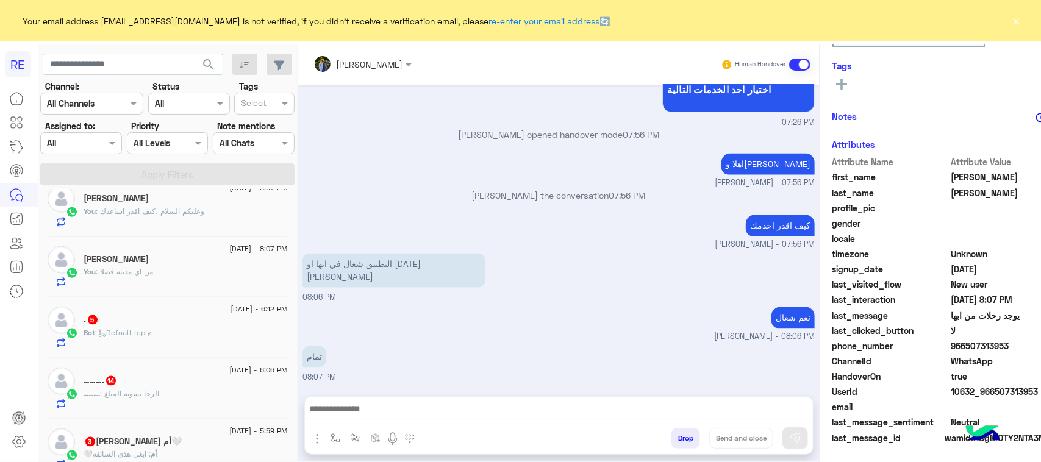
click at [122, 348] on div "Bot : Default reply" at bounding box center [186, 337] width 204 height 21
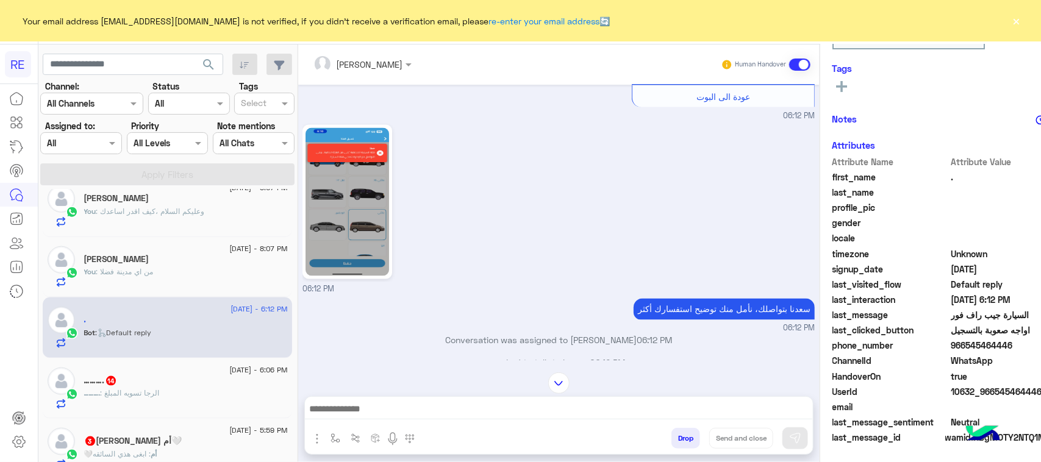
scroll to position [885, 0]
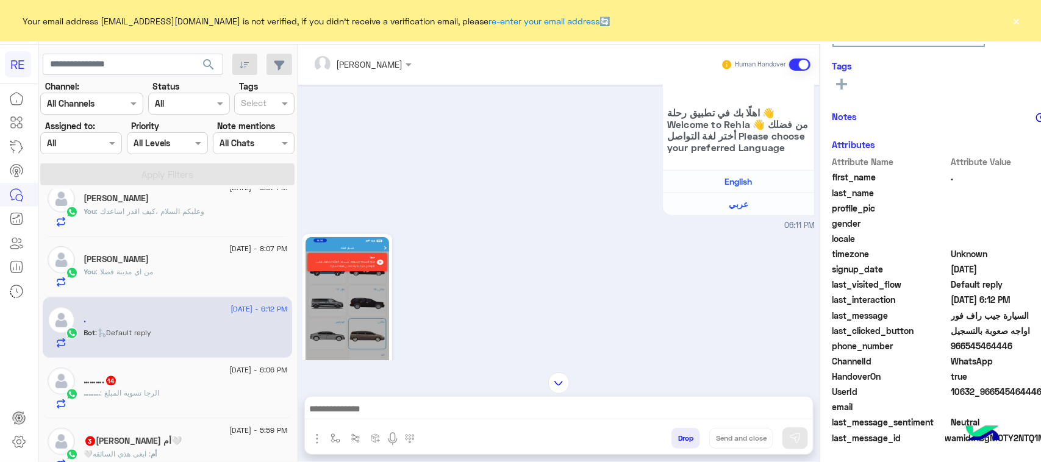
click at [470, 399] on div at bounding box center [559, 412] width 508 height 30
click at [468, 412] on textarea at bounding box center [559, 410] width 508 height 18
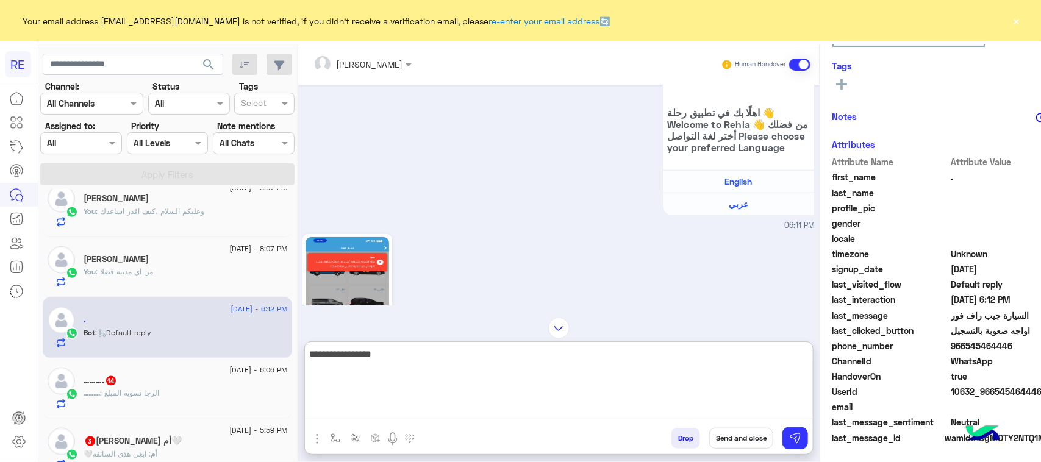
type textarea "**********"
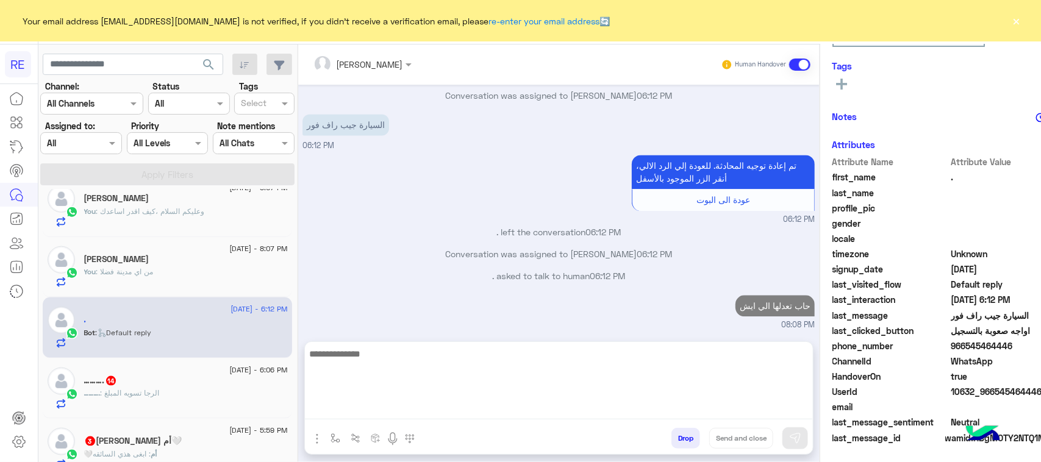
scroll to position [0, 0]
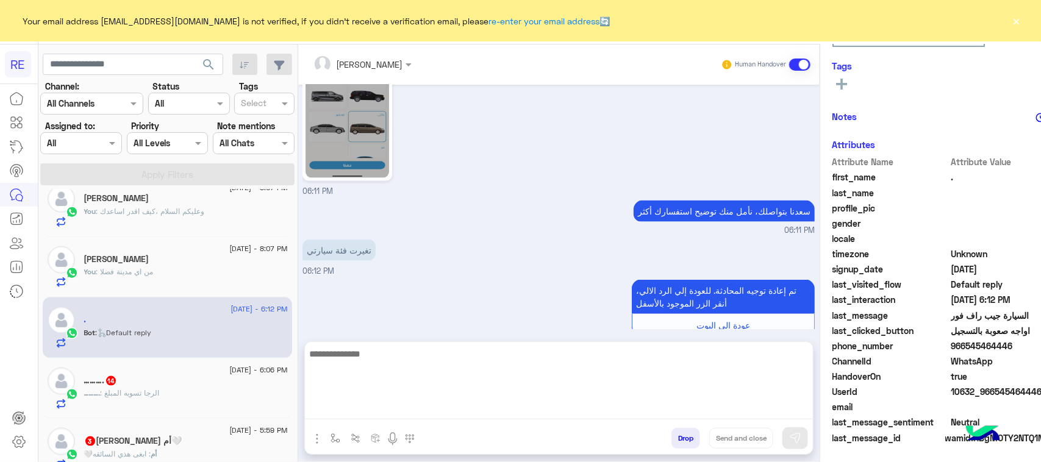
click at [194, 398] on div "………. : الرجا تسويه المبلغ" at bounding box center [186, 398] width 204 height 21
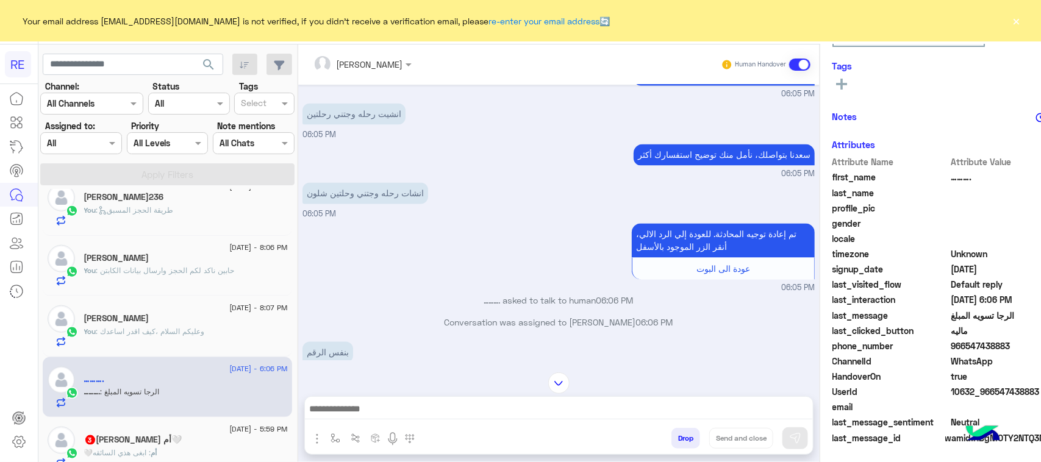
scroll to position [1114, 0]
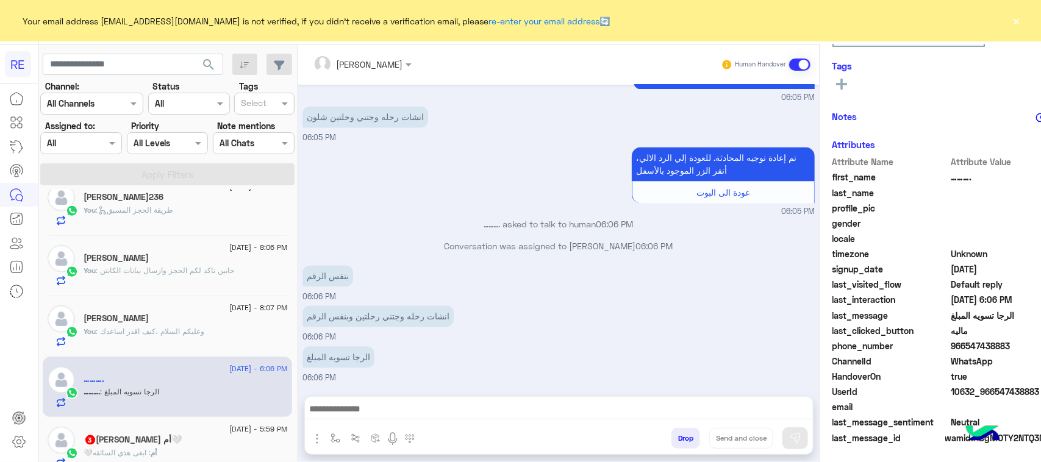
click at [378, 330] on div "انشات رحله وجتني رحلتين وبنفس الرقم 06:06 PM" at bounding box center [558, 323] width 512 height 41
click at [381, 415] on textarea at bounding box center [559, 410] width 508 height 18
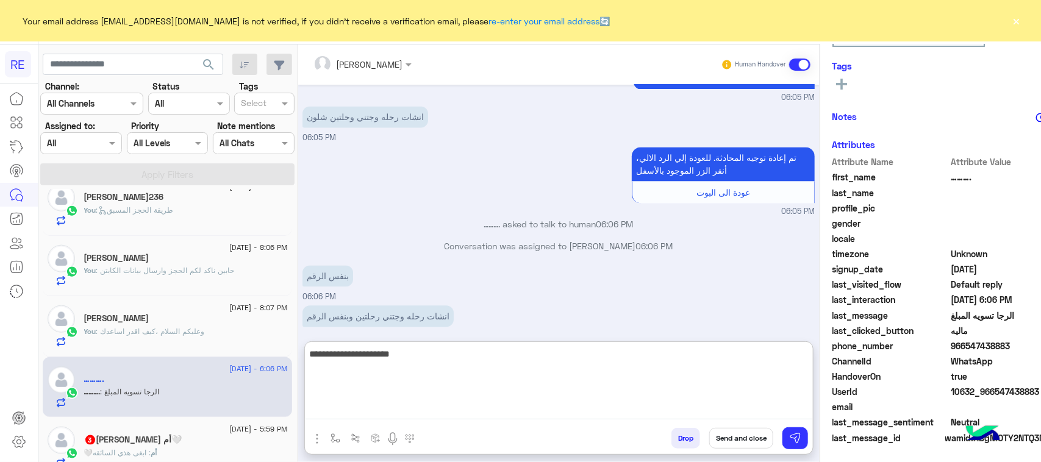
type textarea "**********"
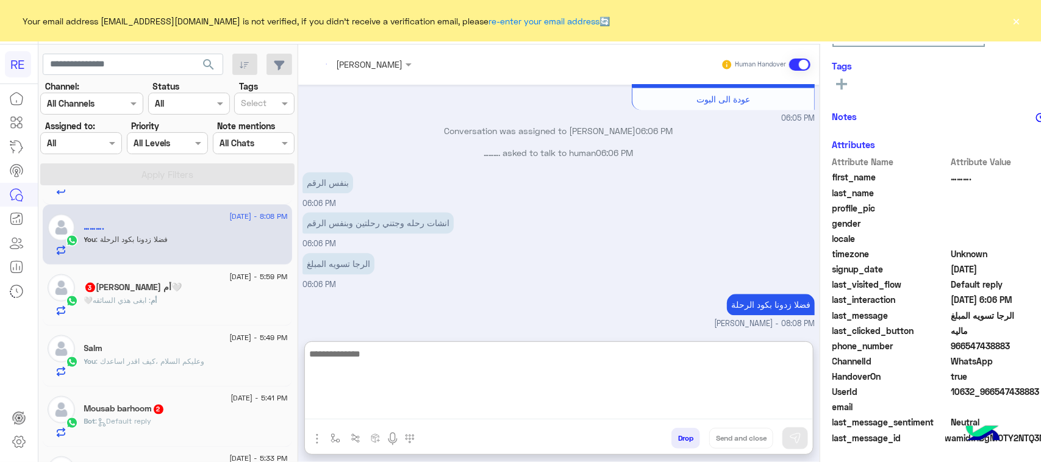
scroll to position [1230, 0]
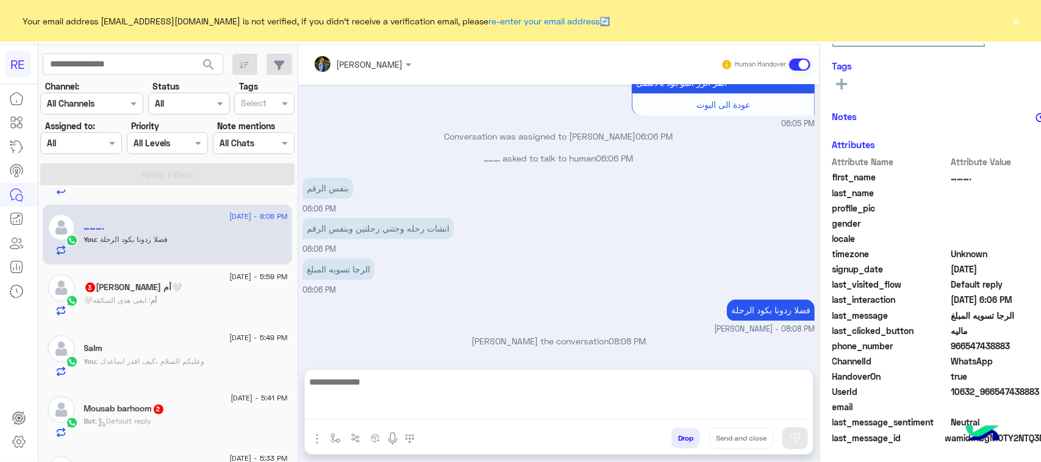
click at [156, 317] on div "🤍أم : ابغى هذي السائقه" at bounding box center [186, 305] width 204 height 21
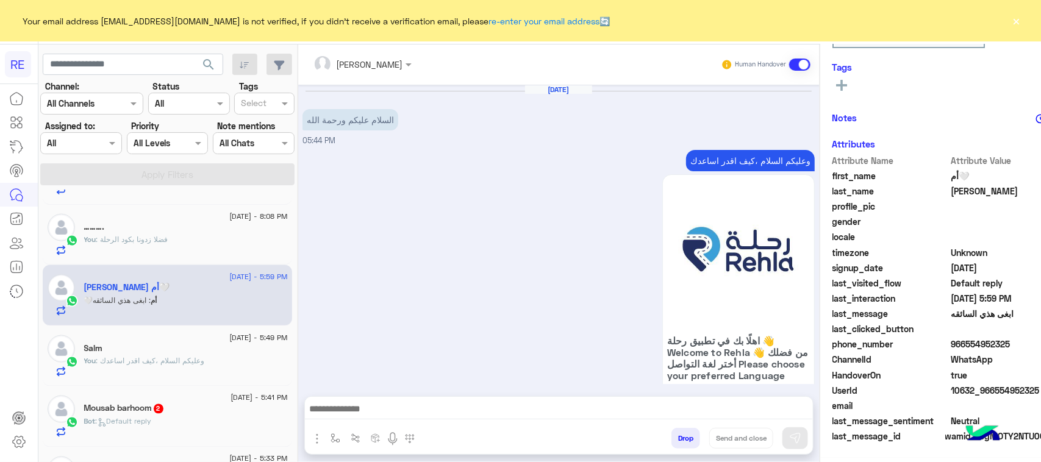
scroll to position [511, 0]
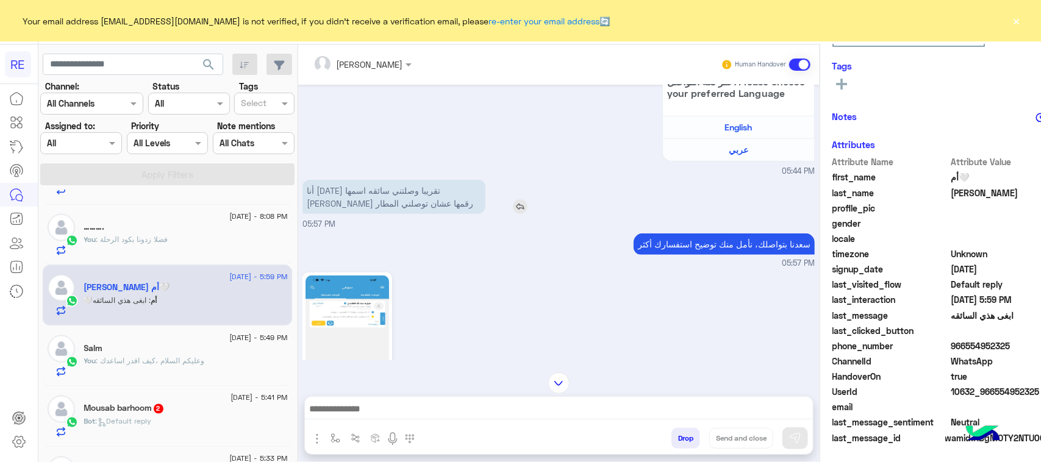
click at [401, 213] on p "أنا [DATE] تقريبا وصلتني سائقه اسمها [PERSON_NAME] رقمها عشان توصلني المطار" at bounding box center [393, 197] width 183 height 34
click at [331, 319] on img at bounding box center [348, 350] width 84 height 148
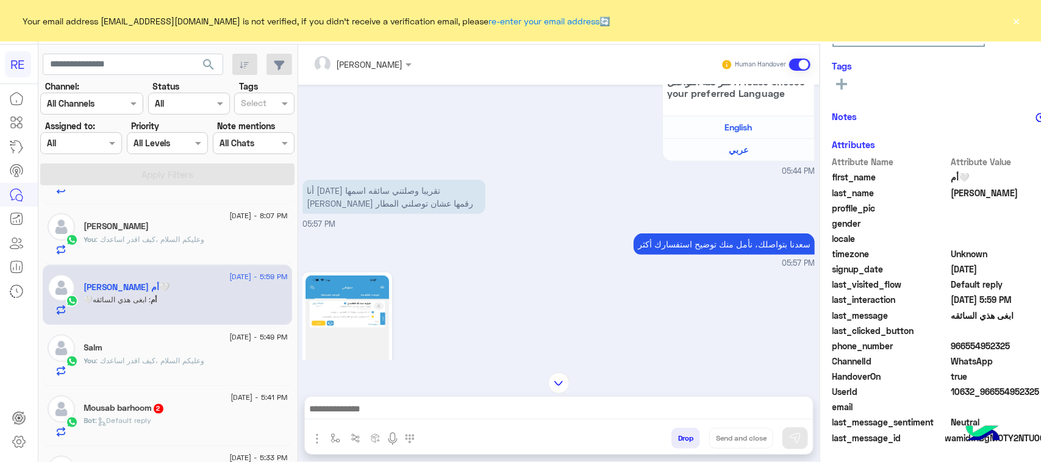
click at [432, 413] on textarea at bounding box center [559, 410] width 508 height 18
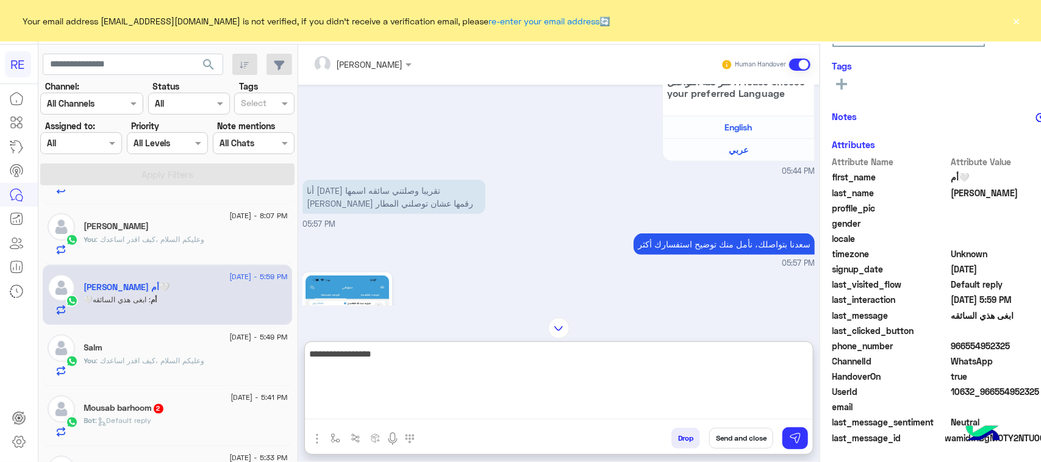
type textarea "**********"
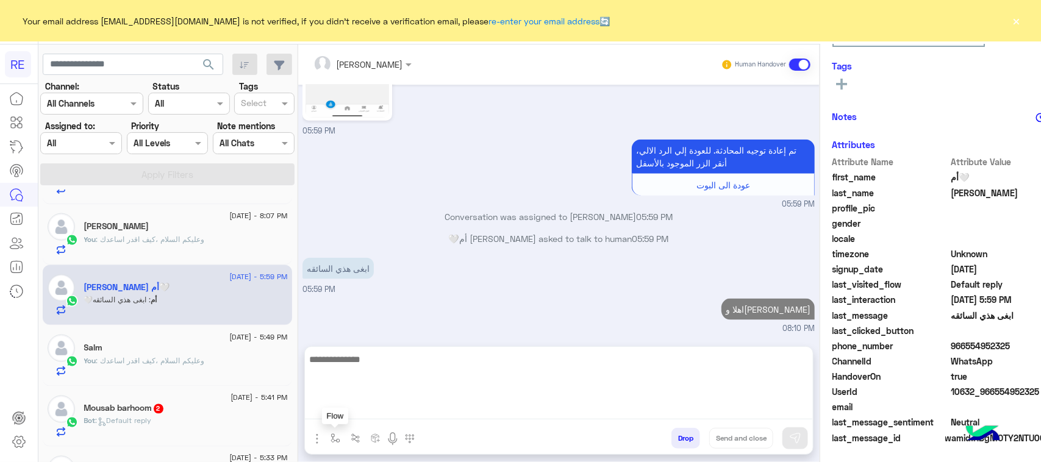
click at [325, 441] on button "button" at bounding box center [335, 438] width 20 height 20
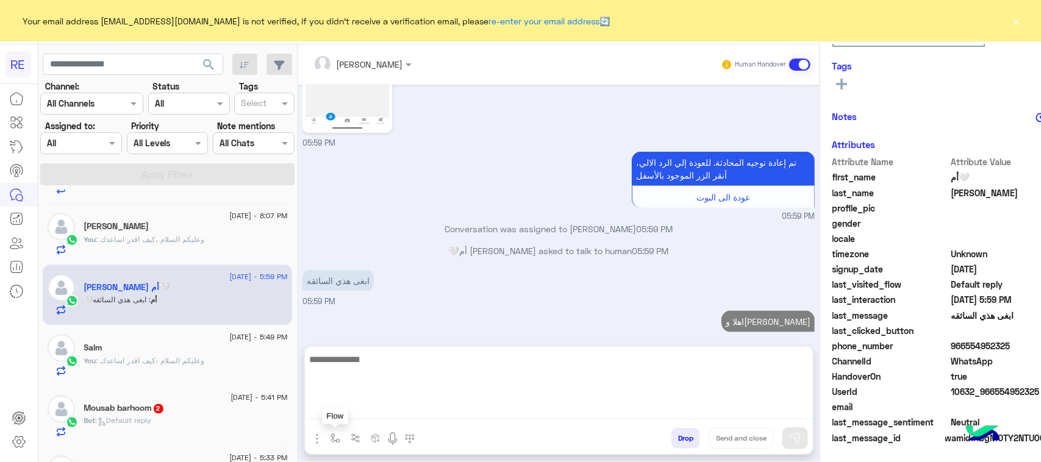
scroll to position [549, 0]
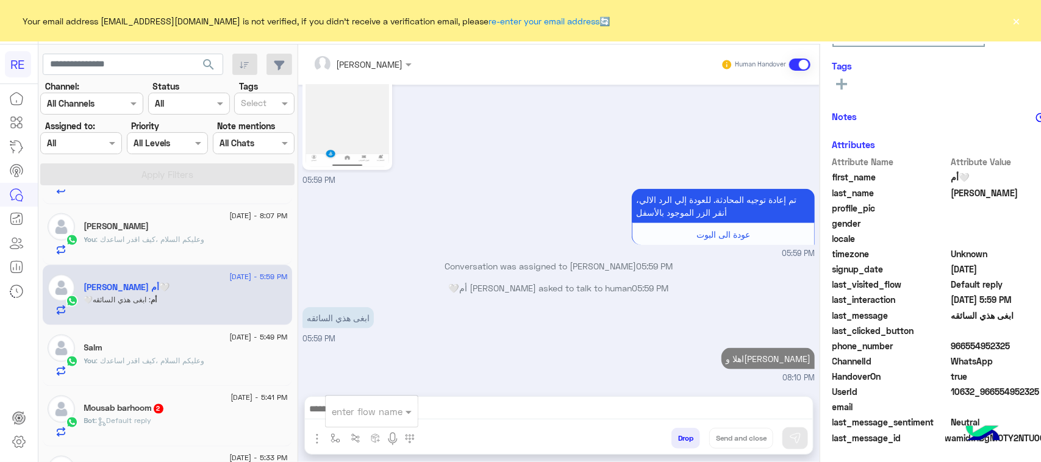
click at [332, 418] on div "enter flow name" at bounding box center [367, 412] width 71 height 14
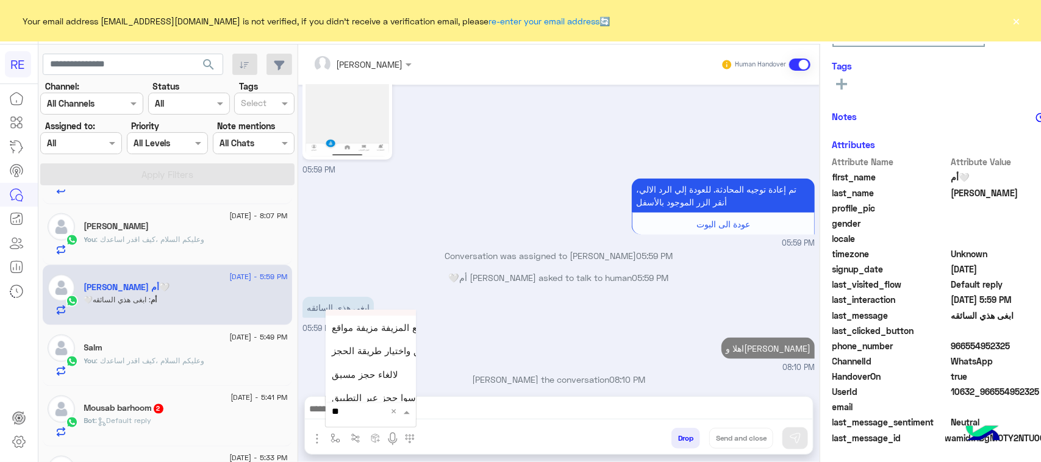
scroll to position [572, 0]
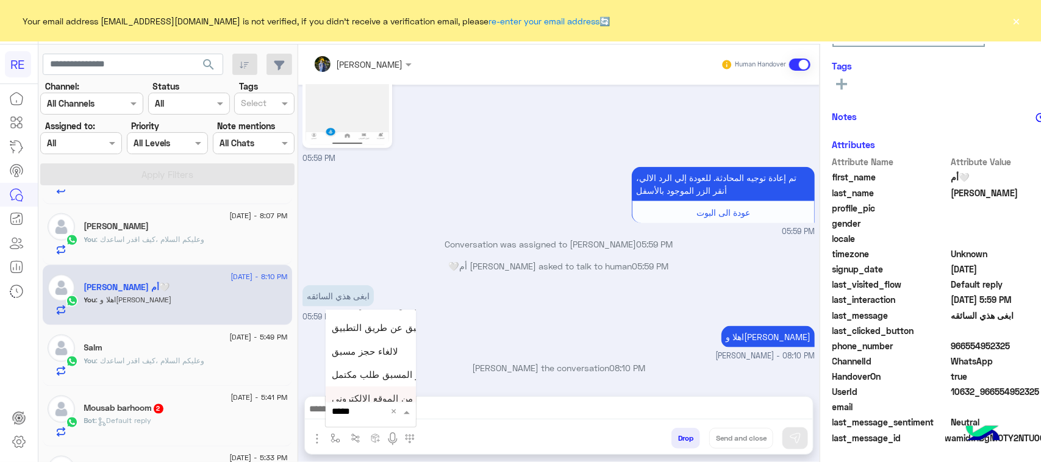
type input "******"
click at [340, 324] on span "حجز مسبق عن طريق الواتساب غير مكتمل" at bounding box center [415, 321] width 166 height 11
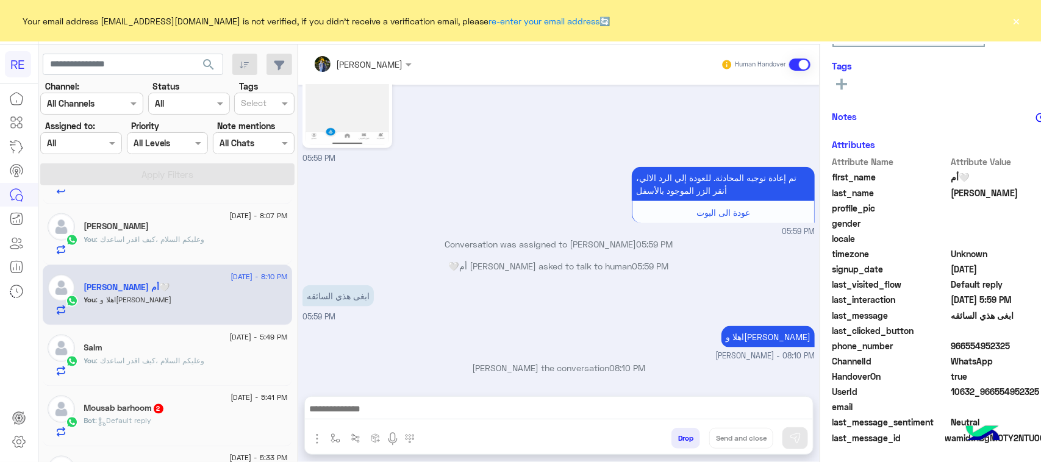
type textarea "**********"
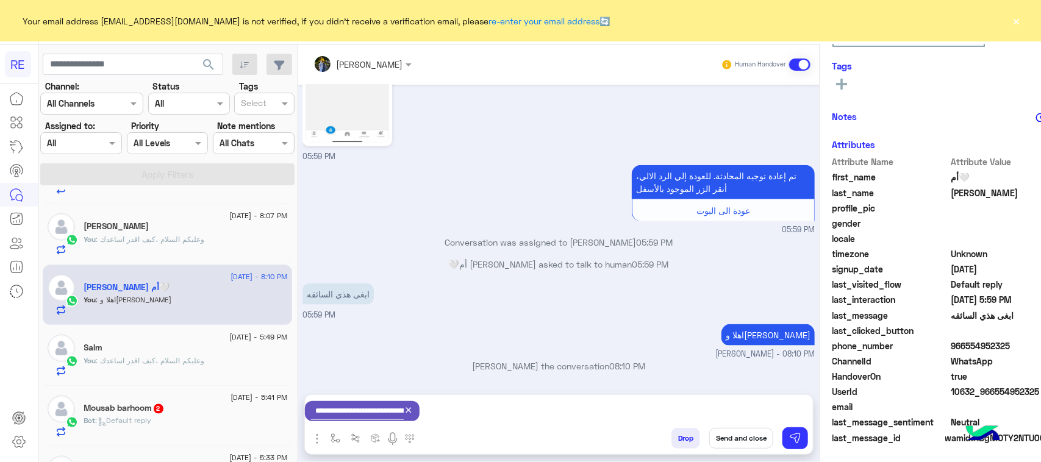
click at [404, 407] on icon at bounding box center [409, 411] width 10 height 10
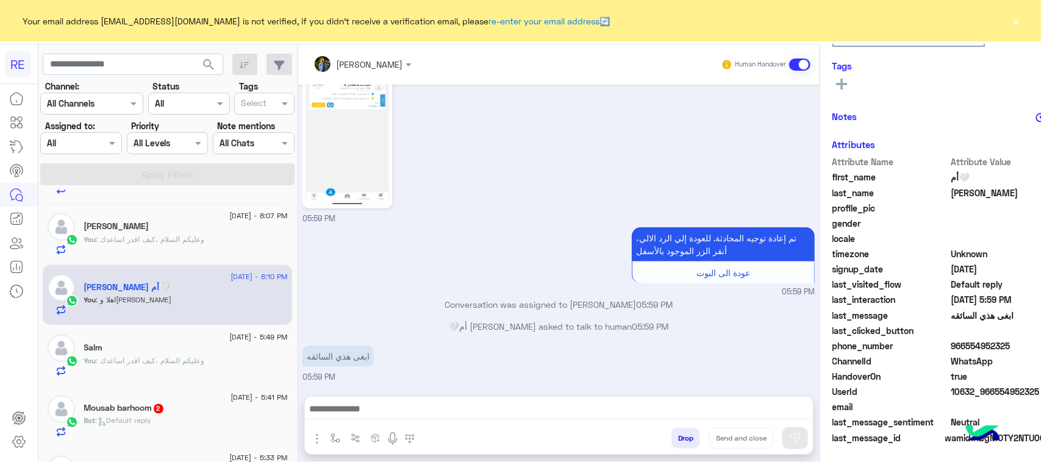
scroll to position [571, 0]
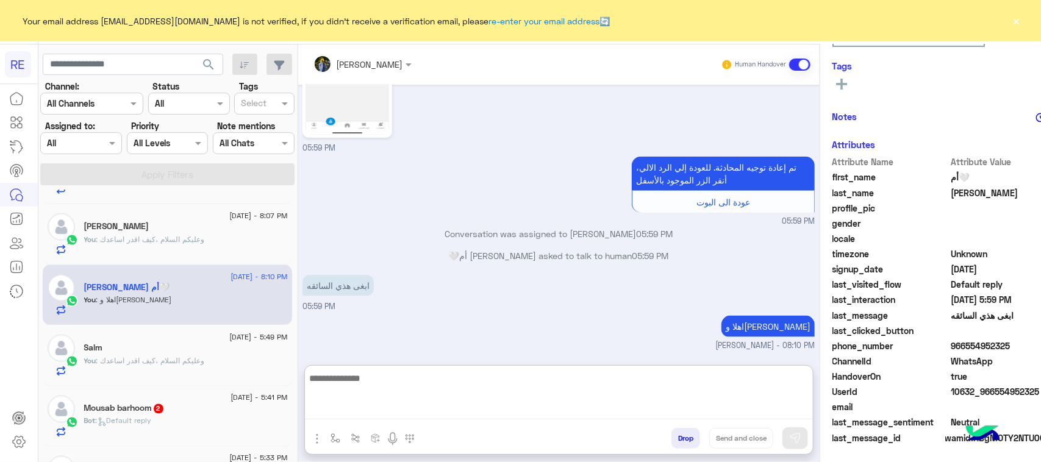
click at [476, 415] on textarea at bounding box center [559, 395] width 508 height 49
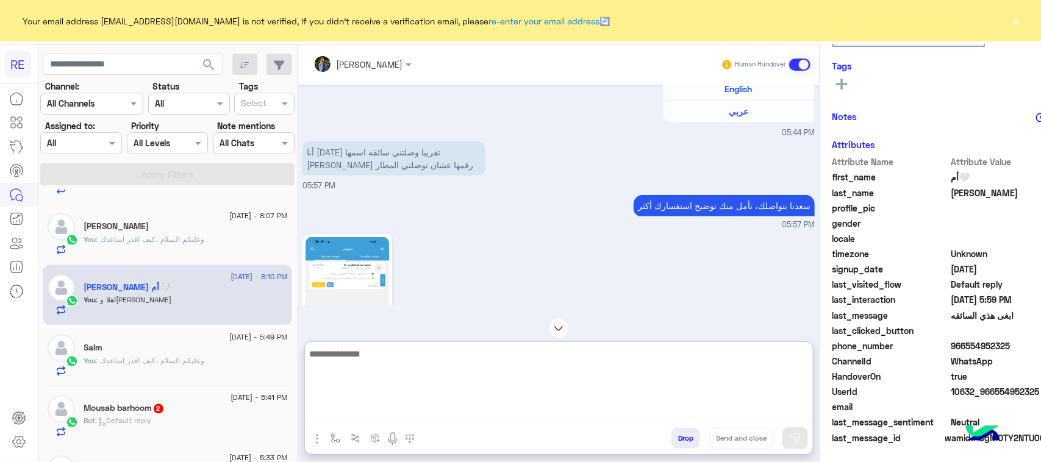
scroll to position [16, 0]
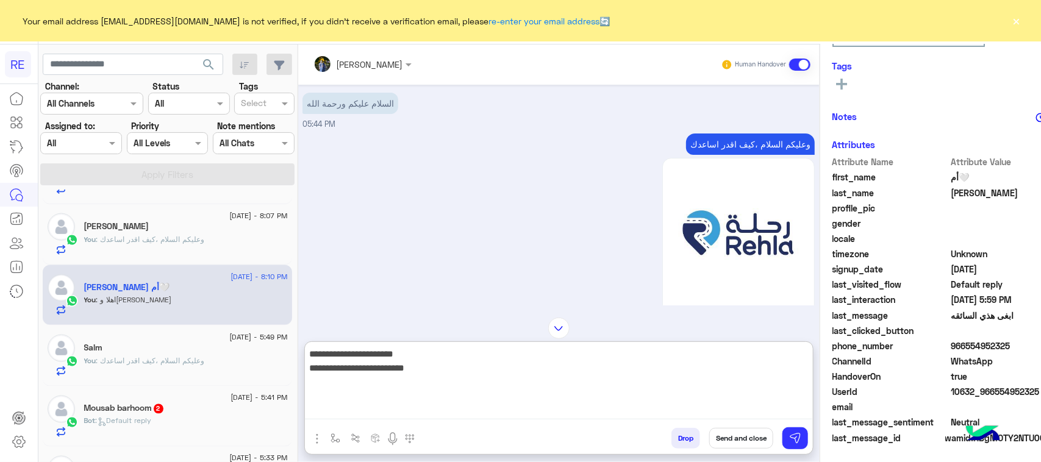
type textarea "**********"
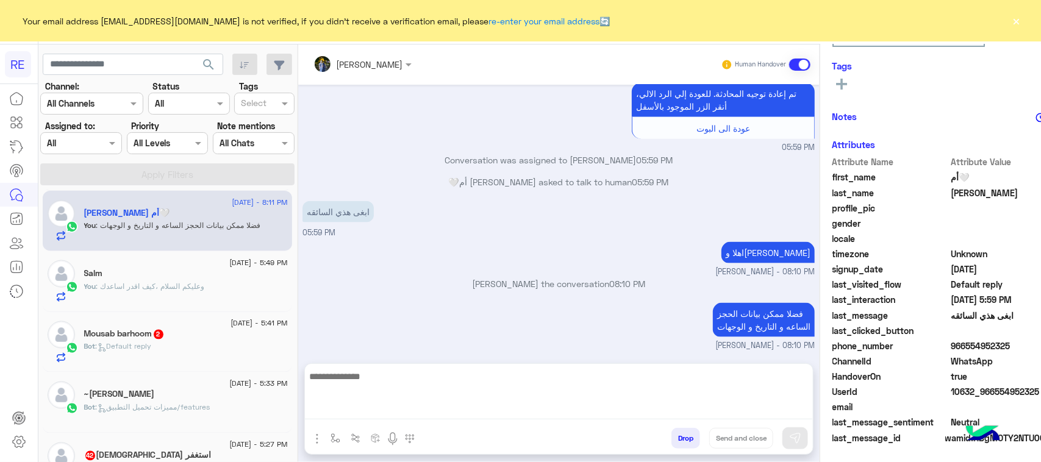
scroll to position [0, 0]
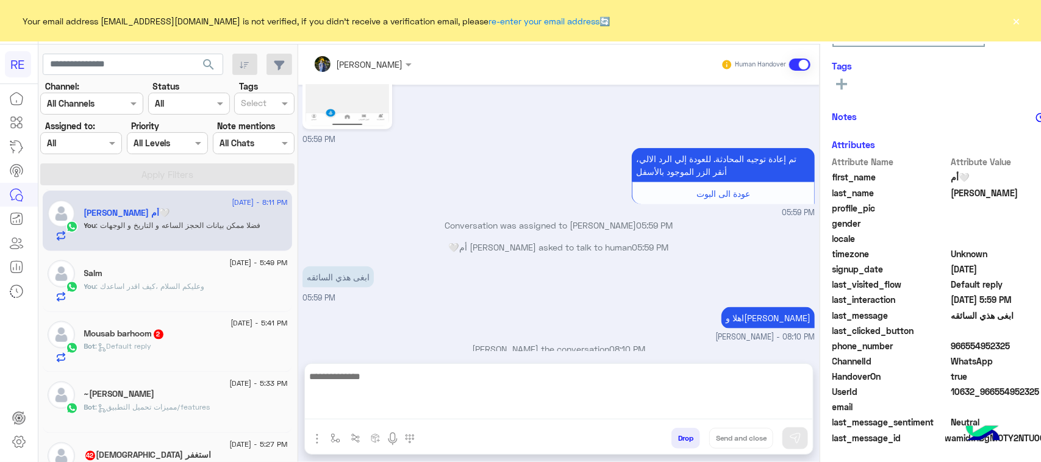
click at [177, 281] on div "Salm" at bounding box center [186, 274] width 204 height 13
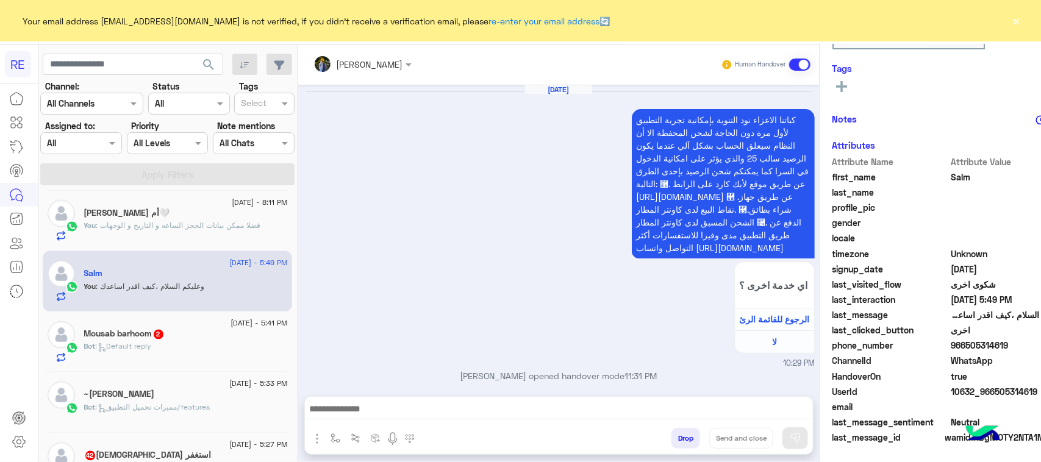
scroll to position [1315, 0]
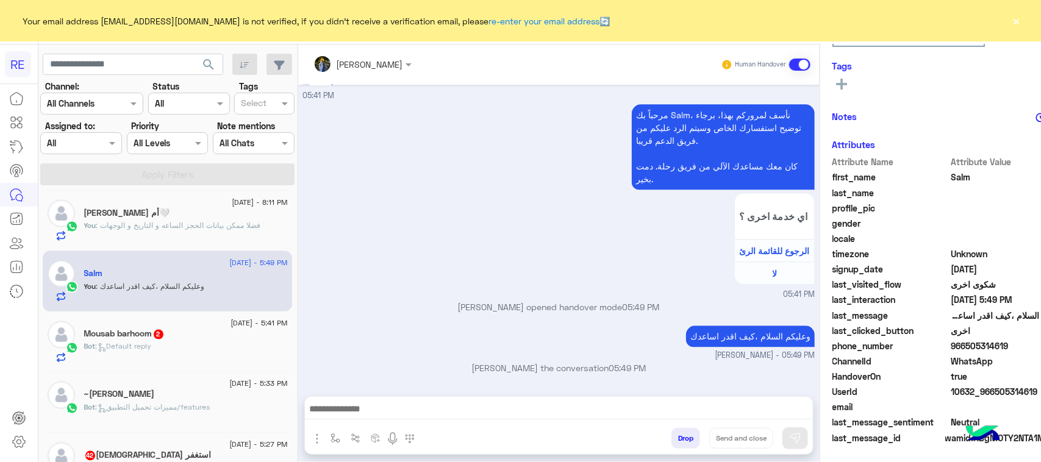
click at [214, 342] on div "Mousab barhoom 2" at bounding box center [186, 335] width 204 height 13
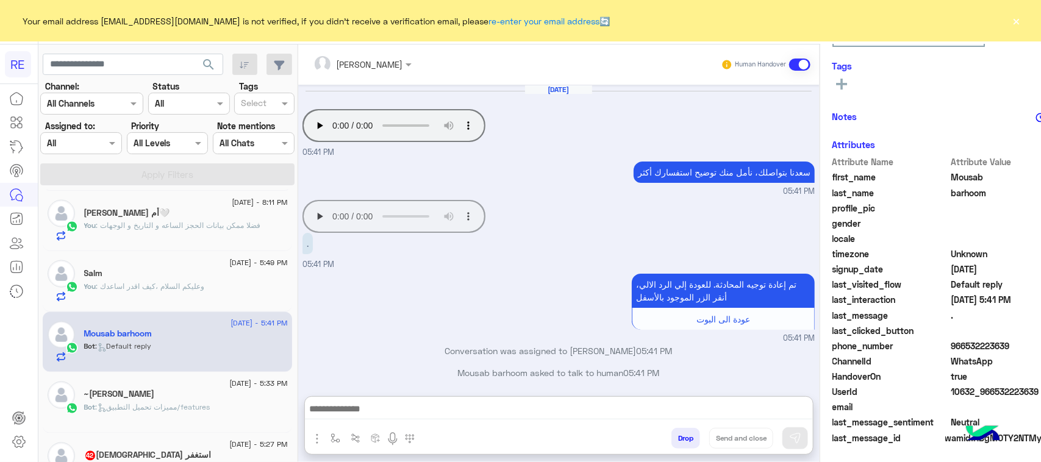
click at [565, 412] on textarea at bounding box center [559, 410] width 508 height 18
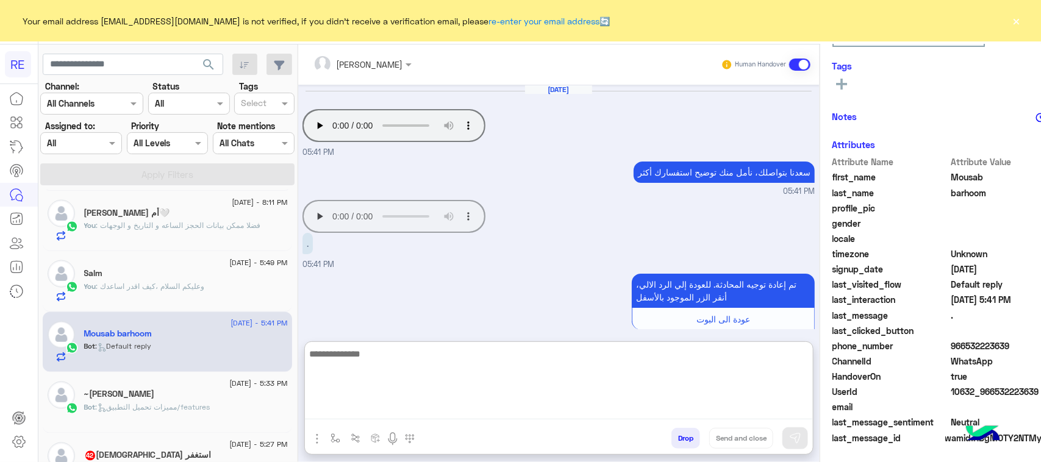
paste textarea "**********"
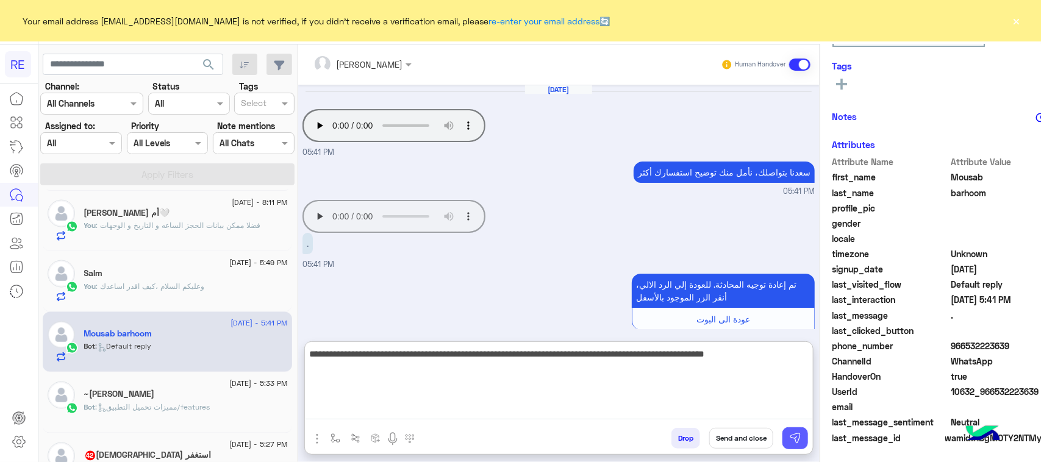
type textarea "**********"
click at [782, 443] on button at bounding box center [795, 439] width 26 height 22
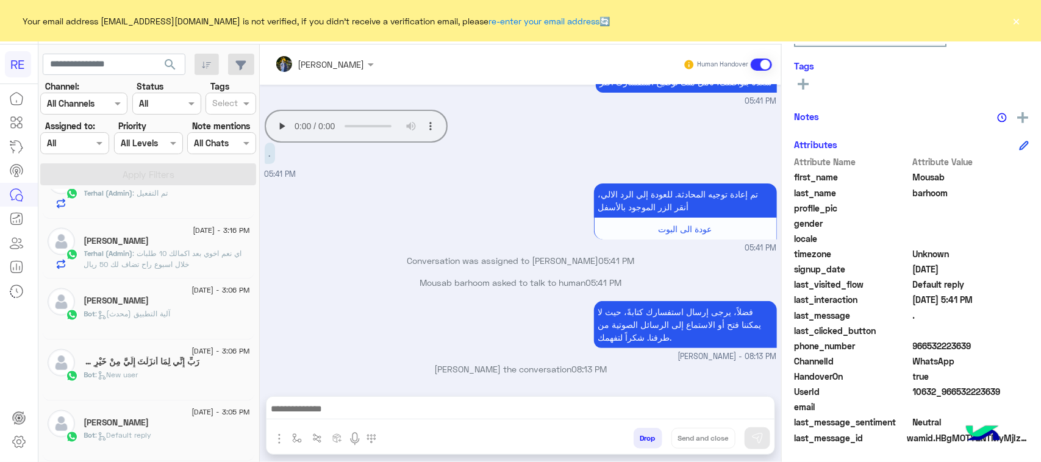
scroll to position [6, 0]
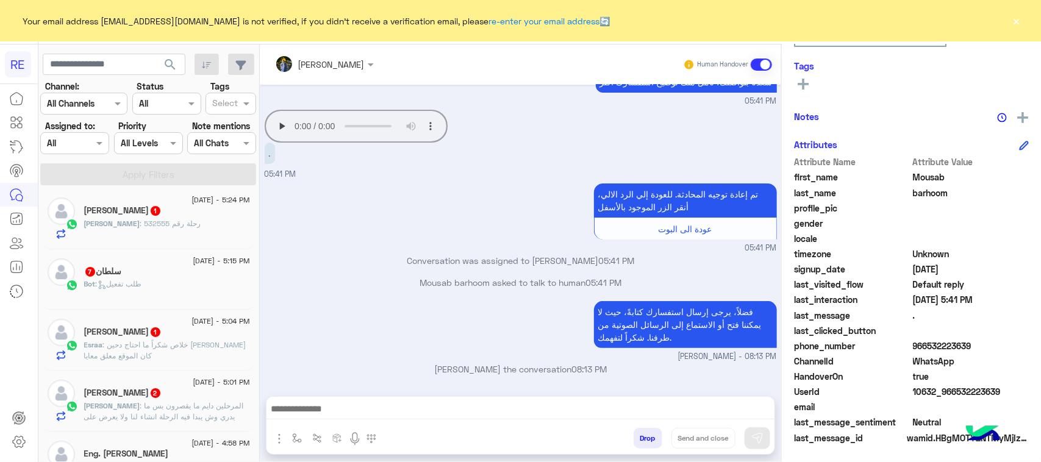
click at [174, 358] on p "Esraa : خلاص شكراً ما احتاج دحين [PERSON_NAME] كان الموقع معلق معايا" at bounding box center [167, 351] width 166 height 22
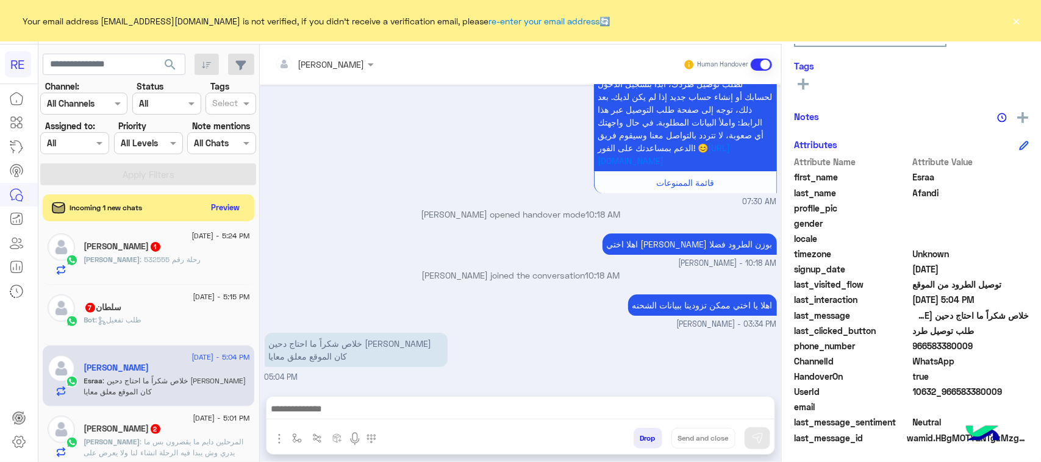
scroll to position [1821, 0]
click at [300, 359] on p "خلاص شكراً ما احتاج دحين [PERSON_NAME] كان الموقع معلق معايا" at bounding box center [356, 350] width 183 height 34
click at [203, 448] on span ": المرحلين دايم ما يقصرون بس ما يدري وش يبدا فيه الرحلة انشاء لنا ولا يعرض على …" at bounding box center [164, 452] width 160 height 31
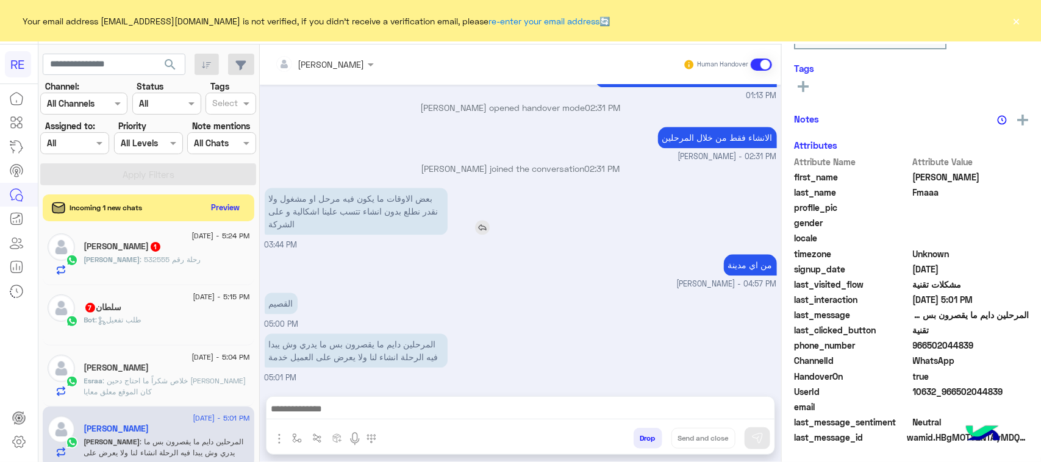
scroll to position [193, 0]
click at [380, 211] on p "بعض الاوقات ما يكون فيه مرحل او مشغول ولا نقدر نطلع بدون انشاء تتسب علينا اشكال…" at bounding box center [356, 211] width 183 height 47
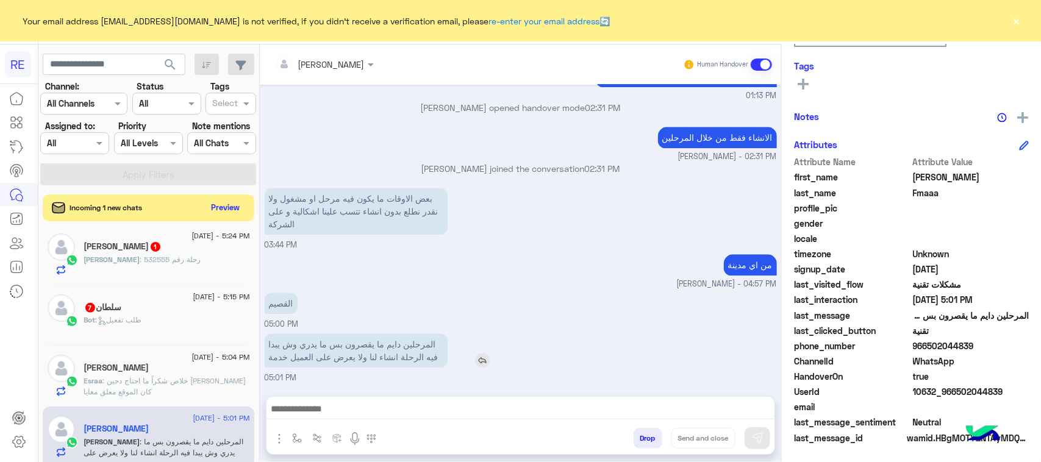
click at [345, 345] on p "المرحلين دايم ما يقصرون بس ما يدري وش يبدا فيه الرحلة انشاء لنا ولا يعرض على ال…" at bounding box center [356, 351] width 183 height 34
click at [358, 384] on div "[PERSON_NAME] Human Handover [DATE] وعليكم السلام ،كيف اقدر اساعدك اهلًا بك في …" at bounding box center [520, 256] width 521 height 423
click at [332, 359] on p "المرحلين دايم ما يقصرون بس ما يدري وش يبدا فيه الرحلة انشاء لنا ولا يعرض على ال…" at bounding box center [356, 351] width 183 height 34
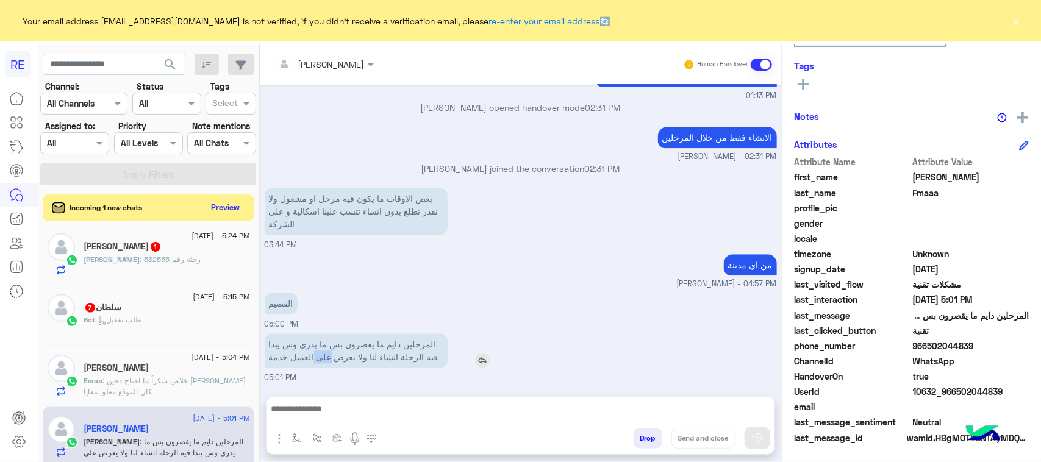
click at [332, 359] on p "المرحلين دايم ما يقصرون بس ما يدري وش يبدا فيه الرحلة انشاء لنا ولا يعرض على ال…" at bounding box center [356, 351] width 183 height 34
click at [412, 376] on div "المرحلين دايم ما يقصرون بس ما يدري وش يبدا فيه الرحلة انشاء لنا ولا يعرض على ال…" at bounding box center [521, 358] width 512 height 54
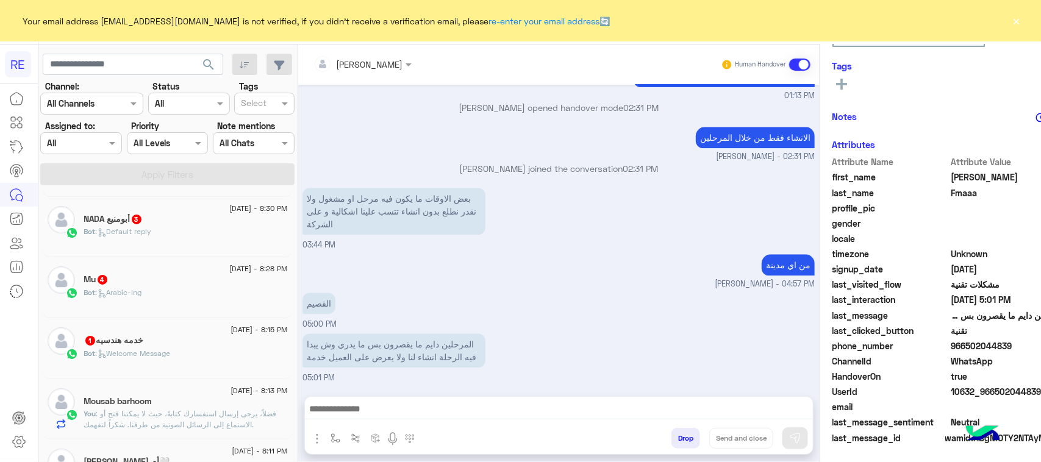
scroll to position [82, 0]
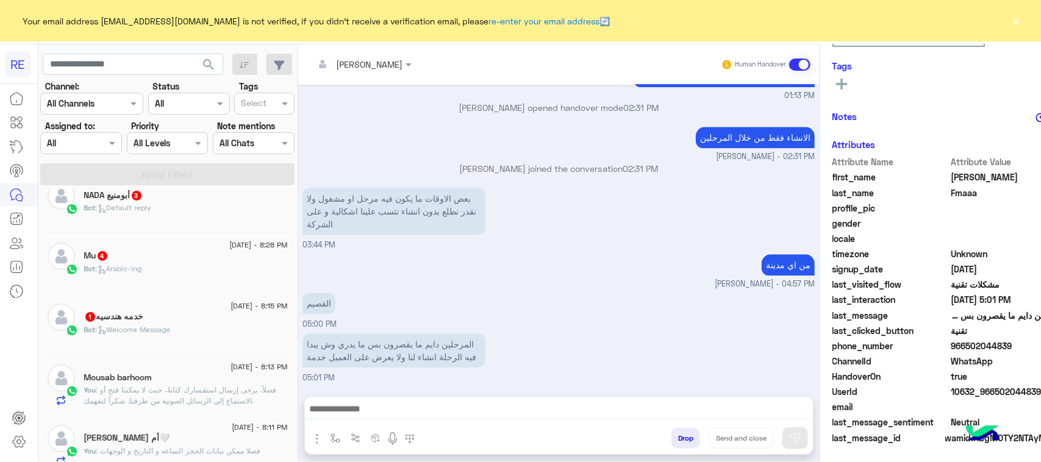
click at [198, 335] on div "Bot : Welcome Message" at bounding box center [186, 334] width 204 height 21
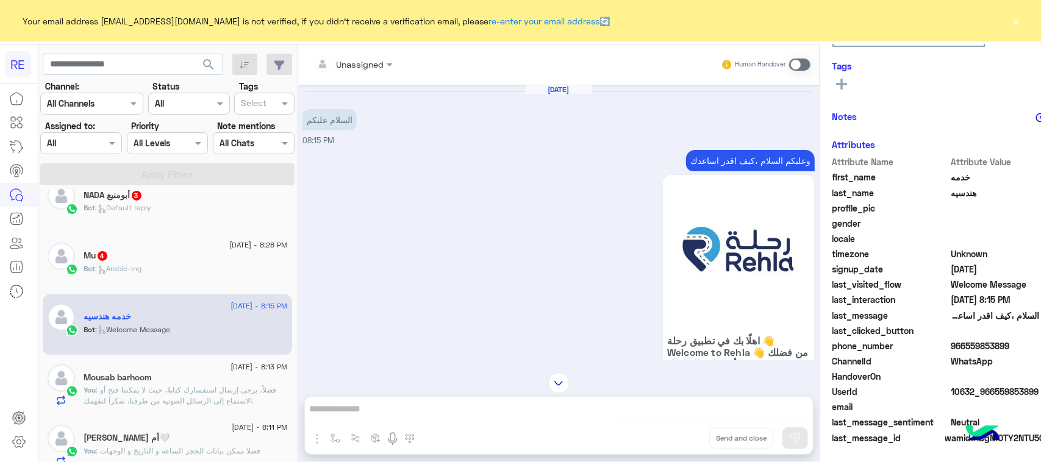
click at [729, 159] on p "وعليكم السلام ،كيف اقدر اساعدك" at bounding box center [750, 160] width 129 height 21
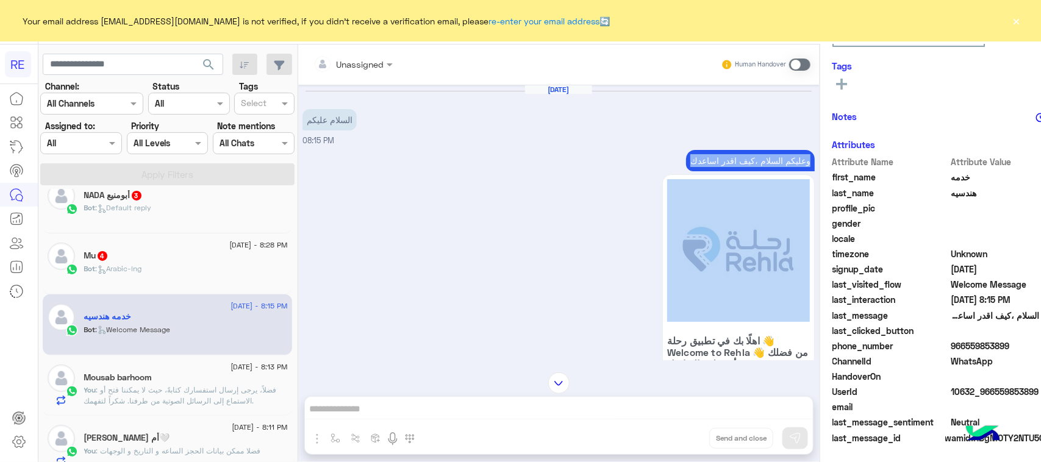
click at [728, 157] on p "وعليكم السلام ،كيف اقدر اساعدك" at bounding box center [750, 160] width 129 height 21
copy div "وعليكم السلام ،كيف اقدر اساعدك"
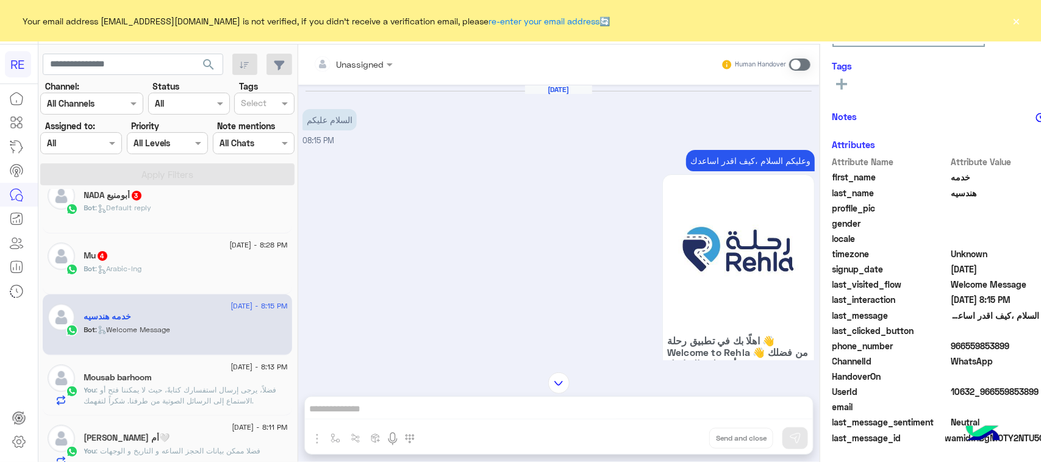
drag, startPoint x: 760, startPoint y: 55, endPoint x: 760, endPoint y: 62, distance: 6.7
click at [760, 58] on div "Human Handover" at bounding box center [766, 65] width 90 height 22
click at [789, 65] on span at bounding box center [799, 65] width 21 height 12
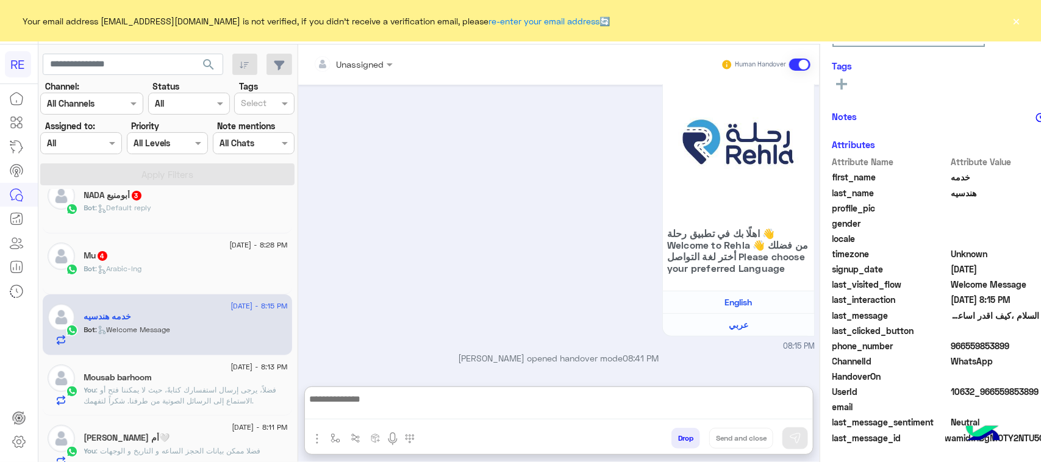
click at [501, 403] on textarea at bounding box center [559, 406] width 508 height 28
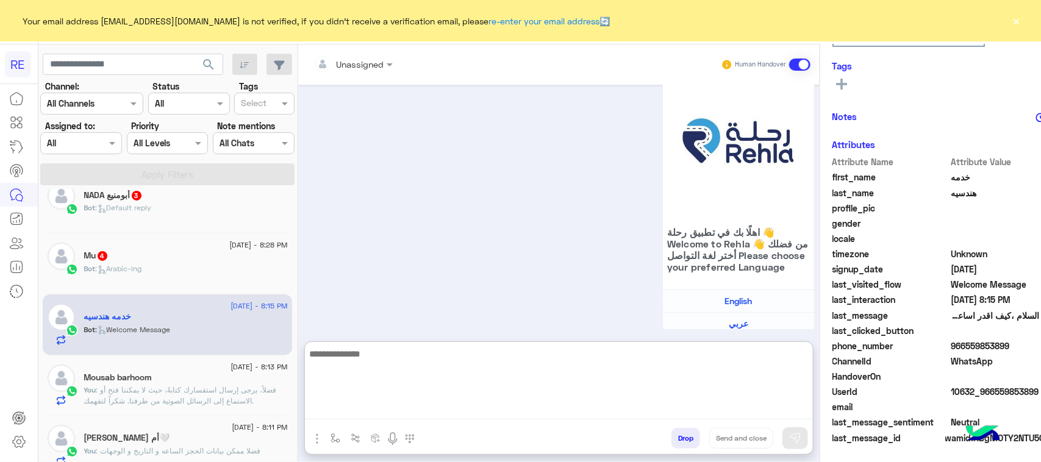
paste textarea "**********"
type textarea "**********"
click at [761, 450] on div "Drop Send and close" at bounding box center [618, 441] width 389 height 27
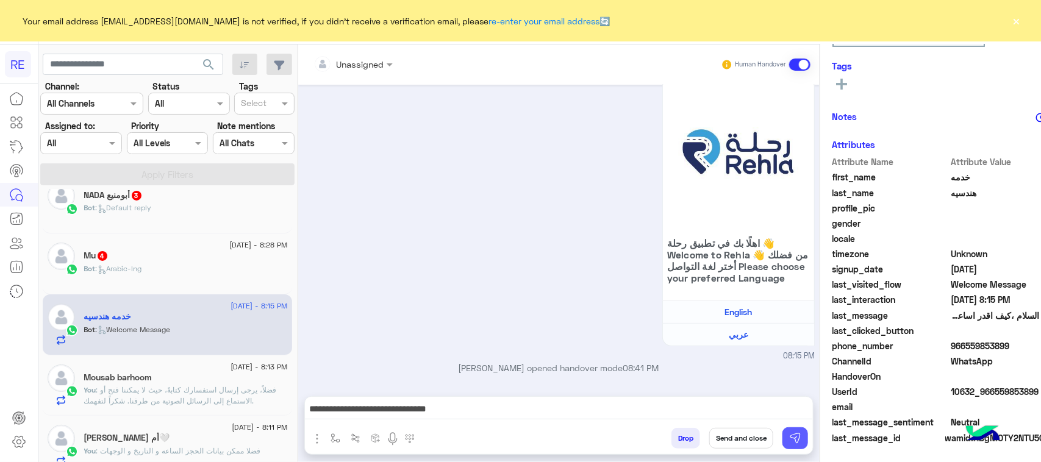
click at [789, 441] on img at bounding box center [795, 438] width 12 height 12
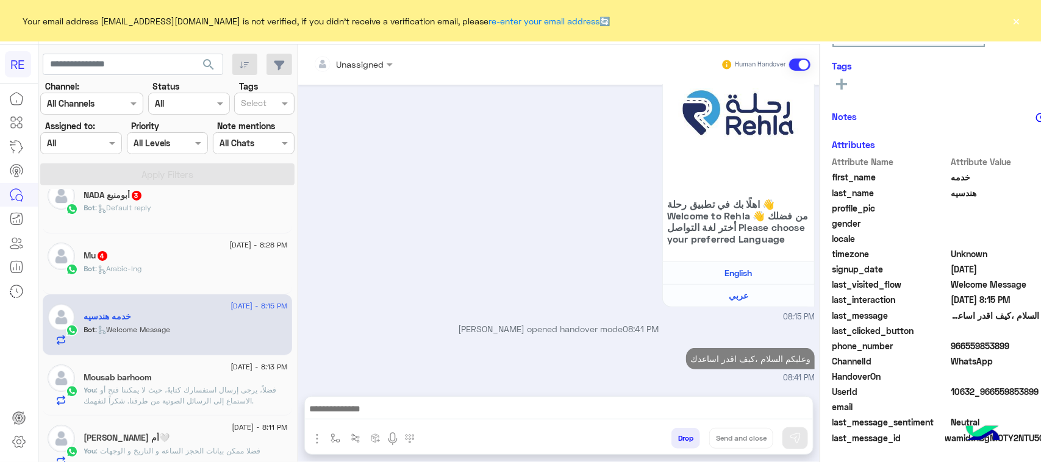
click at [145, 279] on div "Bot : Arabic-lng" at bounding box center [186, 273] width 204 height 21
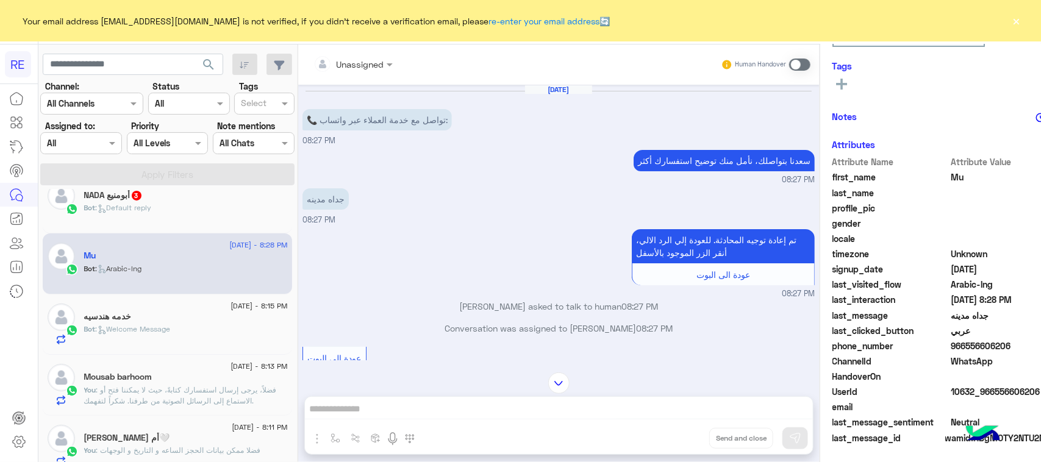
click at [198, 208] on div "Bot : Default reply" at bounding box center [186, 212] width 204 height 21
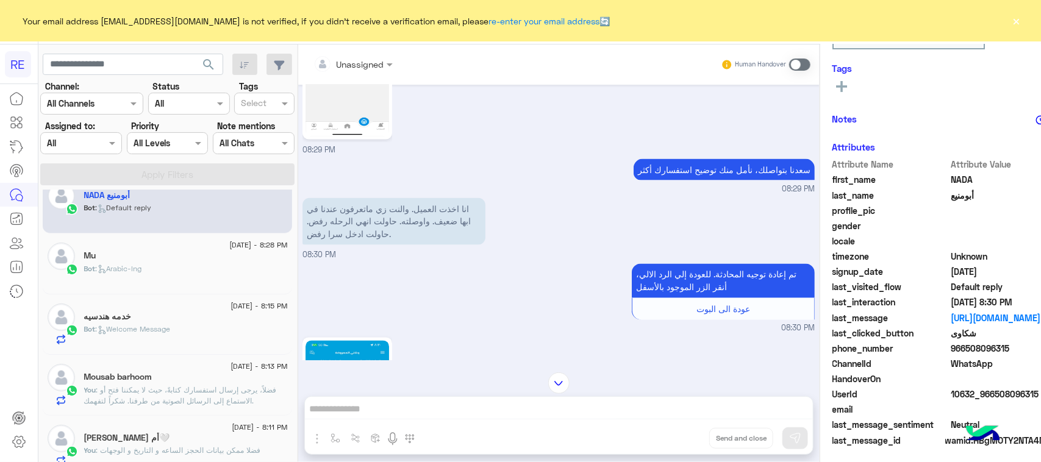
scroll to position [193, 0]
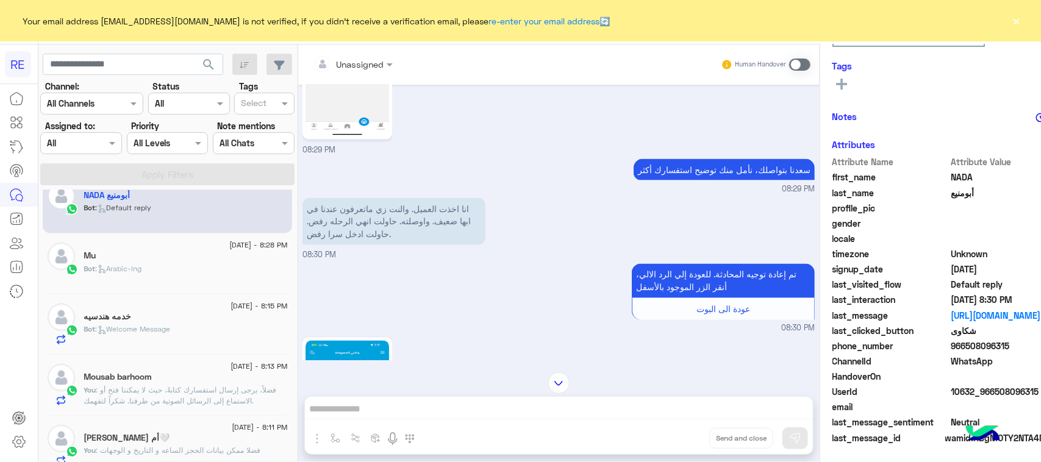
click at [410, 214] on p "انا اخذت العميل. والنت زي ماتعرفون عندنا في ابها ضعيف. واوصلته. حاولت انهي الرح…" at bounding box center [393, 221] width 183 height 47
click at [357, 254] on div "انا اخذت العميل. والنت زي ماتعرفون عندنا في ابها ضعيف. واوصلته. حاولت انهي الرح…" at bounding box center [558, 228] width 512 height 66
click at [336, 235] on p "انا اخذت العميل. والنت زي ماتعرفون عندنا في ابها ضعيف. واوصلته. حاولت انهي الرح…" at bounding box center [393, 221] width 183 height 47
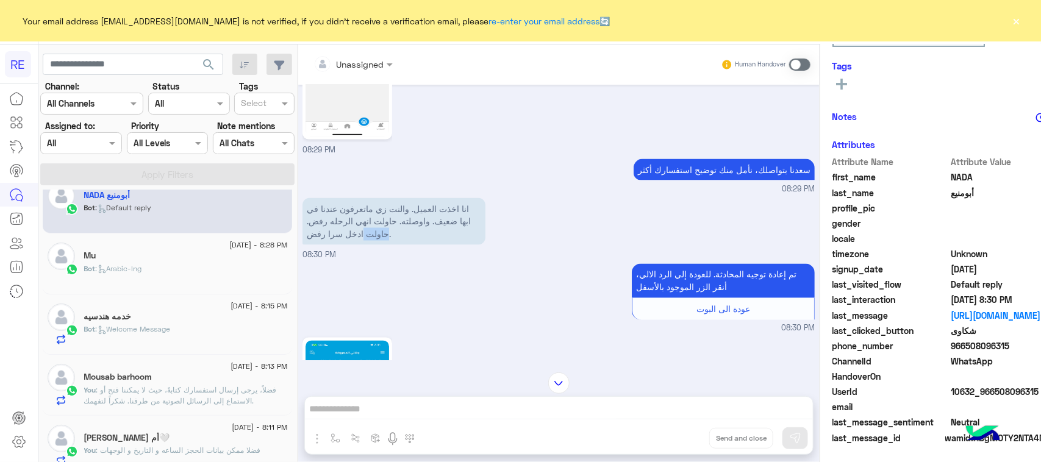
click at [336, 235] on p "انا اخذت العميل. والنت زي ماتعرفون عندنا في ابها ضعيف. واوصلته. حاولت انهي الرح…" at bounding box center [393, 221] width 183 height 47
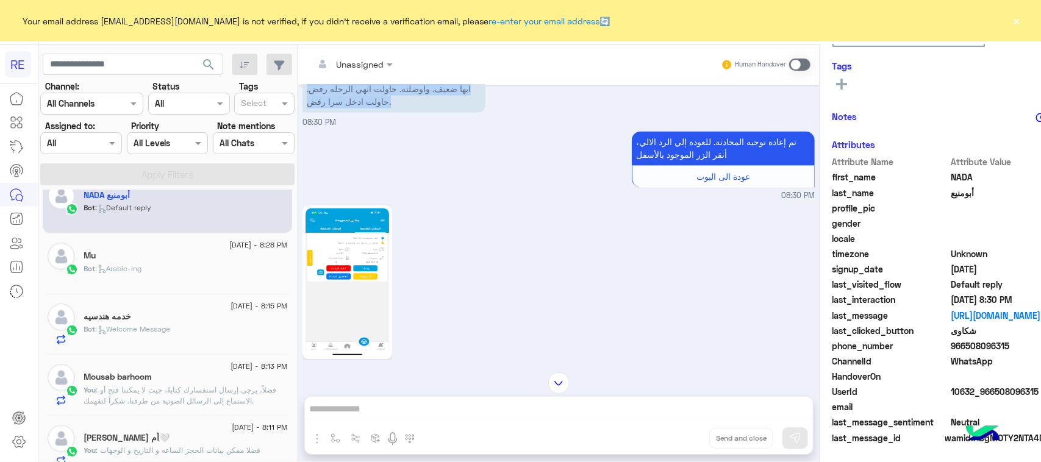
scroll to position [1059, 0]
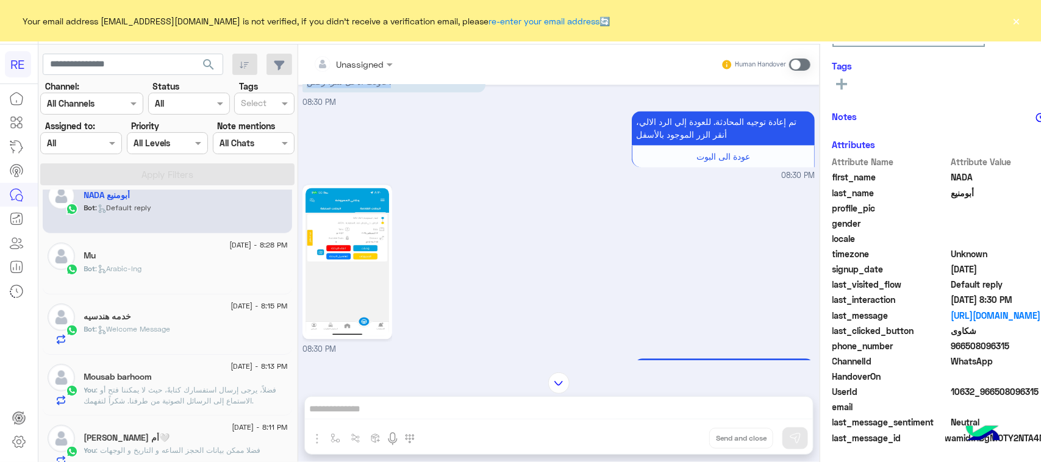
click at [315, 302] on img at bounding box center [348, 262] width 84 height 148
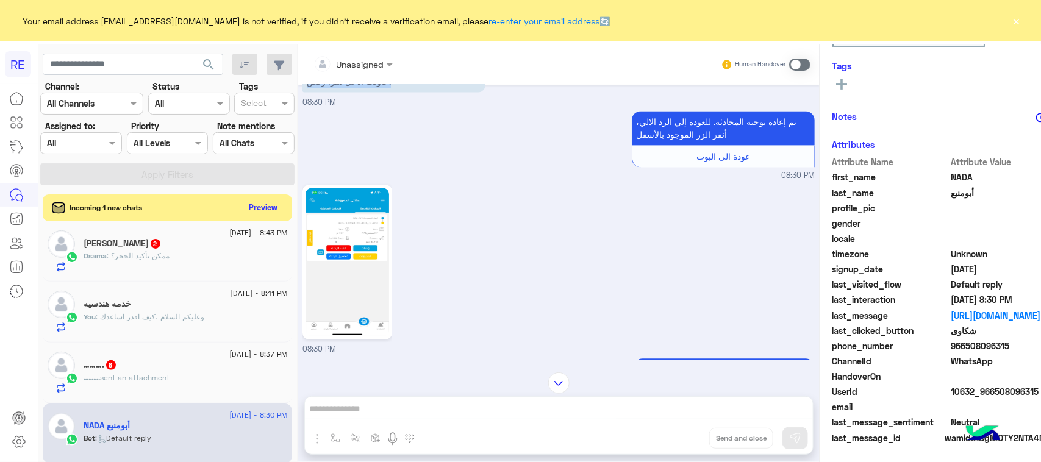
scroll to position [0, 0]
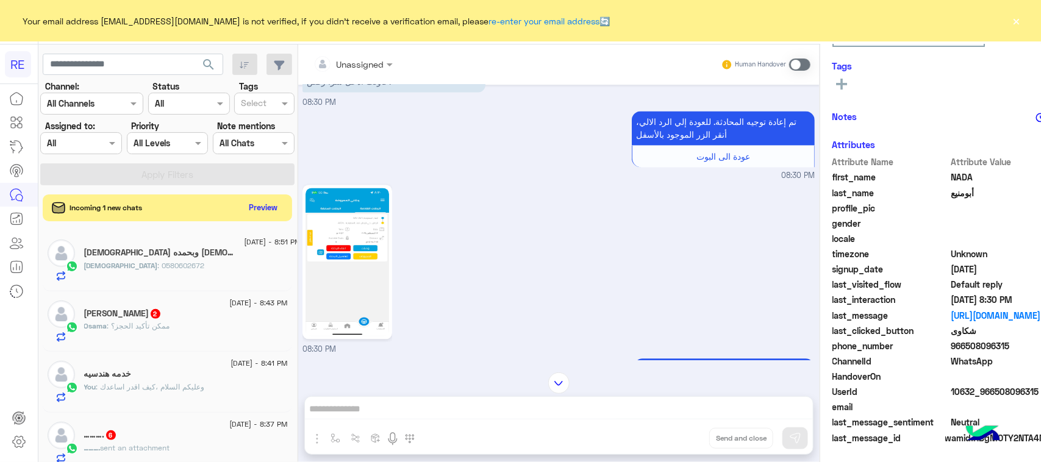
click at [134, 327] on span ": ممكن تأكيد الحجز؟" at bounding box center [138, 325] width 63 height 9
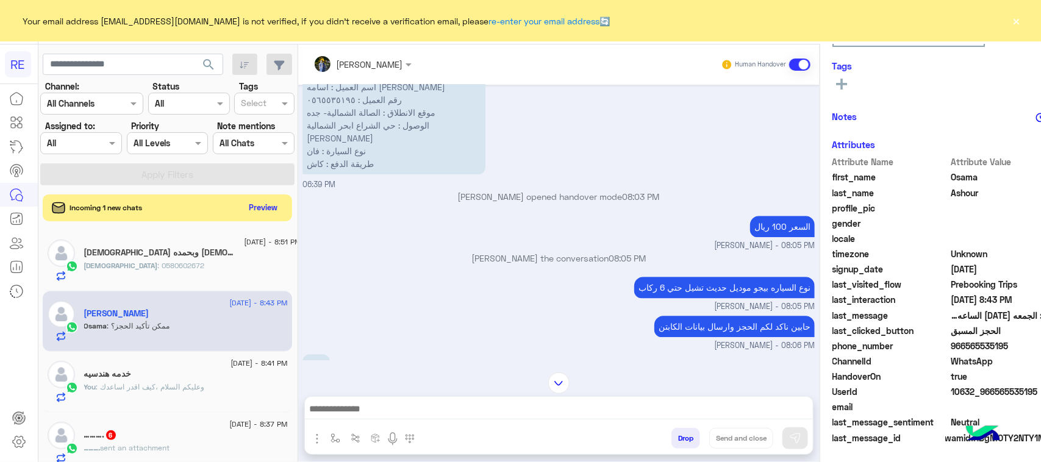
scroll to position [1407, 0]
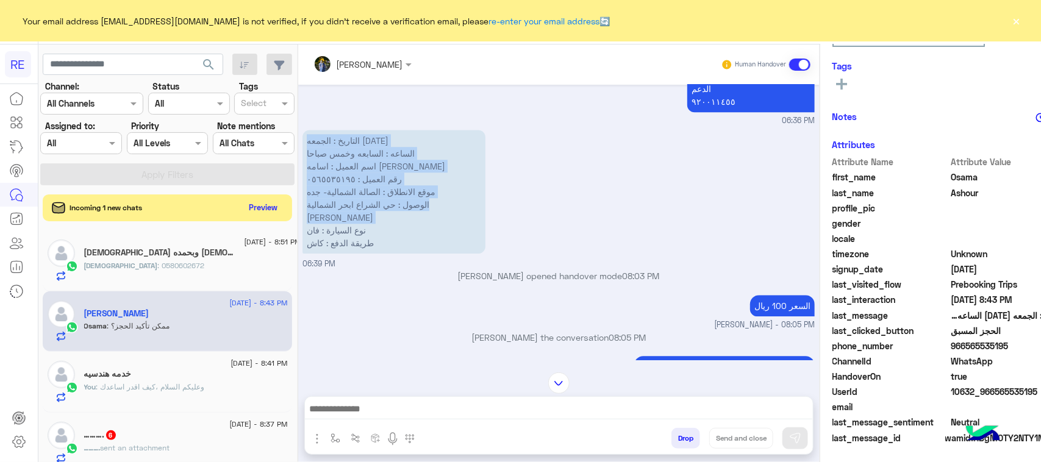
drag, startPoint x: 383, startPoint y: 159, endPoint x: 263, endPoint y: 259, distance: 156.7
click at [298, 259] on div "[DATE] السلام عليكم المعذرة منك تكلفة الحجز 110 ريال يا غالي [PERSON_NAME] - 08…" at bounding box center [558, 223] width 521 height 276
click at [348, 193] on p "التاريخ : الجمعه [DATE] الساعه : السابعه وخمس صباحا اسم العميل : اسامه [PERSON_…" at bounding box center [393, 192] width 183 height 124
click at [385, 163] on p "التاريخ : الجمعه [DATE] الساعه : السابعه وخمس صباحا اسم العميل : اسامه [PERSON_…" at bounding box center [393, 192] width 183 height 124
drag, startPoint x: 379, startPoint y: 162, endPoint x: 272, endPoint y: 265, distance: 149.2
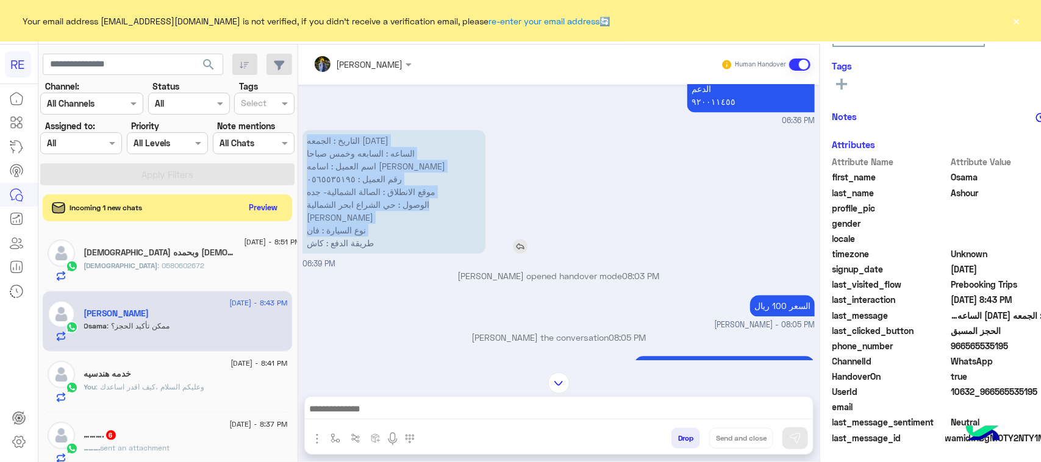
click at [302, 254] on p "التاريخ : الجمعه [DATE] الساعه : السابعه وخمس صباحا اسم العميل : اسامه [PERSON_…" at bounding box center [393, 192] width 183 height 124
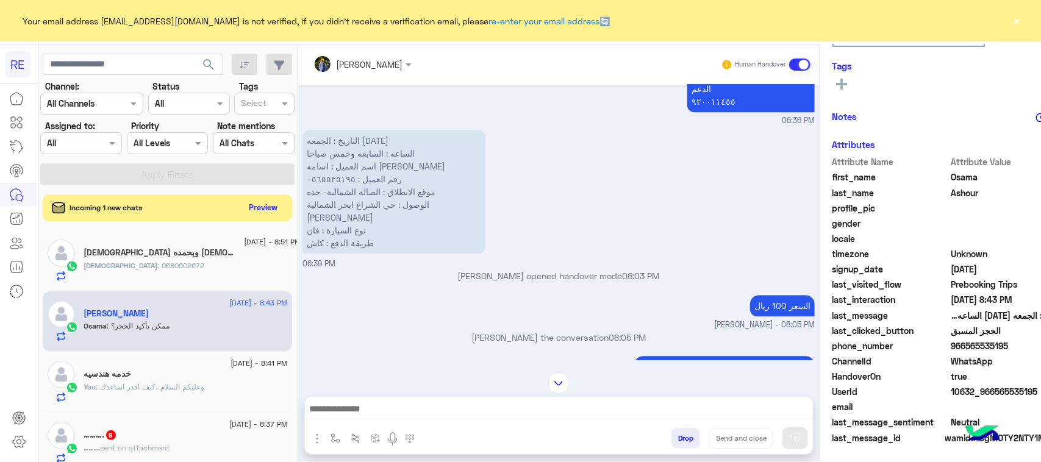
click at [302, 270] on div "التاريخ : الجمعه [DATE] الساعه : السابعه وخمس صباحا اسم العميل : اسامه [PERSON_…" at bounding box center [558, 198] width 512 height 143
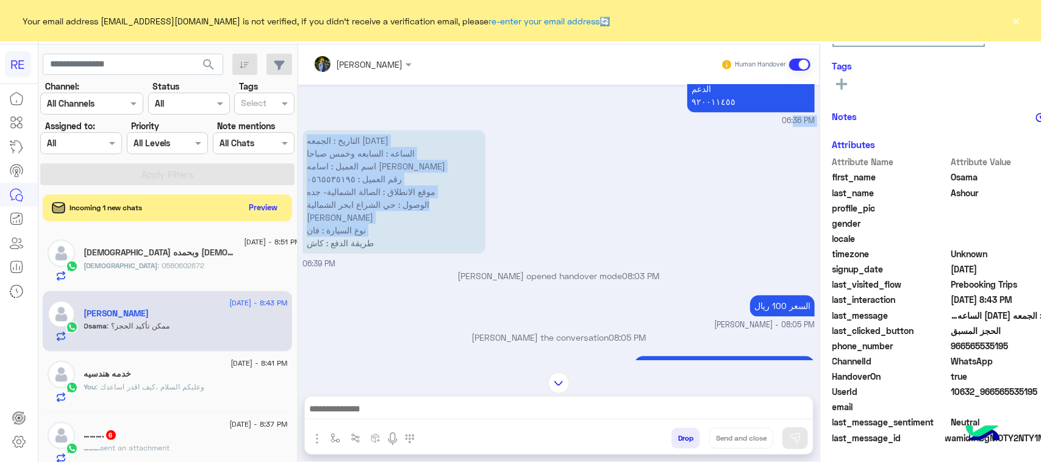
drag, startPoint x: 268, startPoint y: 270, endPoint x: 359, endPoint y: 146, distance: 153.2
click at [359, 146] on div "[DATE] السلام عليكم المعذرة منك تكلفة الحجز 110 ريال يا غالي [PERSON_NAME] - 08…" at bounding box center [558, 223] width 521 height 276
copy div "06:36 PM التاريخ : الجمعه [DATE] الساعه : السابعه وخمس صباحا اسم العميل : اسامه…"
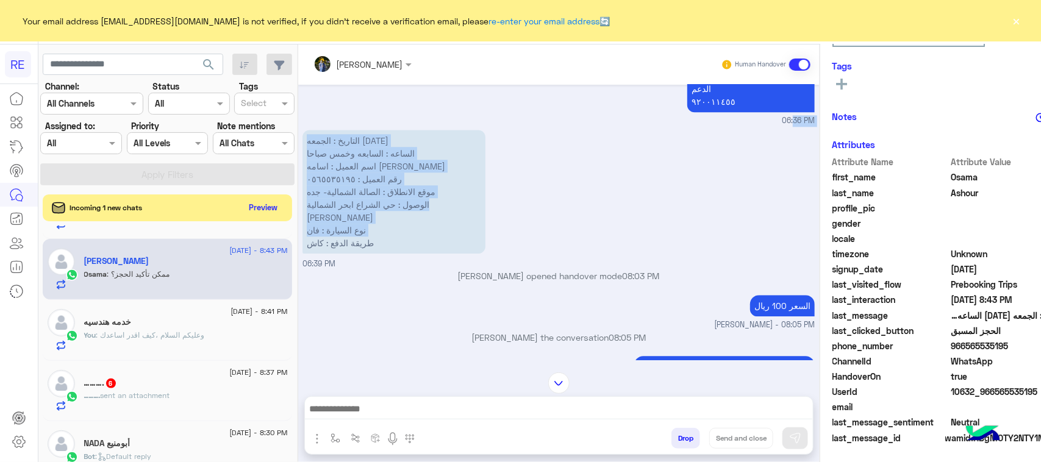
scroll to position [0, 0]
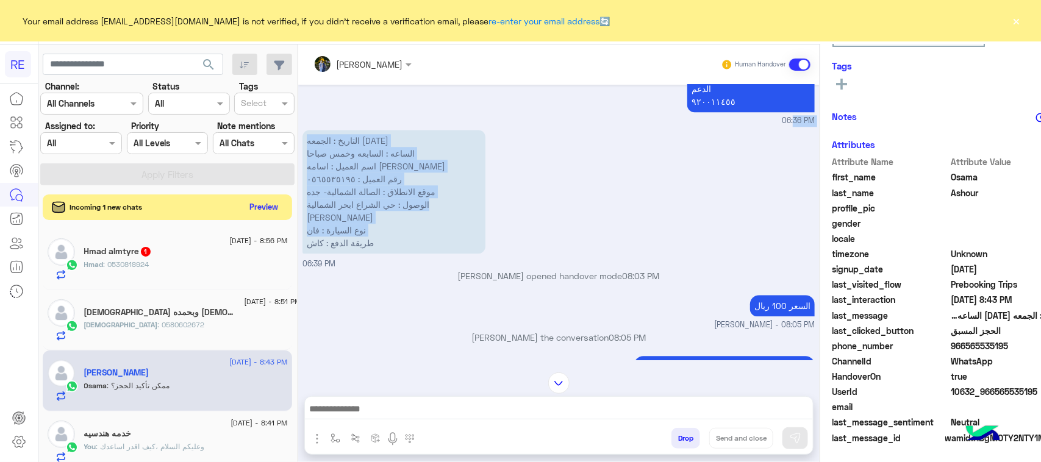
click at [245, 212] on button "Preview" at bounding box center [264, 207] width 38 height 16
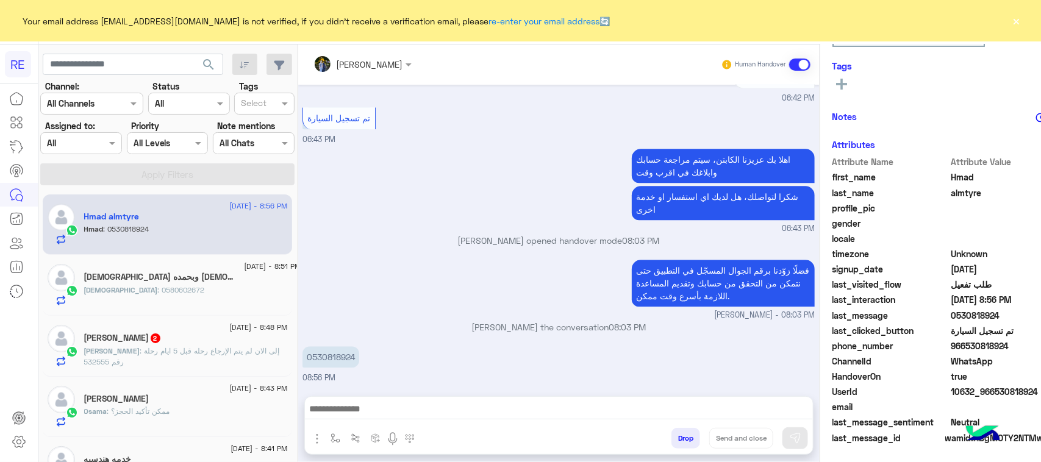
scroll to position [152, 0]
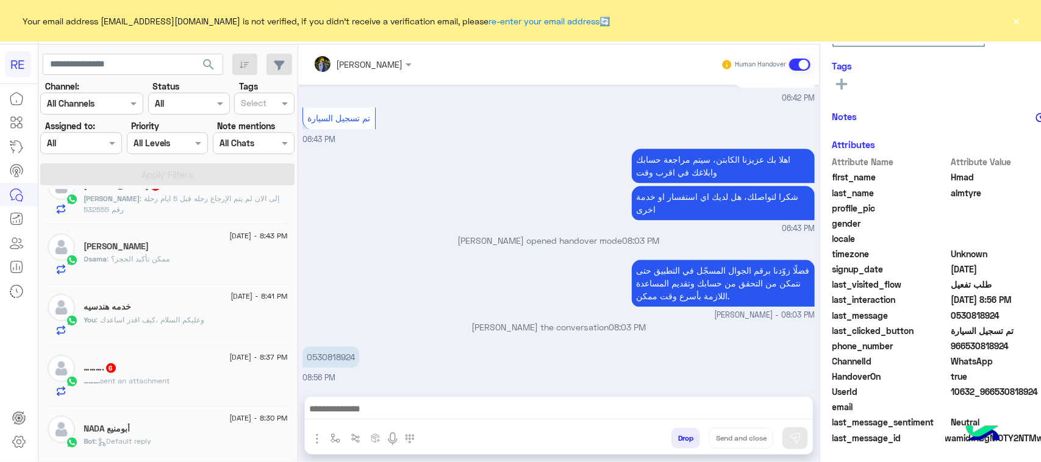
click at [163, 387] on p "………. sent an attachment" at bounding box center [127, 381] width 86 height 11
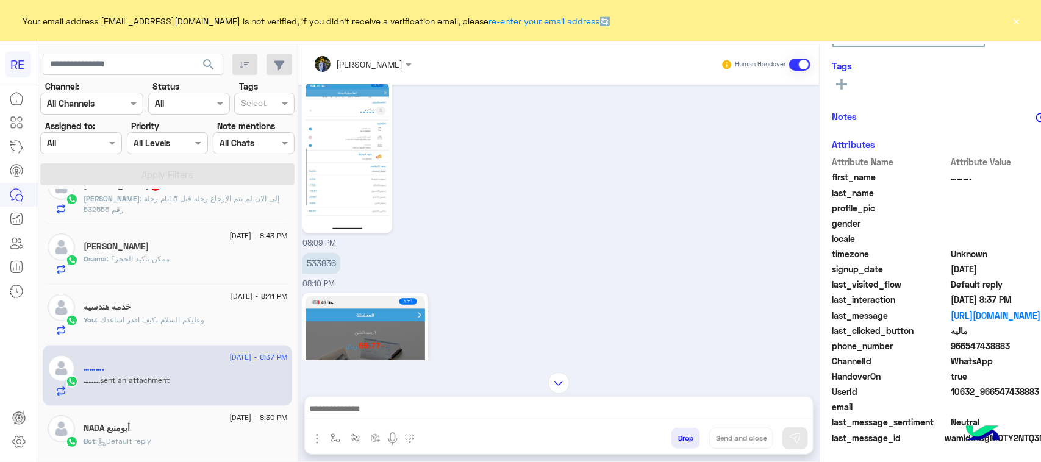
scroll to position [987, 0]
click at [302, 258] on p "533836" at bounding box center [321, 261] width 38 height 21
copy p "533836"
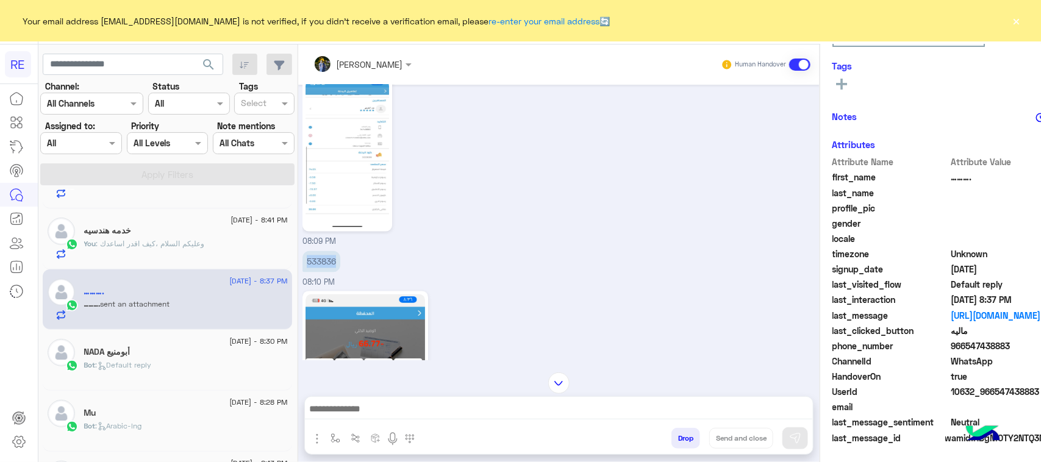
scroll to position [152, 0]
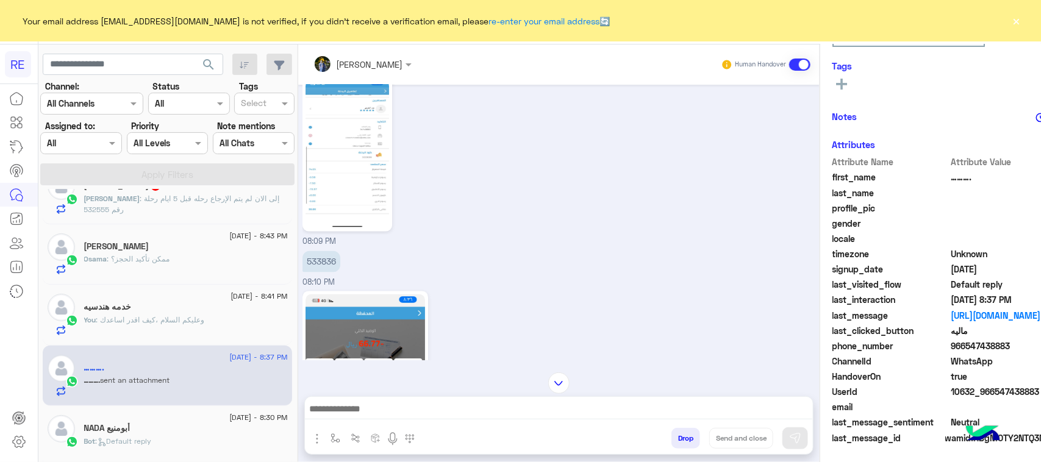
click at [159, 262] on span ": ممكن تأكيد الحجز؟" at bounding box center [138, 258] width 63 height 9
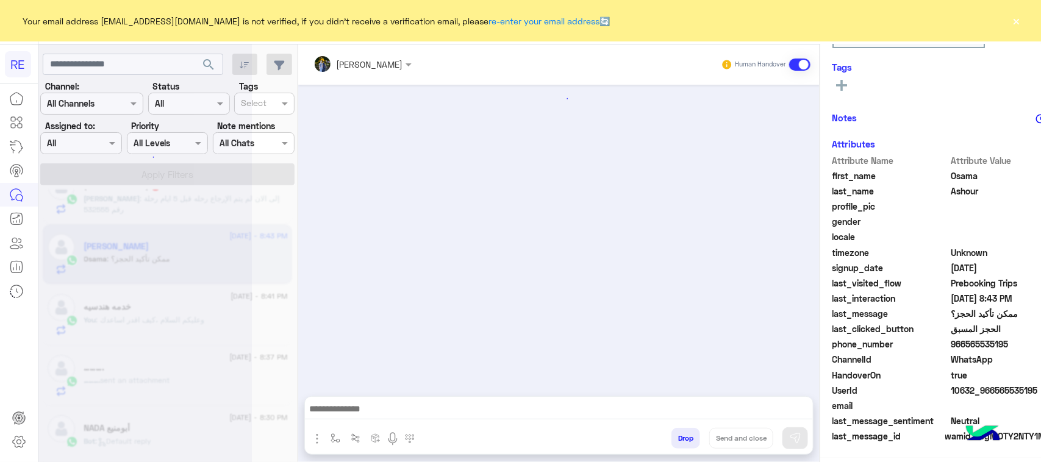
scroll to position [191, 0]
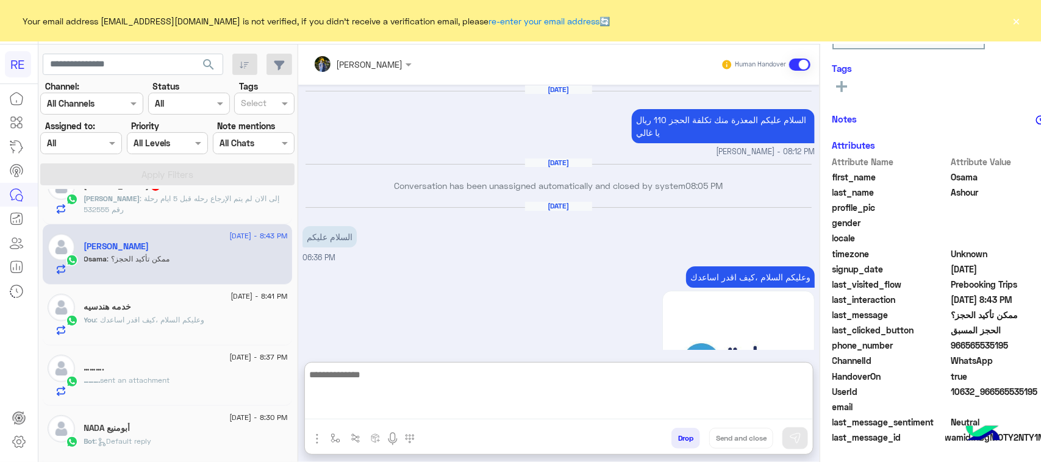
click at [417, 413] on textarea at bounding box center [559, 393] width 508 height 52
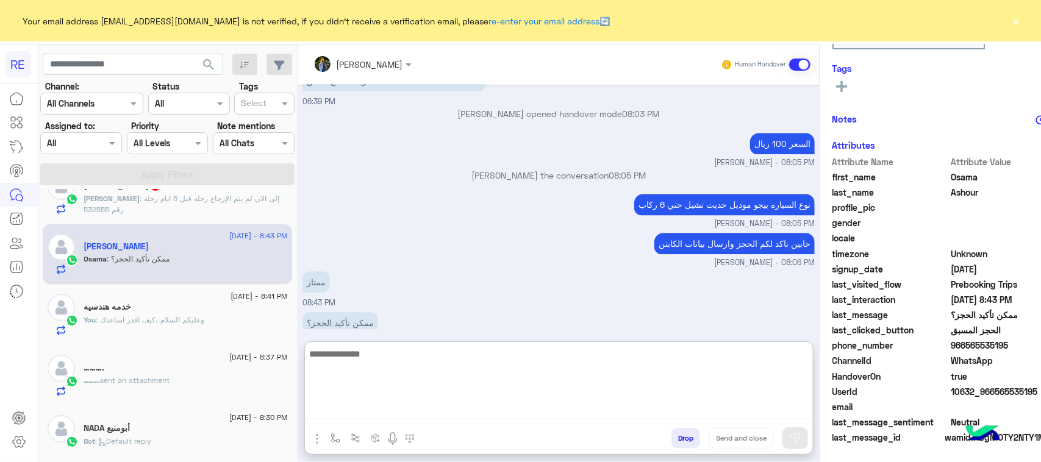
scroll to position [193, 0]
paste textarea "**********"
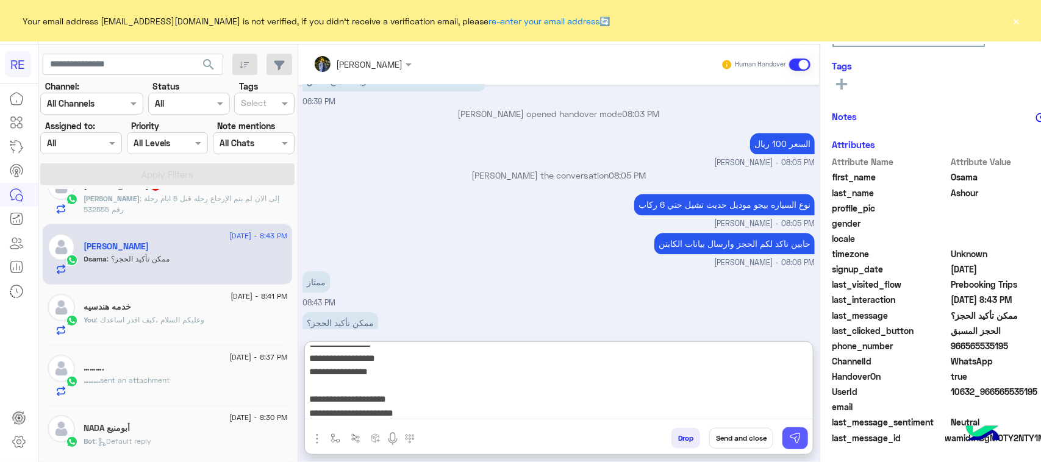
type textarea "**********"
click at [789, 441] on img at bounding box center [795, 438] width 12 height 12
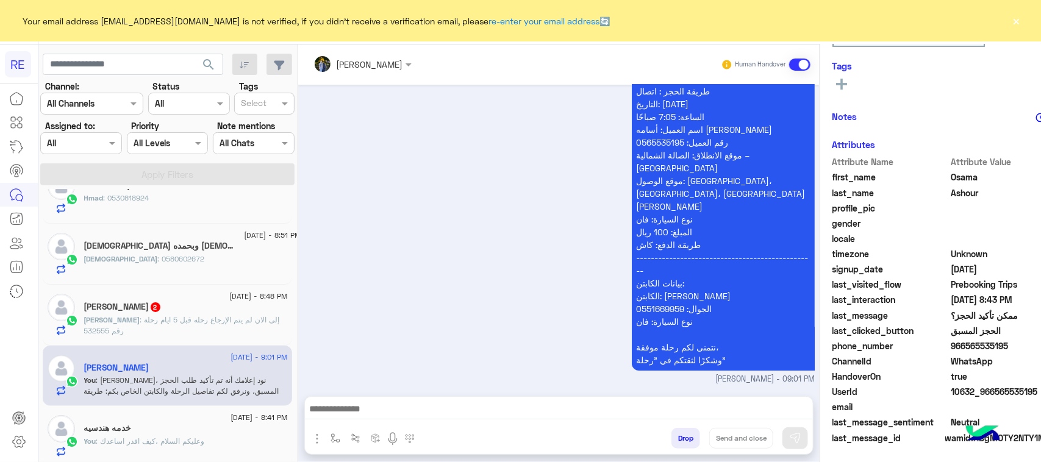
scroll to position [0, 0]
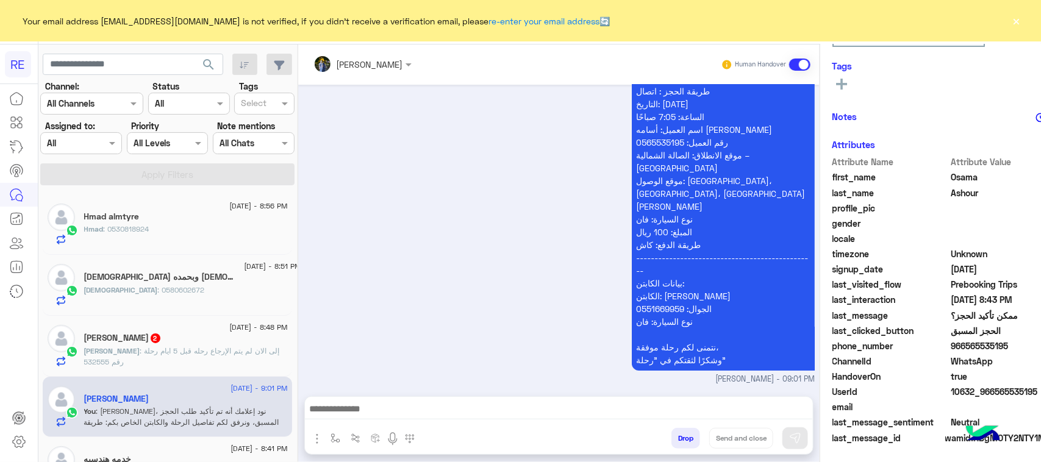
click at [162, 352] on span ": إلى الان لم يتم الإرجاع رحله قبل 5 ايام رحلة رقم 532555" at bounding box center [182, 356] width 196 height 20
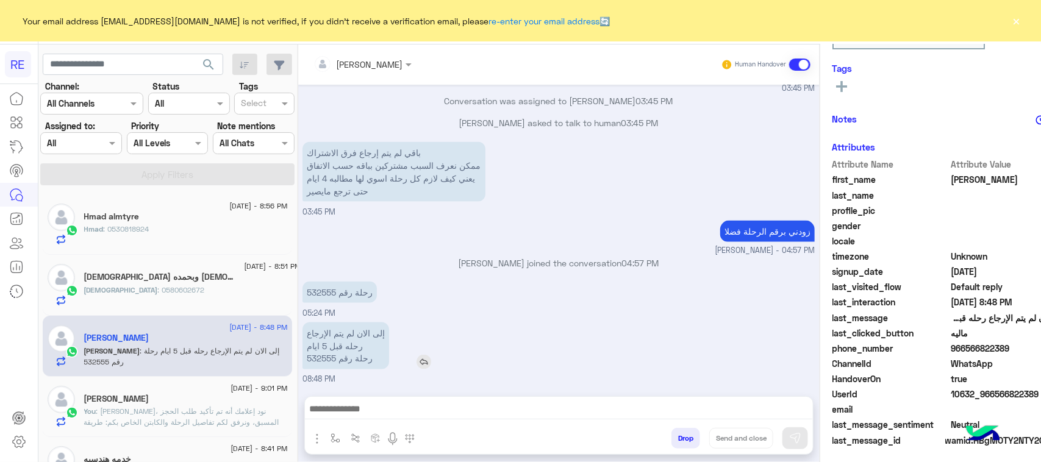
scroll to position [193, 0]
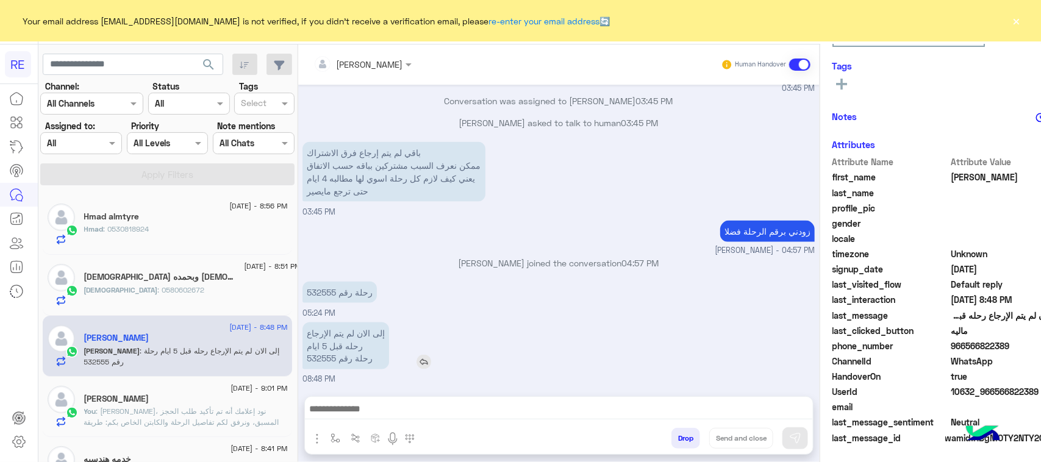
click at [302, 360] on p "إلى الان لم يتم الإرجاع رحله قبل 5 ايام رحلة رقم 532555" at bounding box center [345, 346] width 87 height 47
click at [421, 171] on p "باقي لم يتم إرجاع فرق الاشتراك ممكن نعرف السبب مشتركين بباقه حسب الاتفاق يعني ك…" at bounding box center [393, 172] width 183 height 60
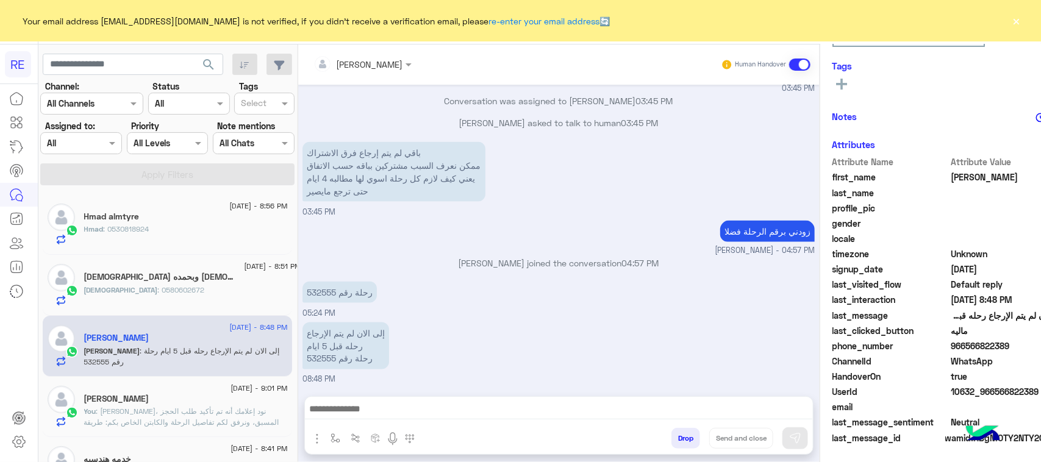
click at [315, 251] on small "[PERSON_NAME] - 04:57 PM" at bounding box center [558, 251] width 512 height 12
click at [302, 294] on p "رحلة رقم 532555" at bounding box center [339, 292] width 74 height 21
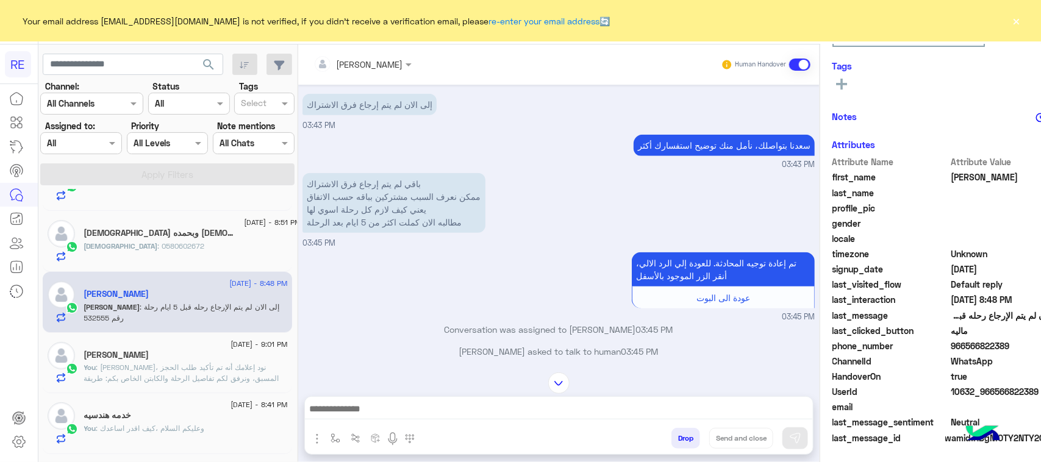
scroll to position [76, 0]
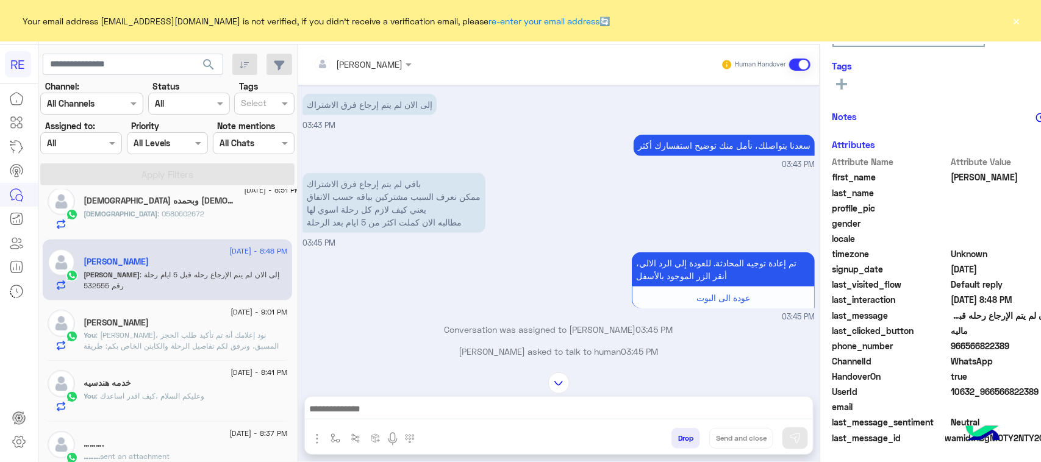
click at [151, 346] on span ": [PERSON_NAME]، نود إعلامك أنه تم تأكيد طلب الحجز المسبق، ونرفق لكم تفاصيل الر…" at bounding box center [186, 385] width 204 height 108
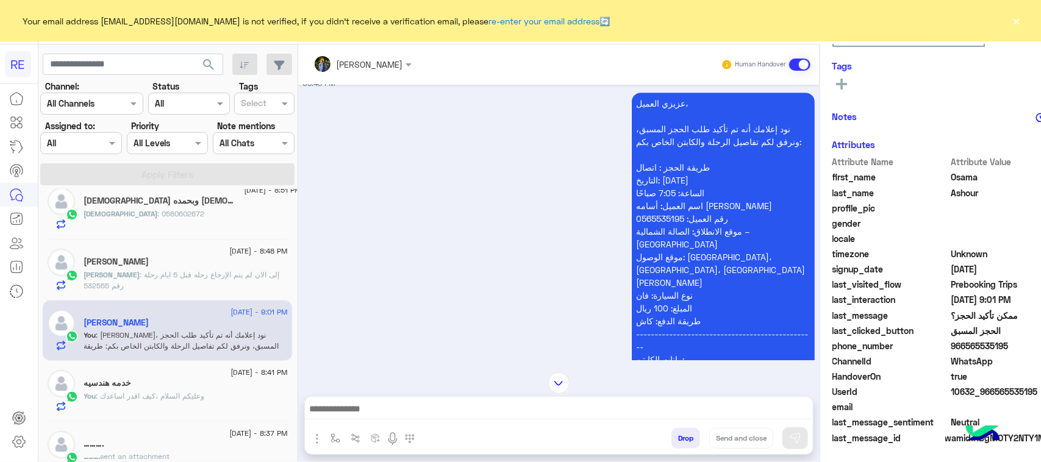
scroll to position [1833, 0]
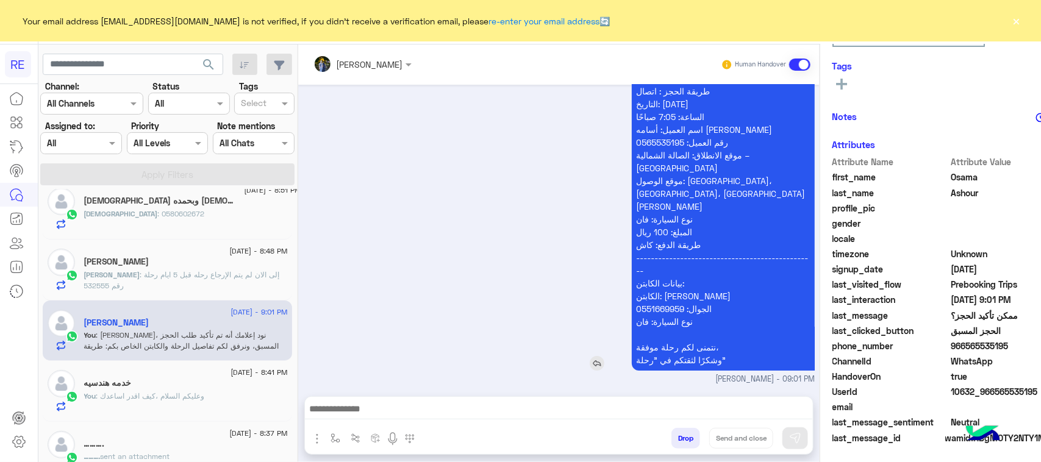
click at [632, 313] on p "عزيزي العميل، نود إعلامك أنه تم تأكيد طلب الحجز المسبق، ونرفق لكم تفاصيل الرحلة…" at bounding box center [723, 193] width 183 height 354
click at [632, 294] on p "عزيزي العميل، نود إعلامك أنه تم تأكيد طلب الحجز المسبق، ونرفق لكم تفاصيل الرحلة…" at bounding box center [723, 193] width 183 height 354
click at [632, 293] on p "عزيزي العميل، نود إعلامك أنه تم تأكيد طلب الحجز المسبق، ونرفق لكم تفاصيل الرحلة…" at bounding box center [723, 193] width 183 height 354
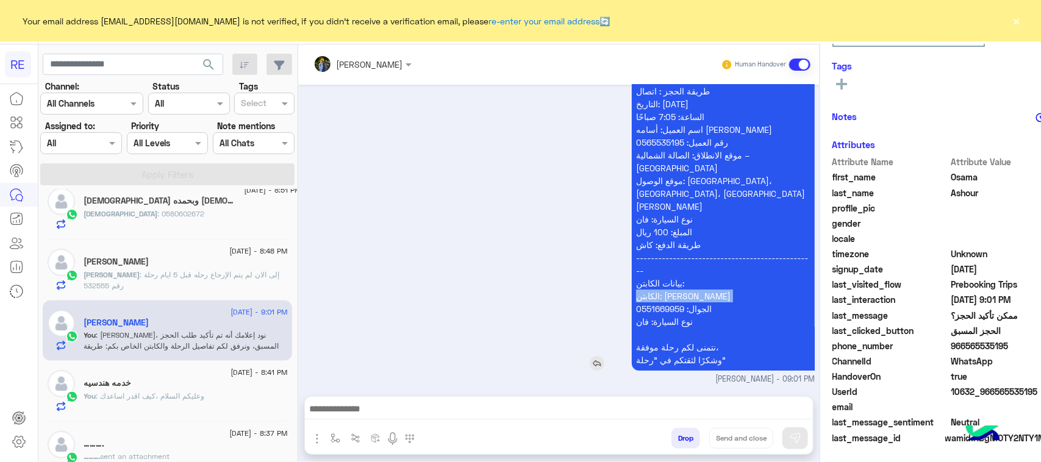
click at [632, 293] on p "عزيزي العميل، نود إعلامك أنه تم تأكيد طلب الحجز المسبق، ونرفق لكم تفاصيل الرحلة…" at bounding box center [723, 193] width 183 height 354
click at [632, 281] on p "عزيزي العميل، نود إعلامك أنه تم تأكيد طلب الحجز المسبق، ونرفق لكم تفاصيل الرحلة…" at bounding box center [723, 193] width 183 height 354
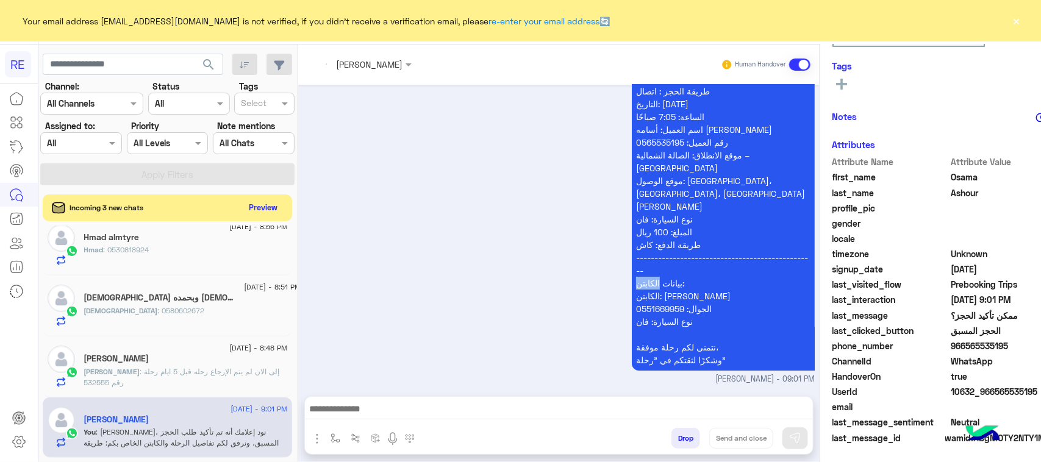
scroll to position [77, 0]
click at [245, 206] on button "Preview" at bounding box center [264, 207] width 38 height 16
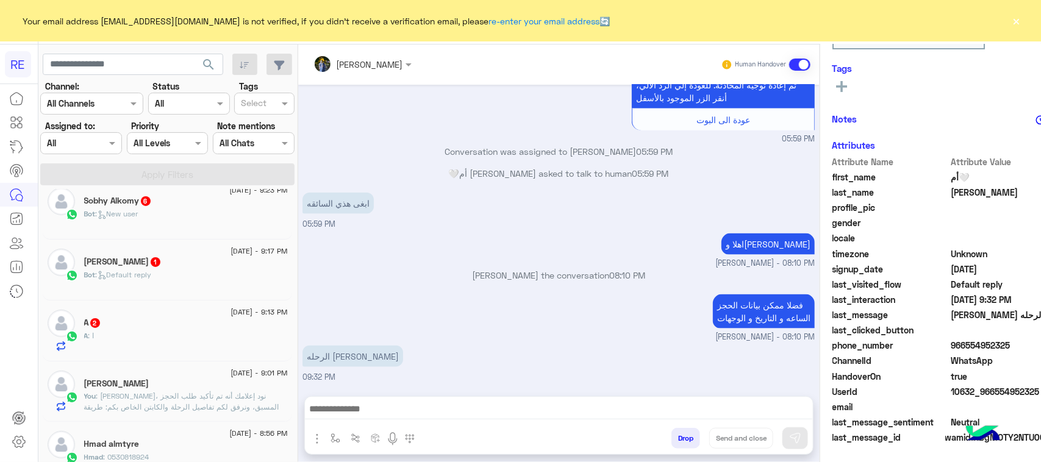
scroll to position [193, 0]
click at [321, 423] on div at bounding box center [559, 412] width 508 height 30
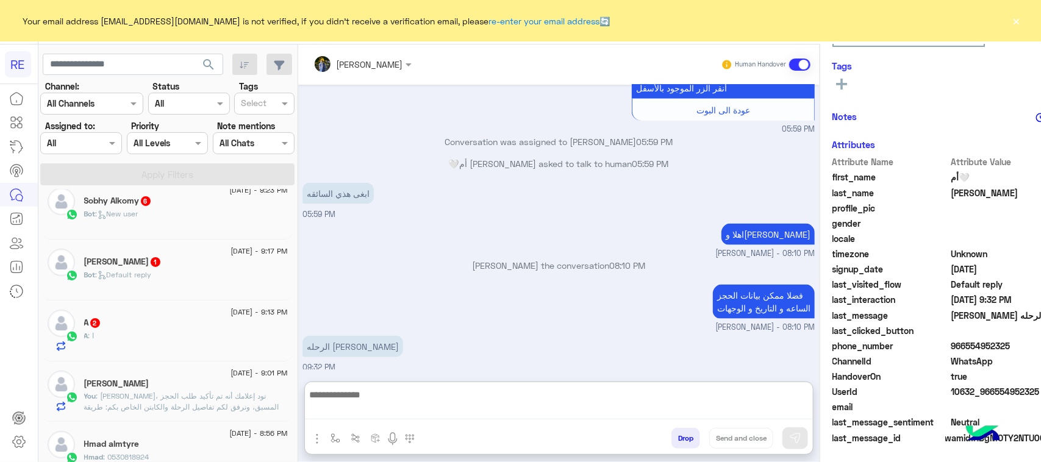
click at [321, 401] on textarea at bounding box center [559, 403] width 508 height 32
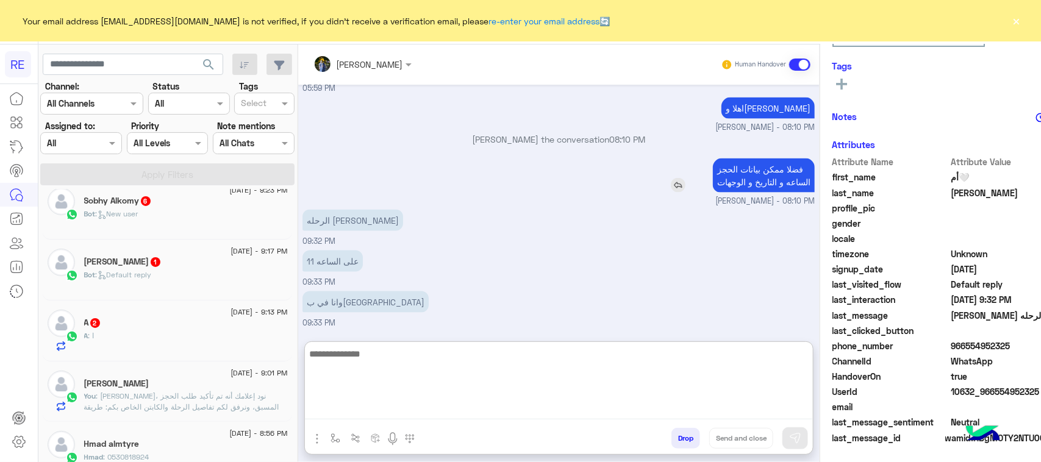
scroll to position [800, 0]
click at [302, 308] on p "وانا في ب[GEOGRAPHIC_DATA]" at bounding box center [365, 302] width 126 height 21
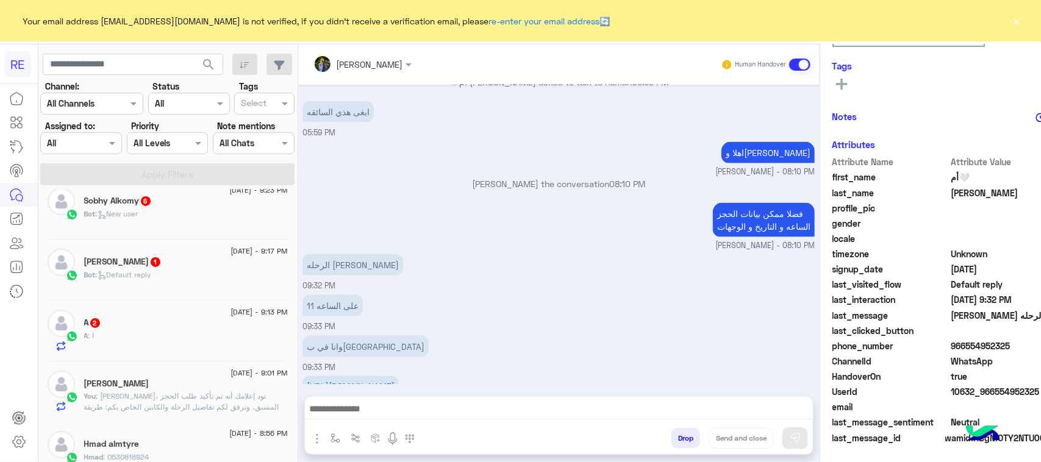
scroll to position [1026, 0]
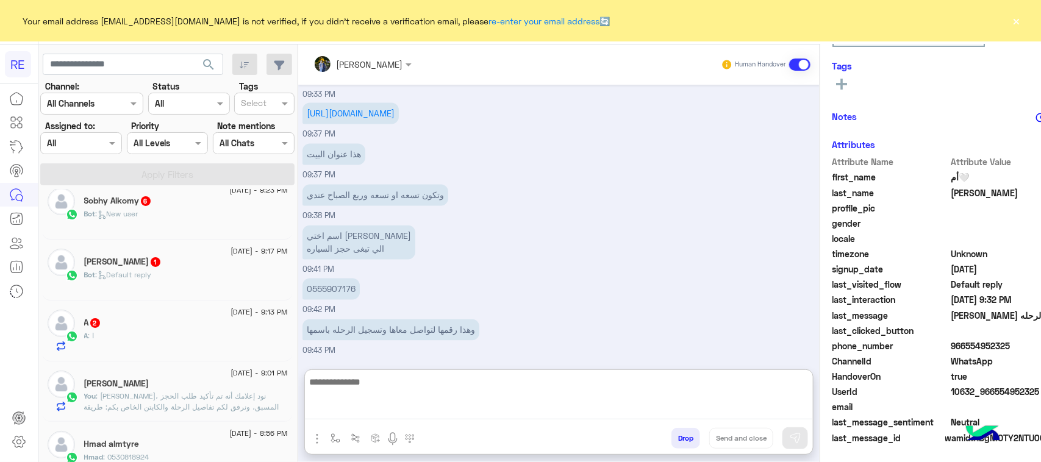
click at [525, 410] on textarea at bounding box center [559, 396] width 508 height 45
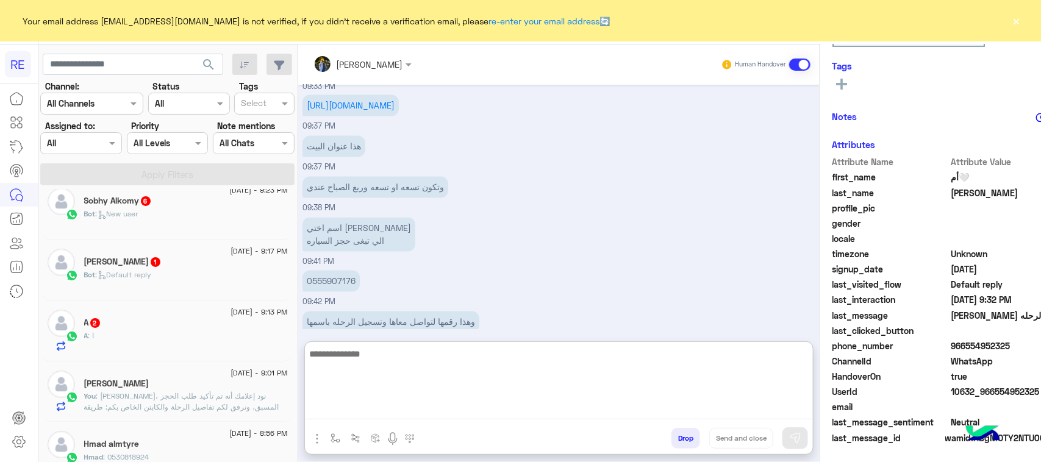
scroll to position [1081, 0]
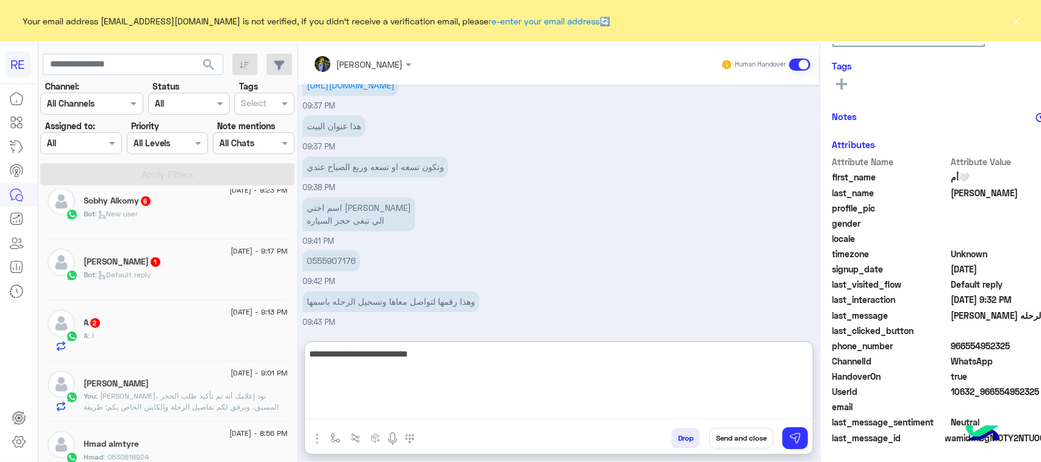
type textarea "**********"
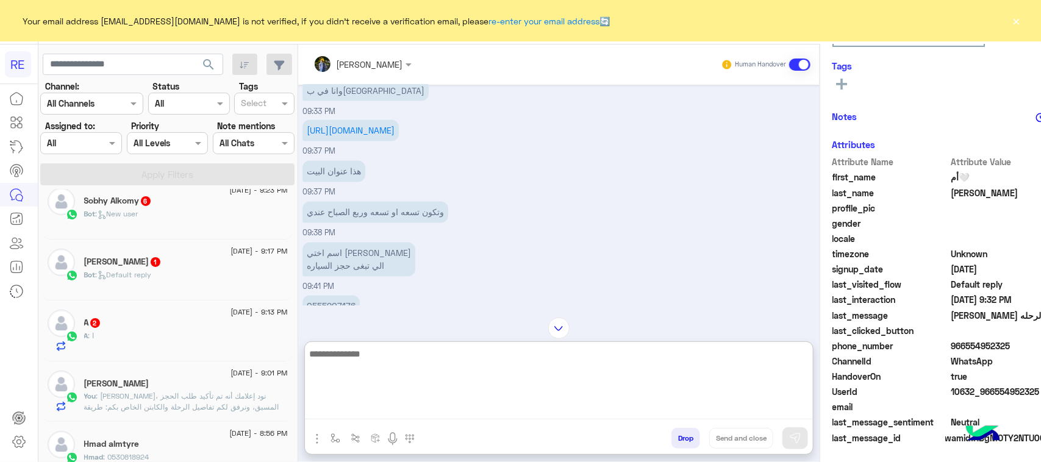
scroll to position [1120, 0]
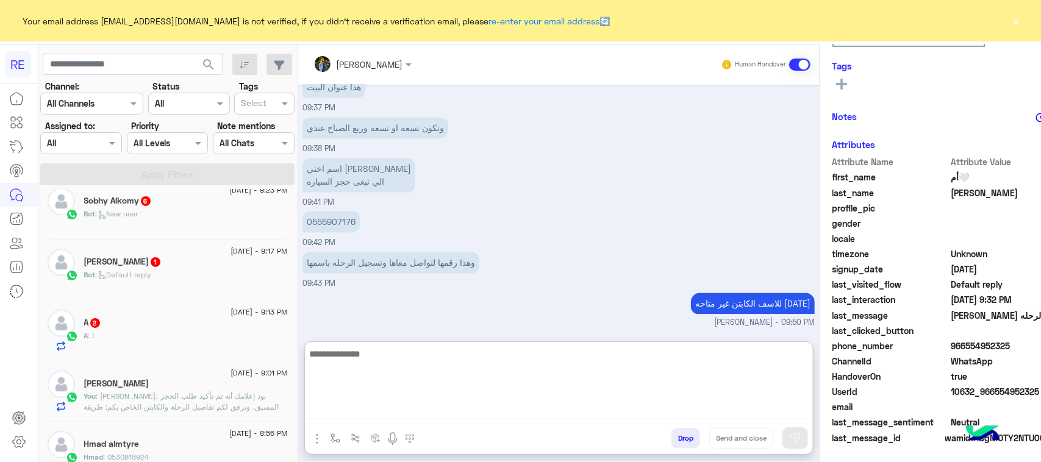
click at [220, 284] on div "Bot : Default reply" at bounding box center [186, 280] width 204 height 21
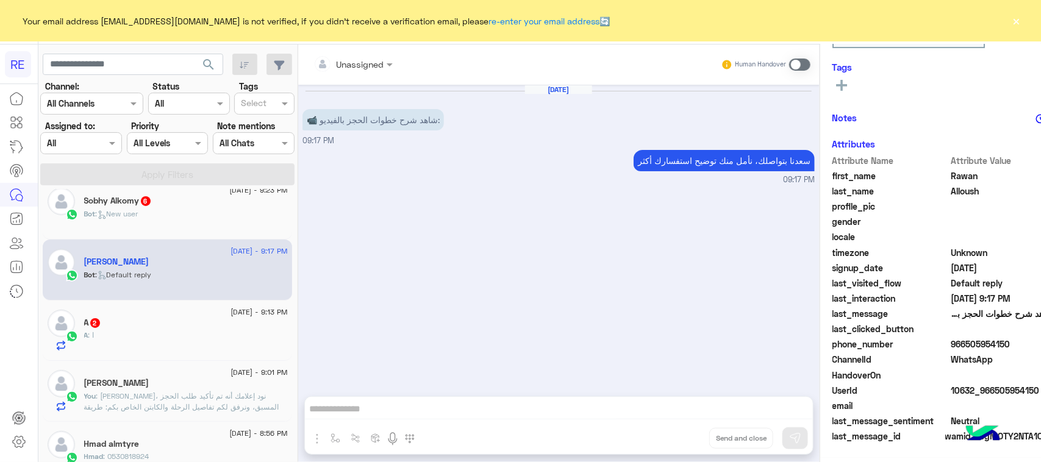
scroll to position [191, 0]
click at [184, 217] on div "Bot : New user" at bounding box center [186, 219] width 204 height 21
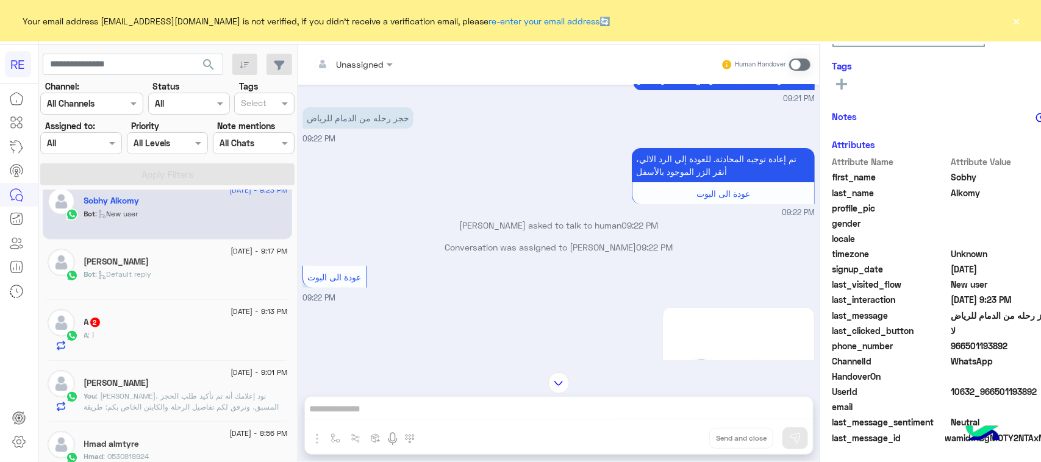
scroll to position [5, 0]
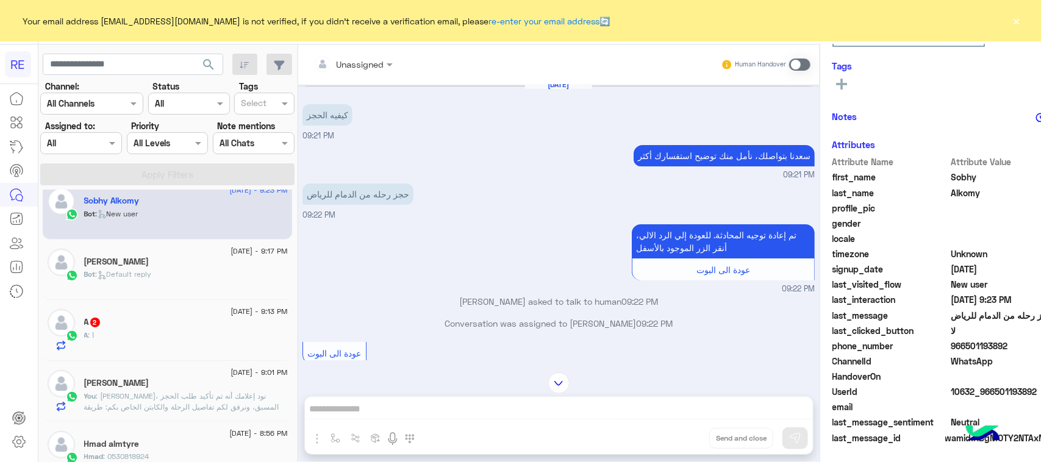
click at [108, 312] on div "[DATE] - 9:13 PM" at bounding box center [186, 313] width 204 height 8
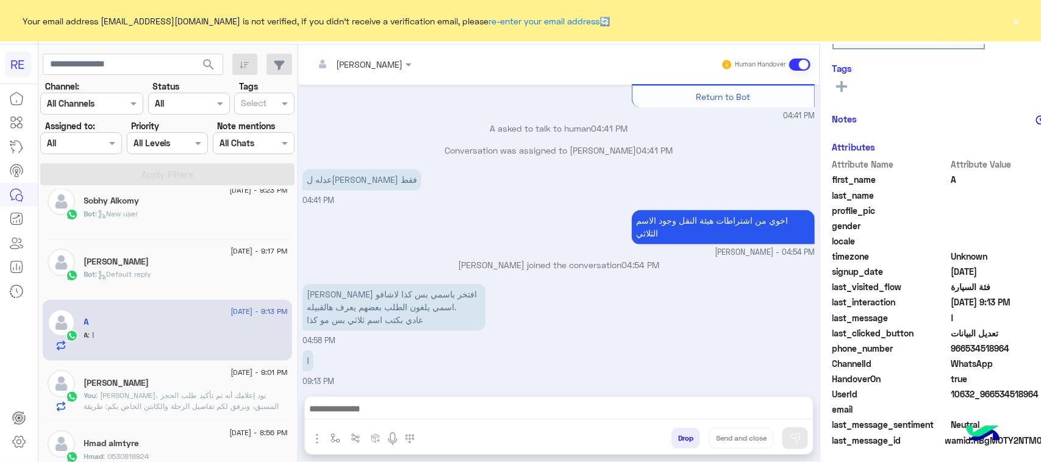
scroll to position [193, 0]
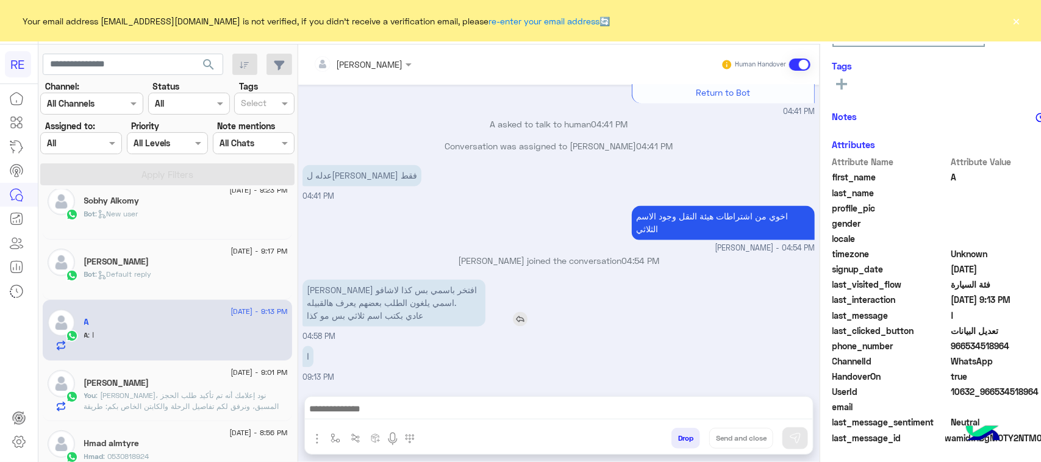
click at [382, 307] on p "[PERSON_NAME] افتخر باسمي بس كذا لاشافو اسمي يلغون الطلب بعضهم يعرف هالقبيله. ع…" at bounding box center [393, 303] width 183 height 47
click at [635, 238] on p "اخوي من اشتراطات هيئة النقل وجود الاسم الثلاثي" at bounding box center [723, 223] width 183 height 34
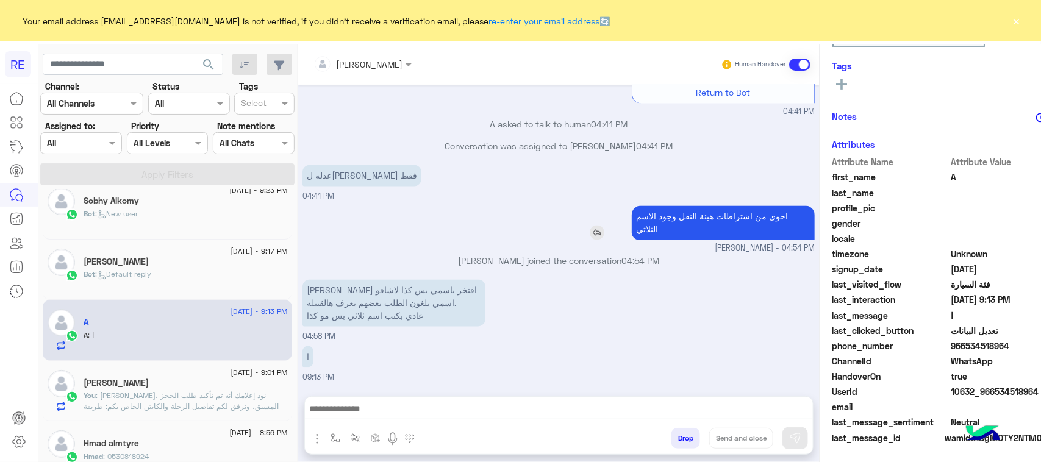
click at [635, 238] on p "اخوي من اشتراطات هيئة النقل وجود الاسم الثلاثي" at bounding box center [723, 223] width 183 height 34
click at [331, 327] on p "[PERSON_NAME] افتخر باسمي بس كذا لاشافو اسمي يلغون الطلب بعضهم يعرف هالقبيله. ع…" at bounding box center [393, 303] width 183 height 47
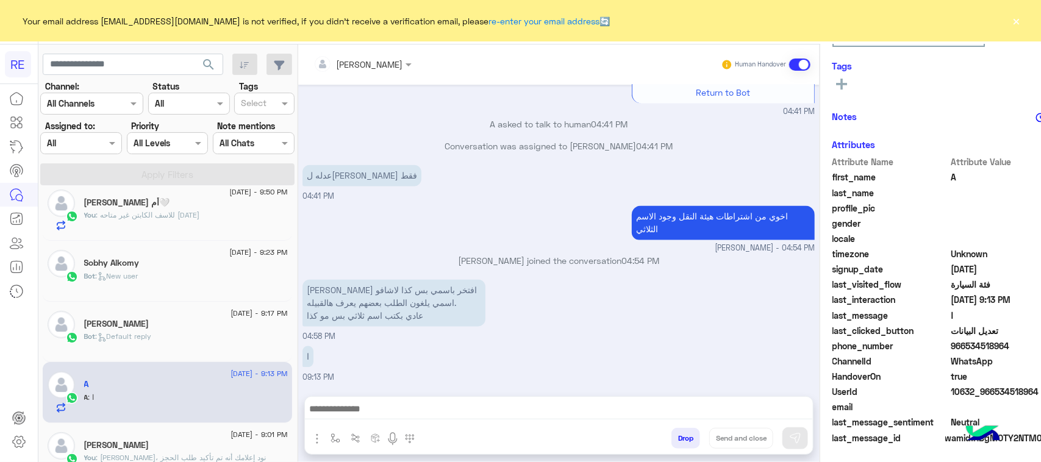
scroll to position [0, 0]
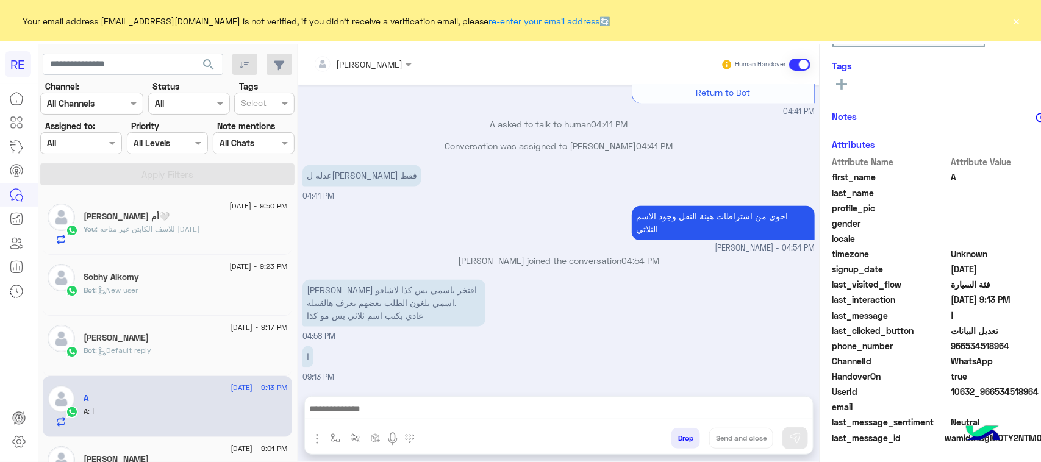
click at [194, 218] on div "🤍أم [PERSON_NAME]" at bounding box center [186, 218] width 204 height 13
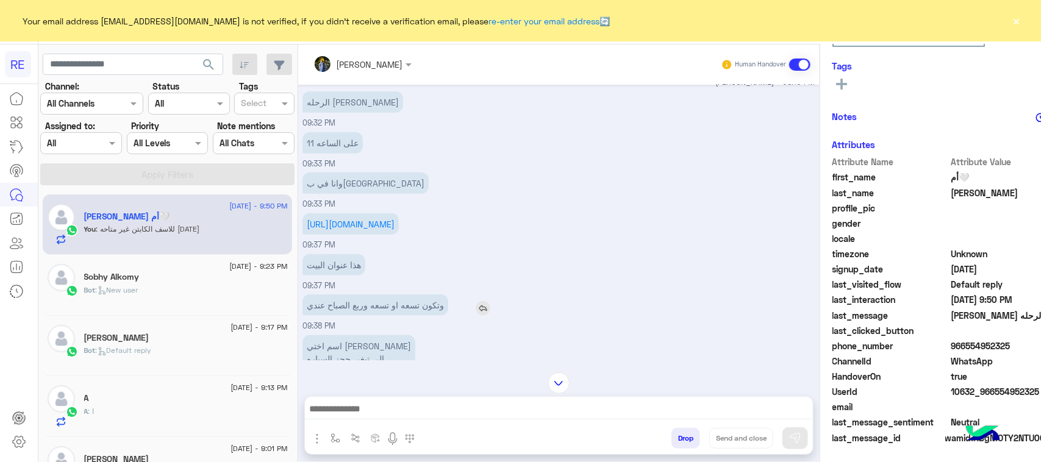
scroll to position [547, 0]
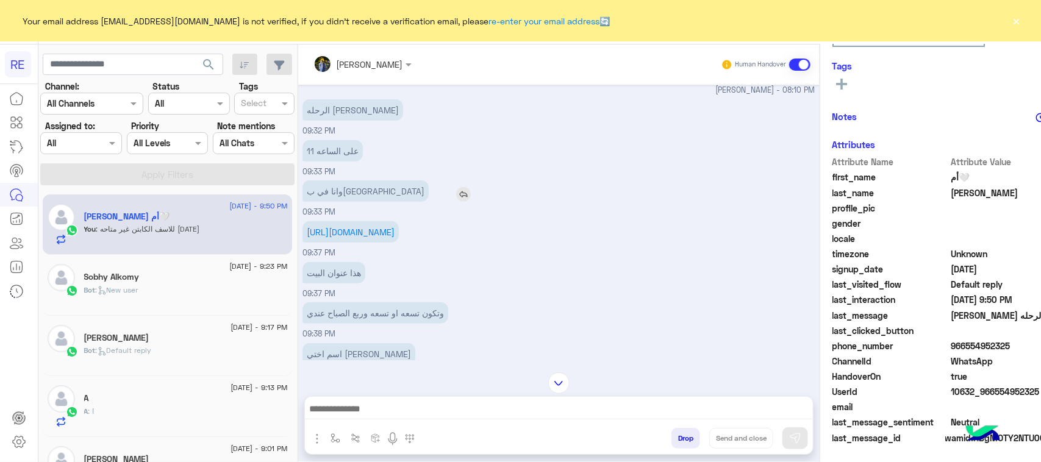
click at [302, 188] on p "وانا في ب[GEOGRAPHIC_DATA]" at bounding box center [365, 191] width 126 height 21
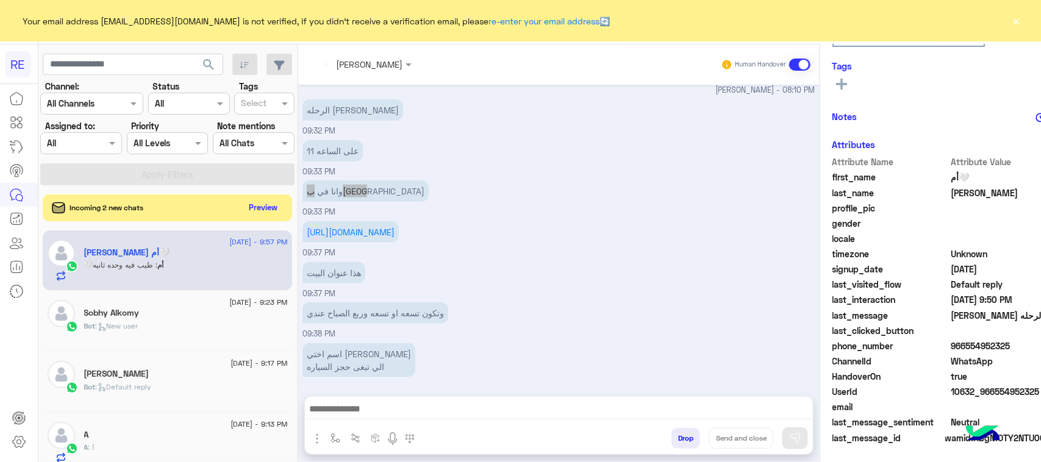
scroll to position [741, 0]
